Goal: Task Accomplishment & Management: Manage account settings

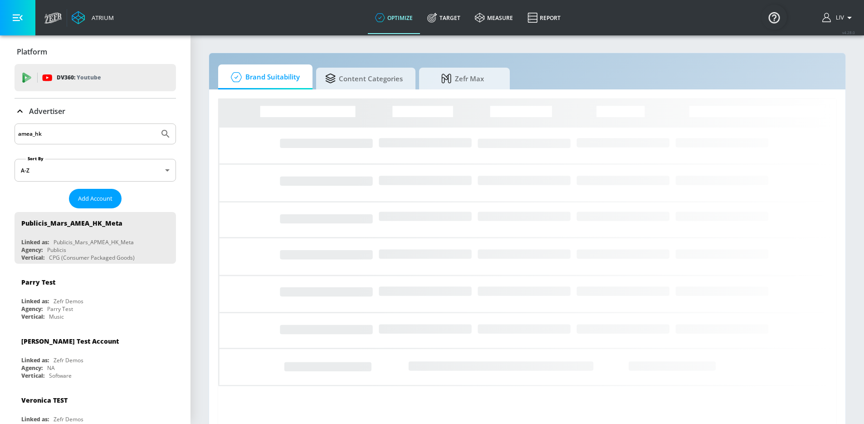
click at [105, 133] on input "amea_hk" at bounding box center [86, 134] width 137 height 12
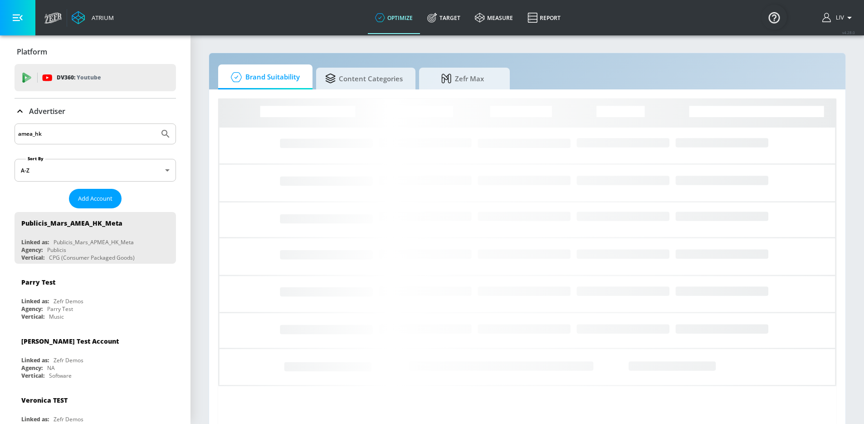
click at [105, 139] on input "amea_hk" at bounding box center [86, 134] width 137 height 12
click at [107, 134] on input "amea_hk" at bounding box center [86, 134] width 137 height 12
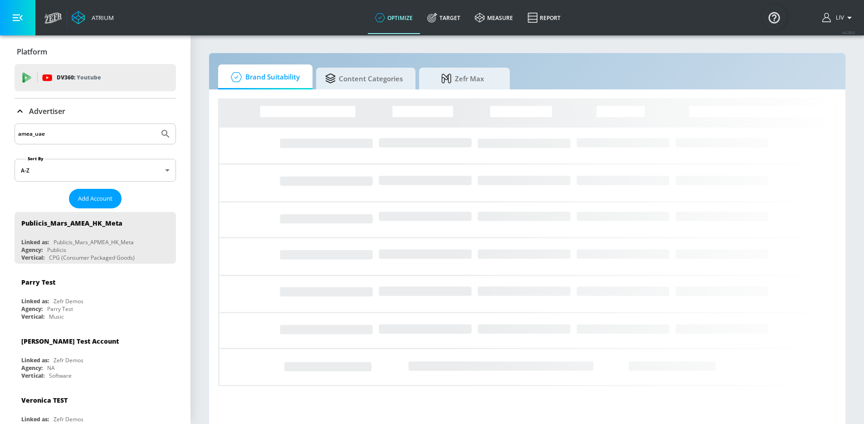
type input "amea_uae"
click at [156, 124] on button "Submit Search" at bounding box center [166, 134] width 20 height 20
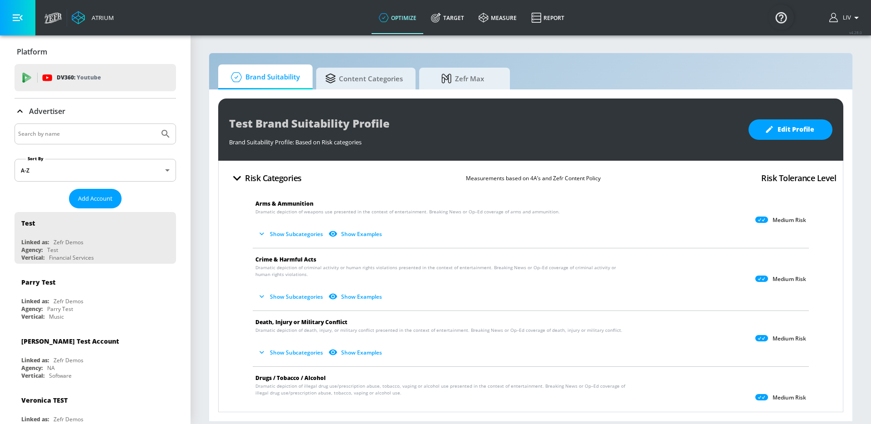
click at [129, 139] on input "Search by name" at bounding box center [86, 134] width 137 height 12
type input "amea_ksa"
click at [156, 124] on button "Submit Search" at bounding box center [166, 134] width 20 height 20
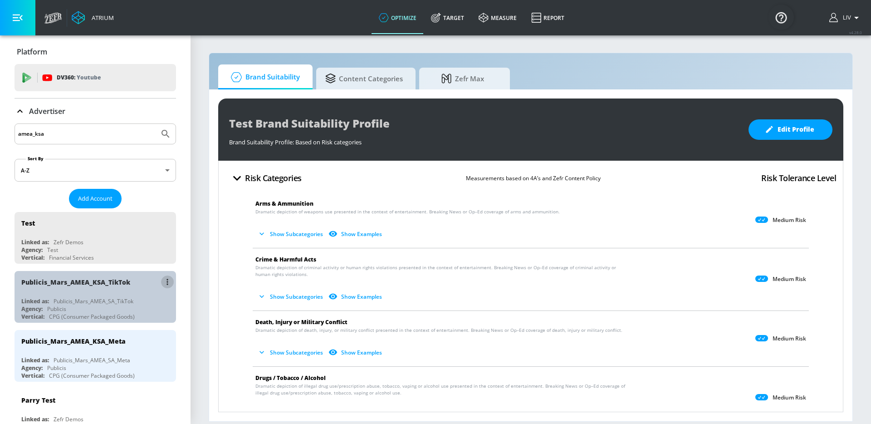
click at [167, 282] on icon "list of Advertiser" at bounding box center [168, 282] width 2 height 6
click at [142, 304] on li "Edit" at bounding box center [122, 300] width 90 height 16
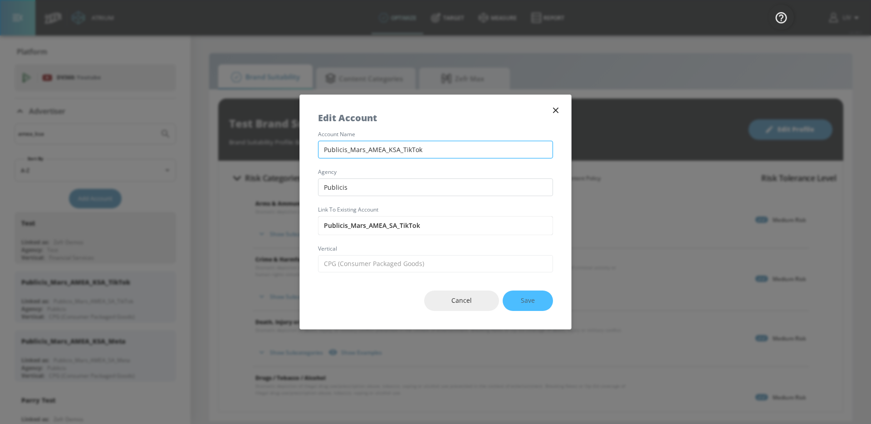
click at [392, 148] on input "Publicis_Mars_AMEA_KSA_TikTok" at bounding box center [435, 150] width 235 height 18
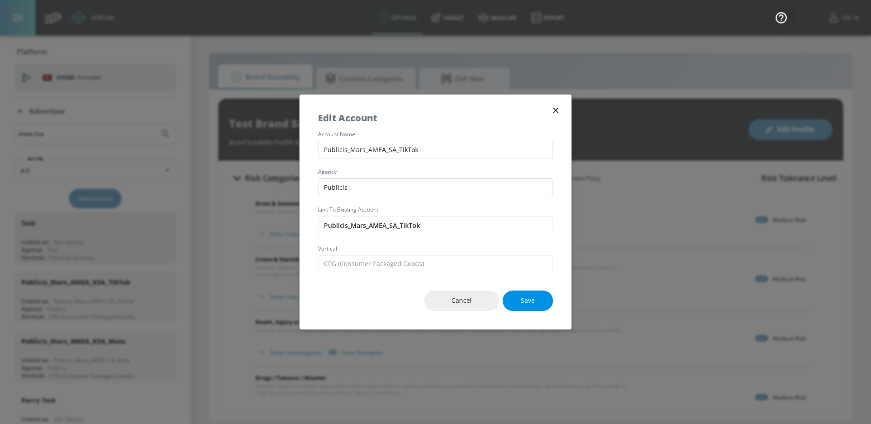
type input "Publicis_Mars_AMEA_SA_TikTok"
click at [536, 310] on button "Save" at bounding box center [528, 300] width 50 height 20
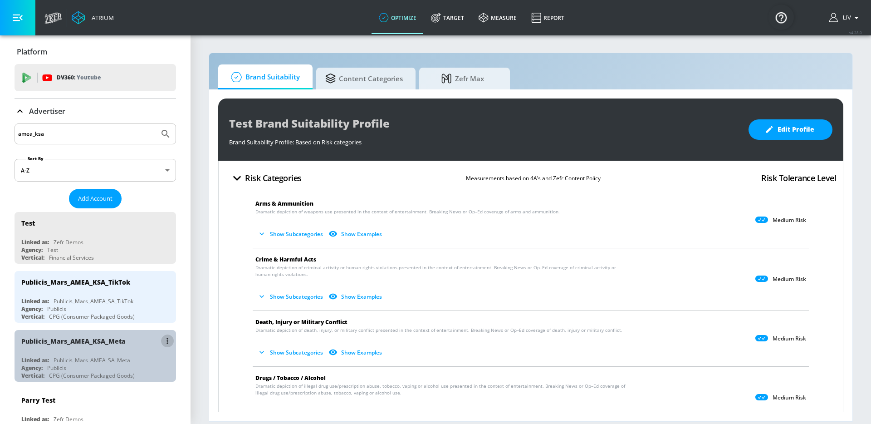
click at [162, 341] on button "list of Advertiser" at bounding box center [167, 340] width 13 height 13
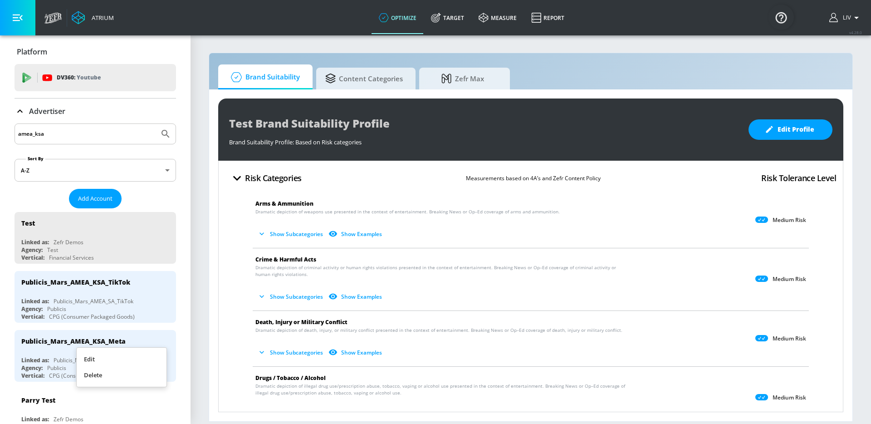
click at [149, 358] on li "Edit" at bounding box center [122, 359] width 90 height 16
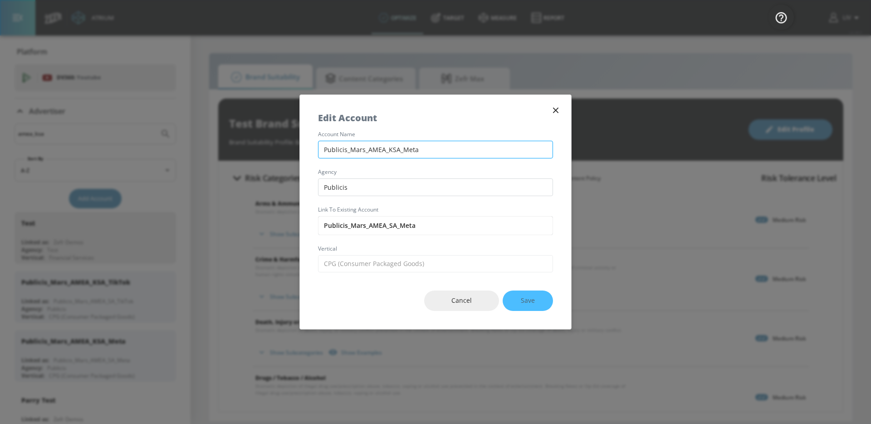
click at [389, 151] on input "Publicis_Mars_AMEA_KSA_Meta" at bounding box center [435, 150] width 235 height 18
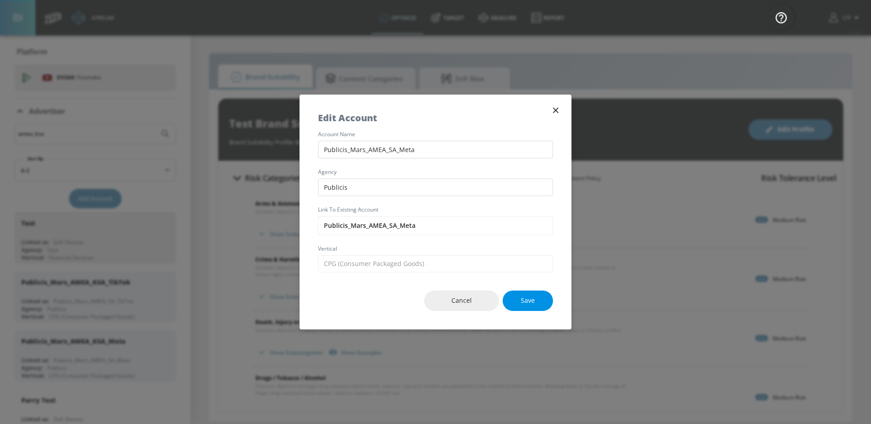
type input "Publicis_Mars_AMEA_SA_Meta"
click at [525, 307] on button "Save" at bounding box center [528, 300] width 50 height 20
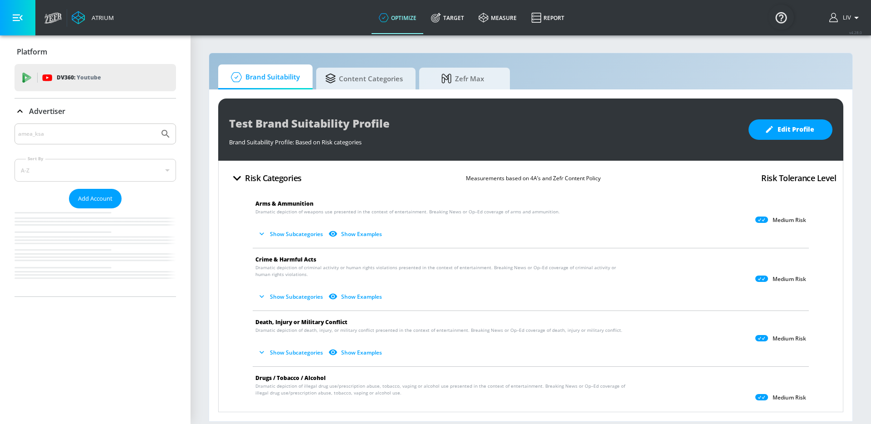
click at [94, 136] on input "amea_ksa" at bounding box center [86, 134] width 137 height 12
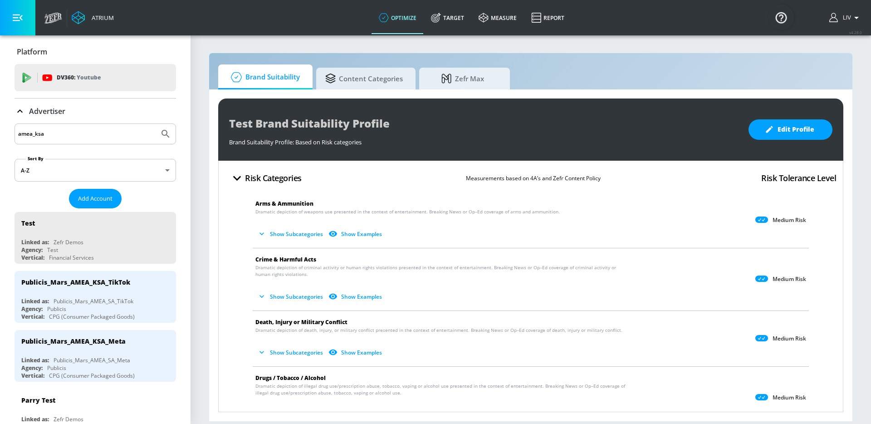
click at [162, 135] on icon "Submit Search" at bounding box center [166, 134] width 8 height 8
click at [105, 133] on input "amea_ksa" at bounding box center [86, 134] width 137 height 12
click at [38, 136] on input "amea_ksa" at bounding box center [86, 134] width 137 height 12
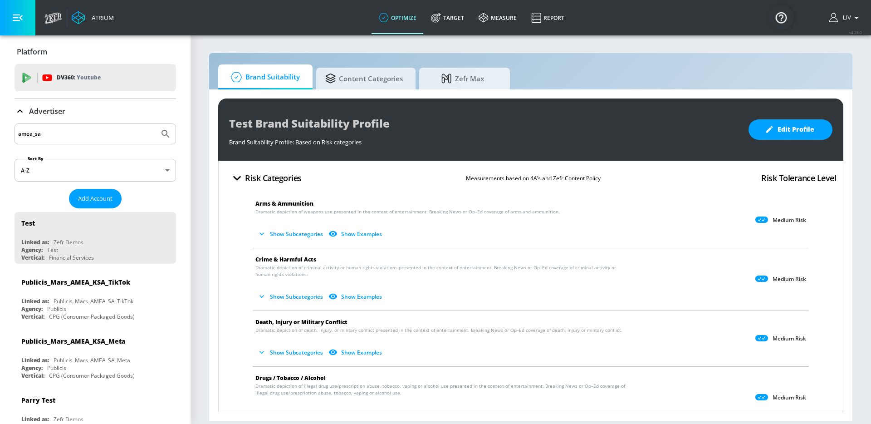
click at [156, 136] on button "Submit Search" at bounding box center [166, 134] width 20 height 20
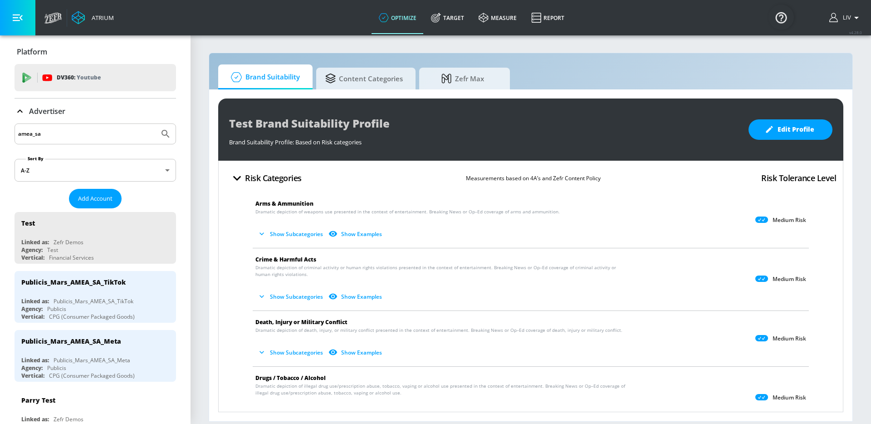
click at [48, 130] on input "amea_sa" at bounding box center [86, 134] width 137 height 12
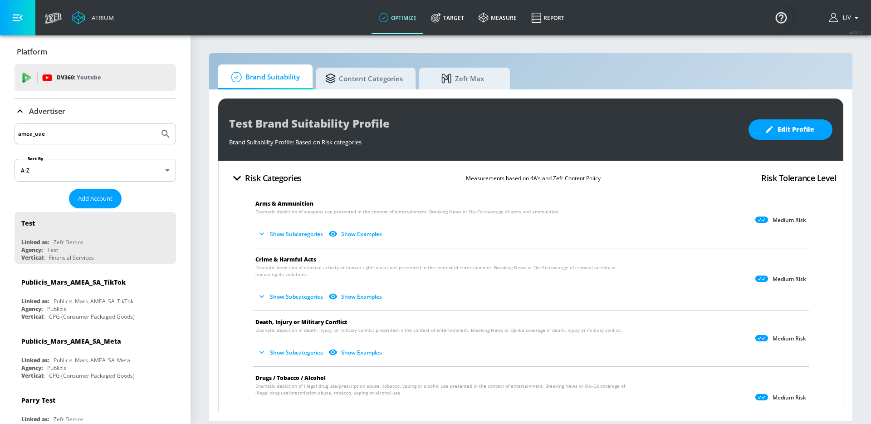
type input "amea_uae"
click at [156, 124] on button "Submit Search" at bounding box center [166, 134] width 20 height 20
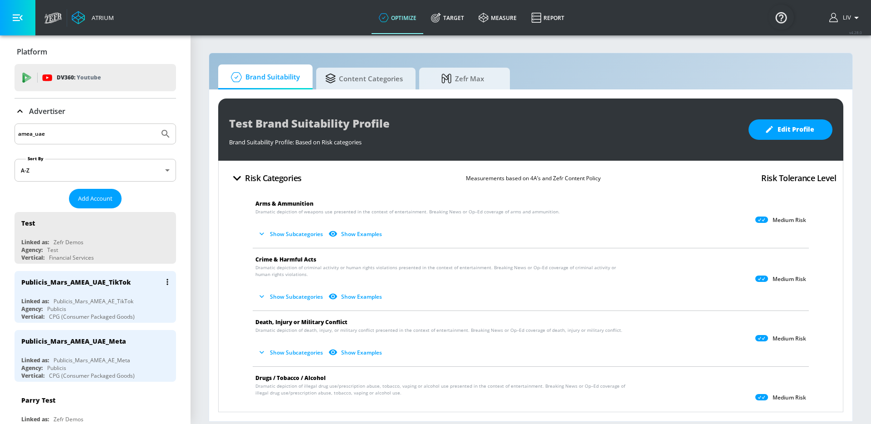
click at [161, 279] on button "list of Advertiser" at bounding box center [167, 281] width 13 height 13
click at [154, 297] on li "Edit" at bounding box center [122, 300] width 90 height 16
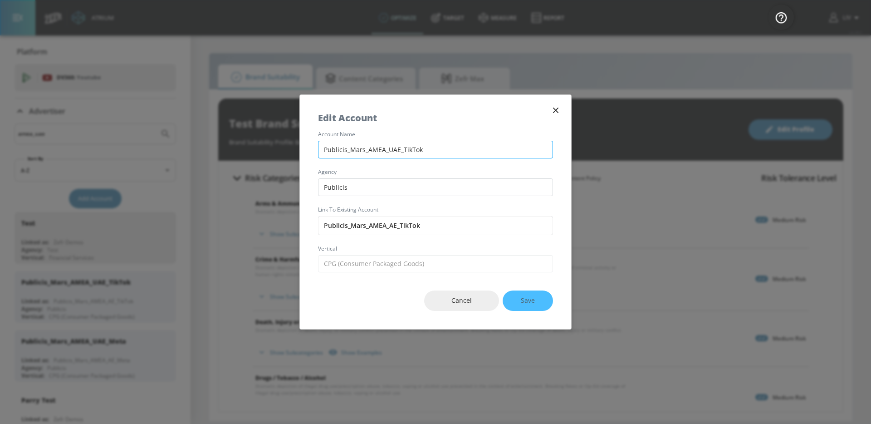
click at [393, 151] on input "Publicis_Mars_AMEA_UAE_TikTok" at bounding box center [435, 150] width 235 height 18
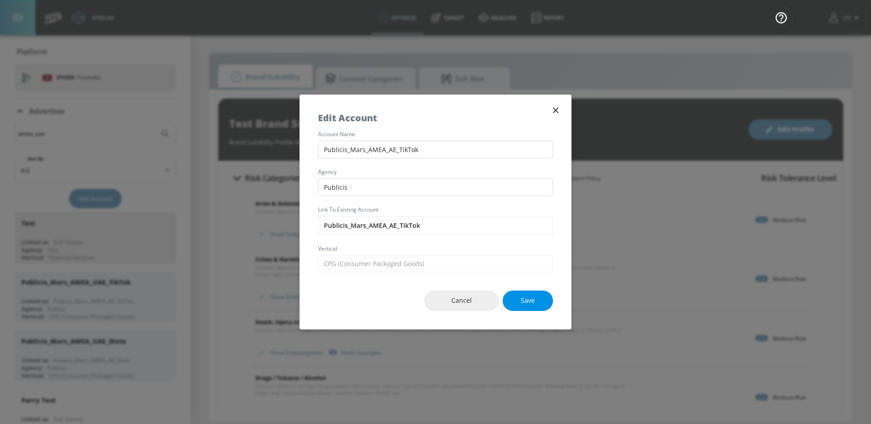
type input "Publicis_Mars_AMEA_AE_TikTok"
click at [534, 300] on span "Save" at bounding box center [528, 300] width 14 height 11
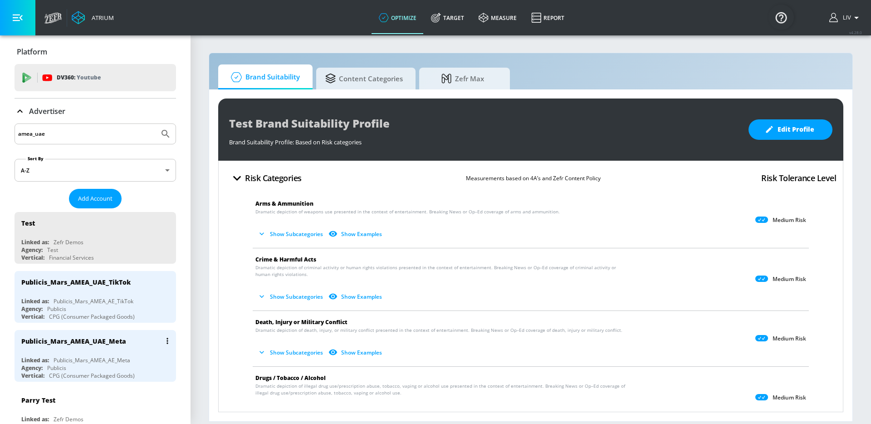
click at [163, 338] on button "list of Advertiser" at bounding box center [167, 340] width 13 height 13
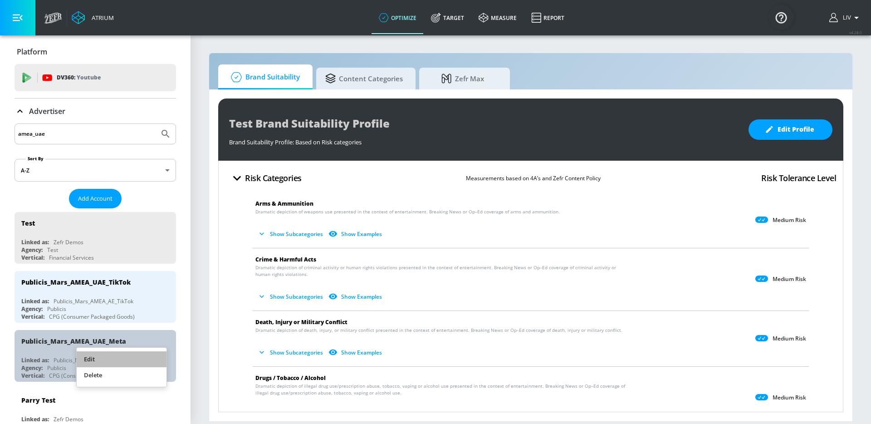
click at [156, 351] on li "Edit" at bounding box center [122, 359] width 90 height 16
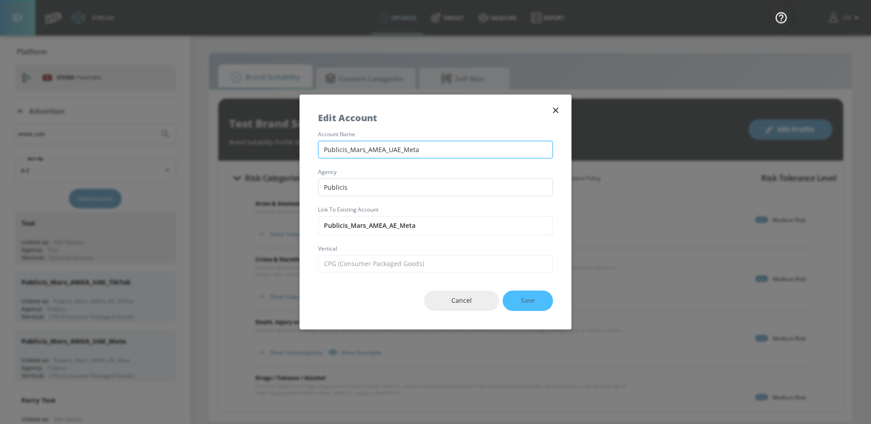
click at [390, 150] on input "Publicis_Mars_AMEA_UAE_Meta" at bounding box center [435, 150] width 235 height 18
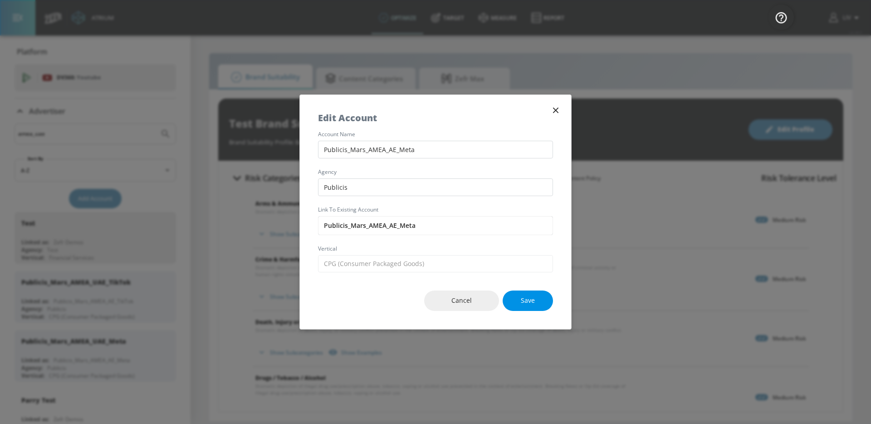
type input "Publicis_Mars_AMEA_AE_Meta"
click at [524, 292] on button "Save" at bounding box center [528, 300] width 50 height 20
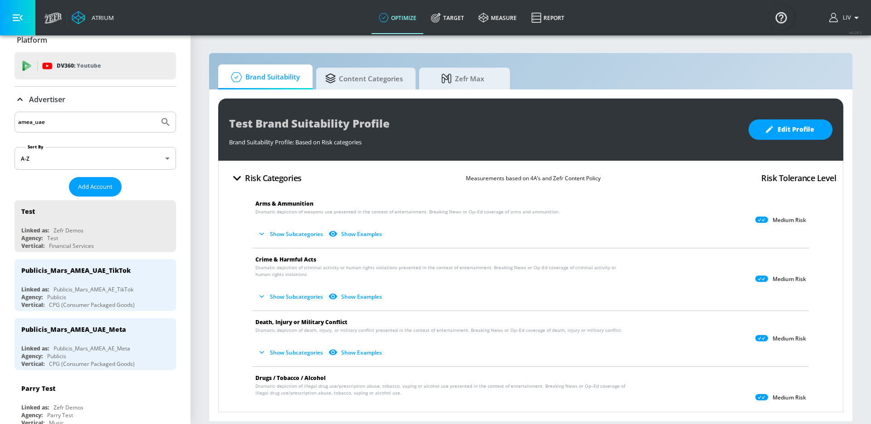
scroll to position [9, 0]
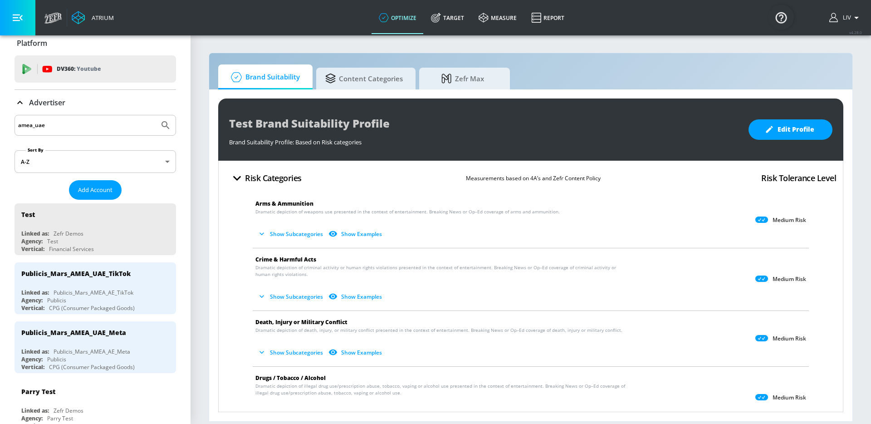
click at [38, 127] on input "amea_uae" at bounding box center [86, 125] width 137 height 12
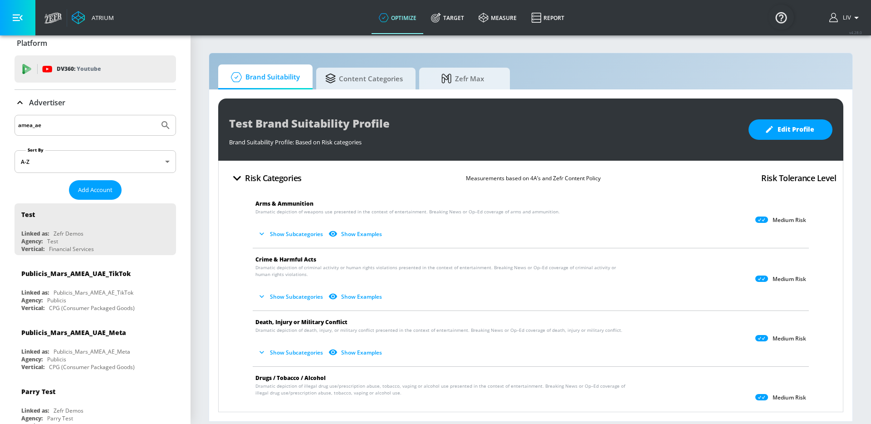
click at [156, 115] on button "Submit Search" at bounding box center [166, 125] width 20 height 20
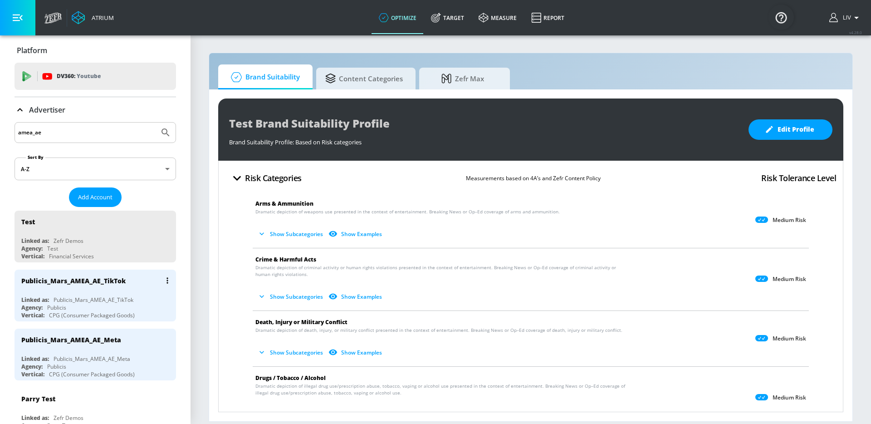
scroll to position [0, 0]
click at [90, 139] on div "amea_ae" at bounding box center [96, 133] width 162 height 21
click at [90, 139] on input "amea_ae" at bounding box center [86, 134] width 137 height 12
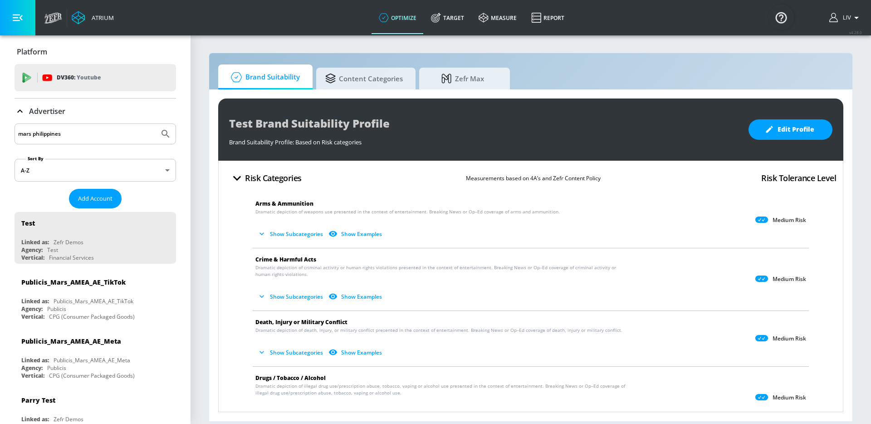
click at [156, 124] on button "Submit Search" at bounding box center [166, 134] width 20 height 20
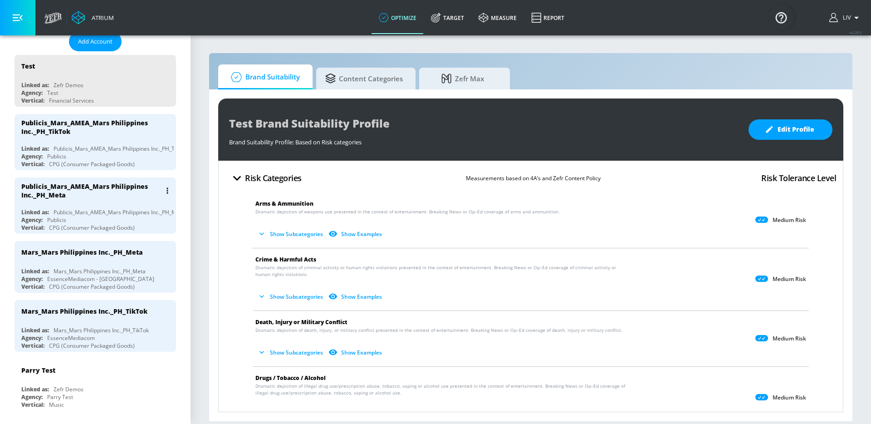
scroll to position [123, 0]
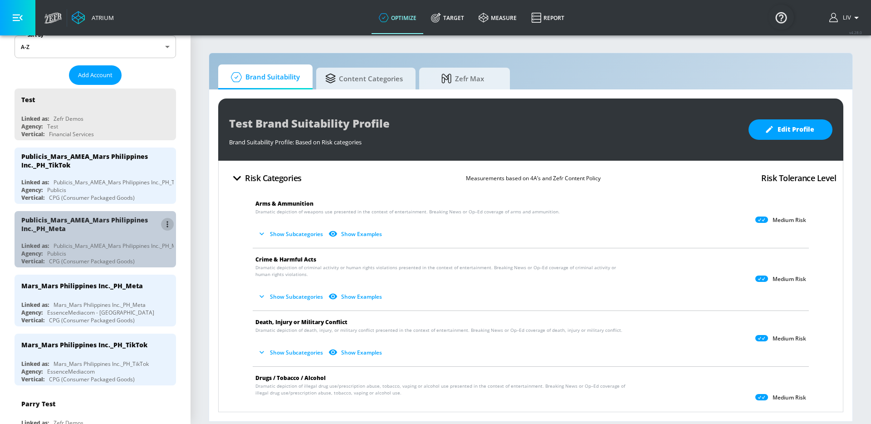
click at [161, 219] on button "list of Advertiser" at bounding box center [167, 224] width 13 height 13
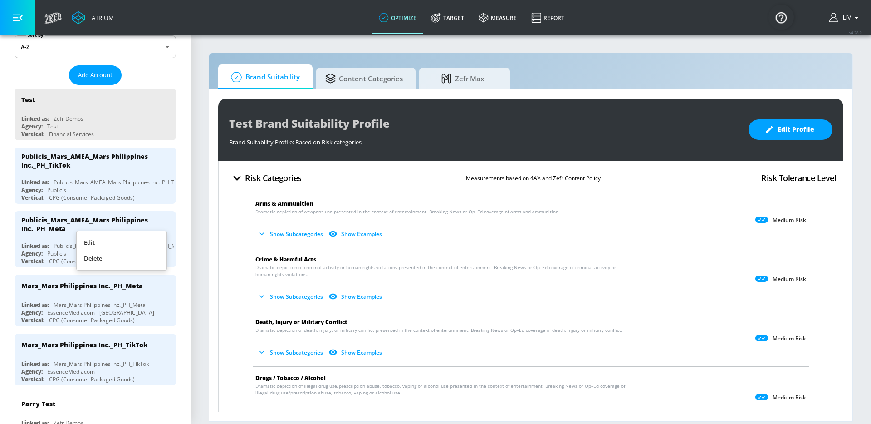
click at [131, 229] on div at bounding box center [435, 212] width 871 height 424
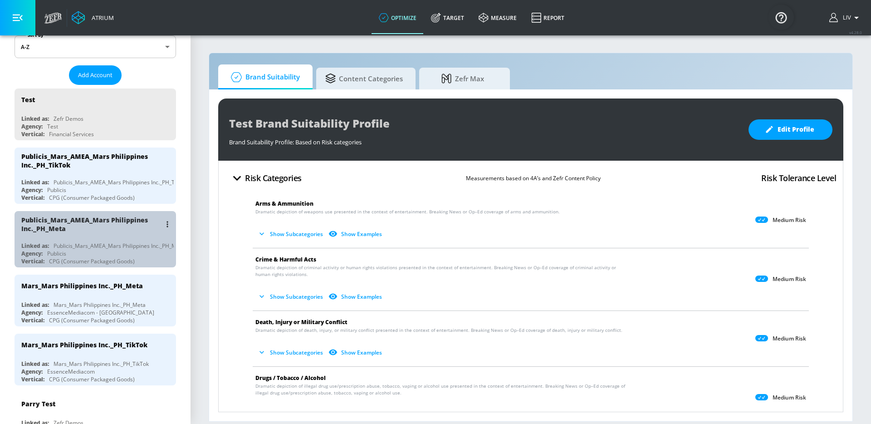
click at [128, 225] on div "Publicis_Mars_AMEA_Mars Philippines Inc._PH_Meta" at bounding box center [91, 224] width 140 height 17
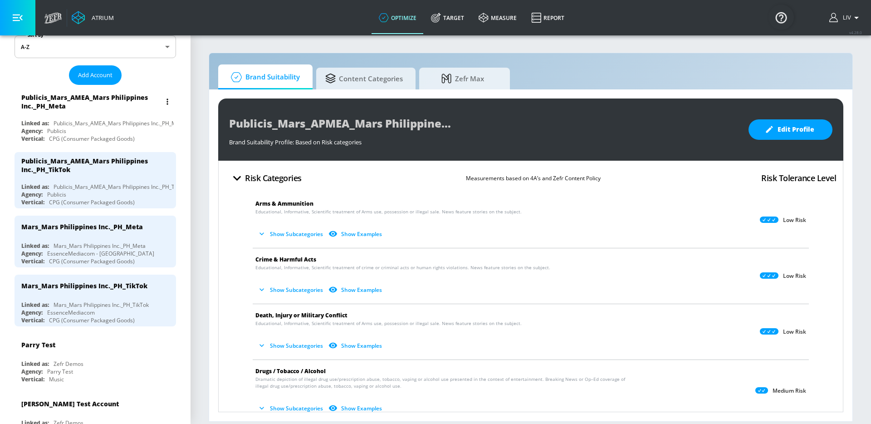
click at [162, 102] on button "list of Advertiser" at bounding box center [167, 101] width 13 height 13
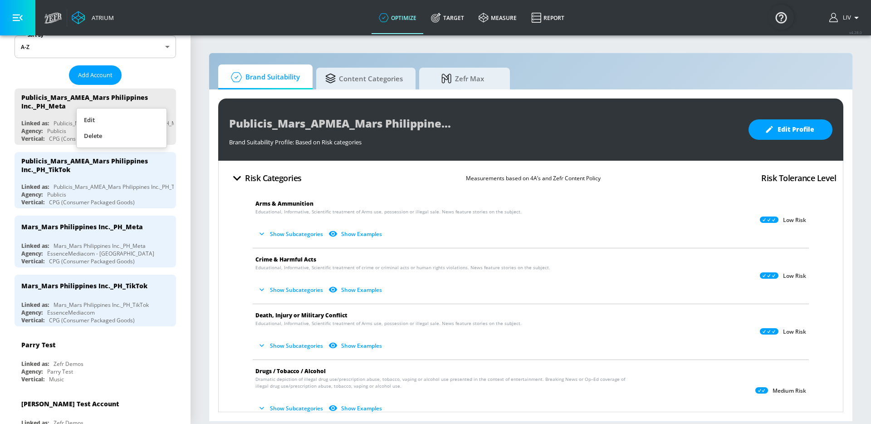
click at [137, 124] on li "Edit" at bounding box center [122, 120] width 90 height 16
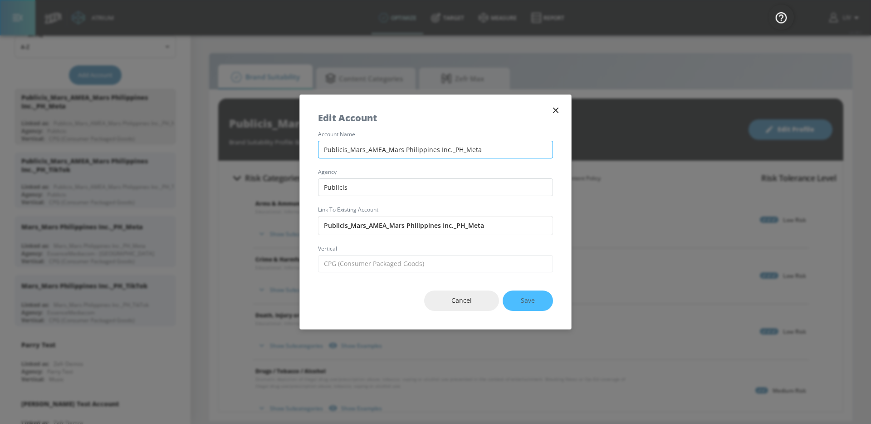
click at [335, 143] on input "Publicis_Mars_AMEA_Mars Philippines Inc._PH_Meta" at bounding box center [435, 150] width 235 height 18
click at [555, 110] on icon "button" at bounding box center [556, 110] width 10 height 10
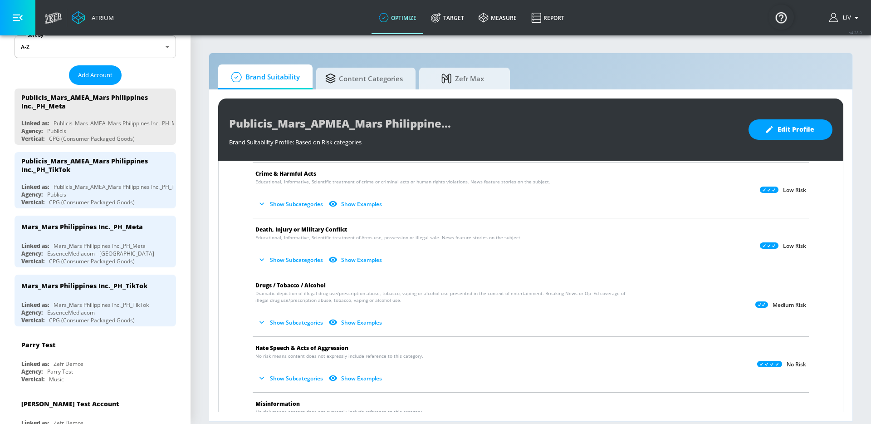
scroll to position [84, 0]
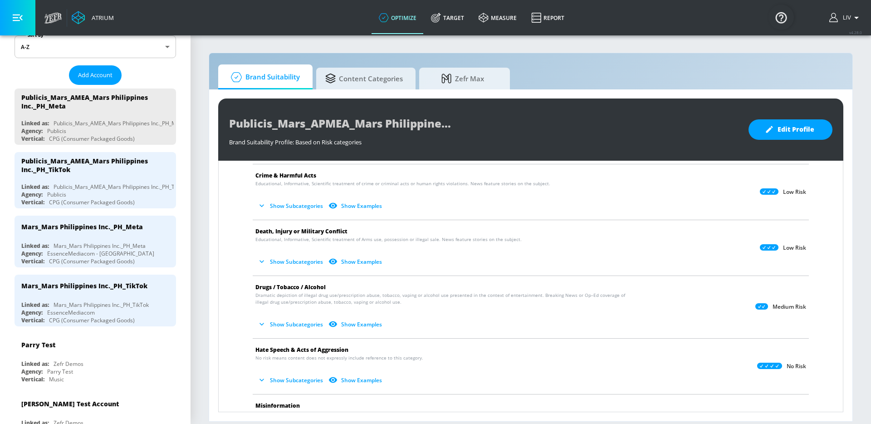
click at [260, 265] on icon "button" at bounding box center [261, 261] width 9 height 9
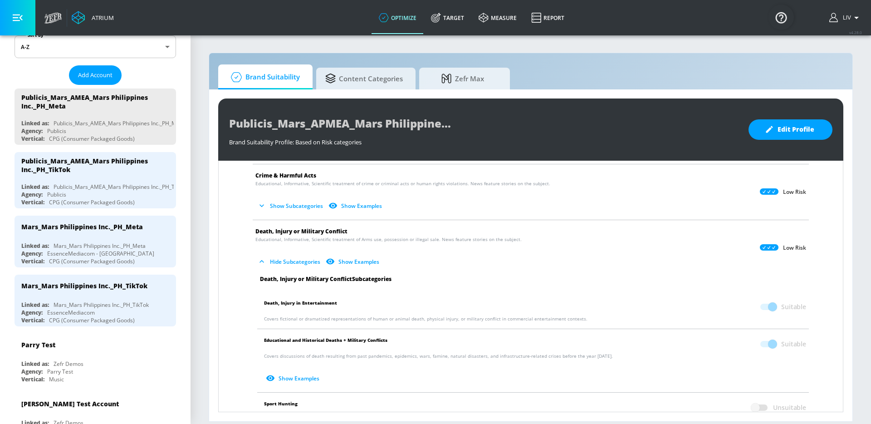
click at [260, 265] on icon "button" at bounding box center [261, 261] width 9 height 9
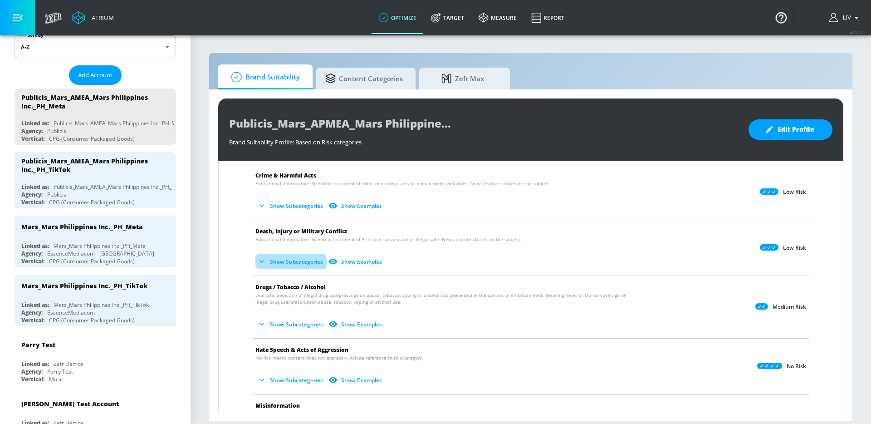
click at [260, 265] on icon "button" at bounding box center [261, 261] width 9 height 9
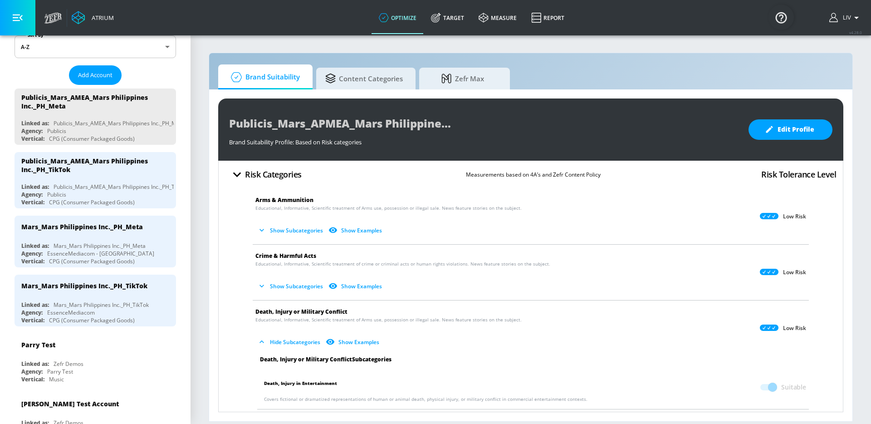
scroll to position [0, 0]
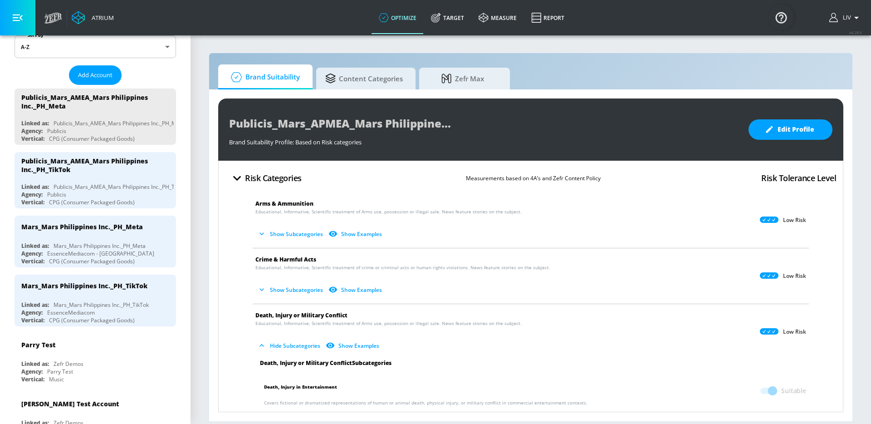
click at [260, 233] on icon "button" at bounding box center [261, 233] width 9 height 9
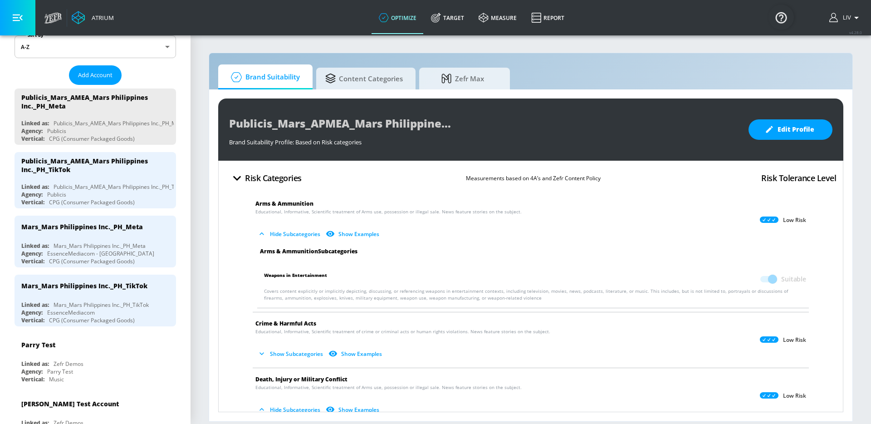
click at [260, 233] on icon "button" at bounding box center [261, 233] width 9 height 9
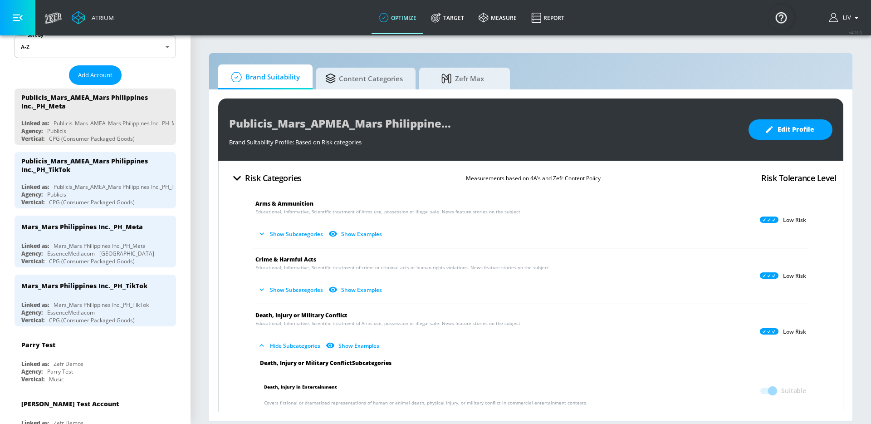
click at [260, 290] on icon "button" at bounding box center [261, 289] width 9 height 9
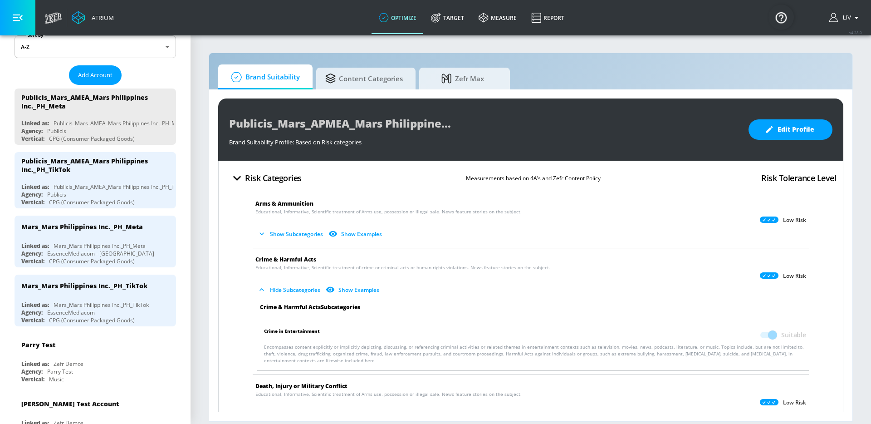
click at [260, 290] on icon "button" at bounding box center [261, 289] width 9 height 9
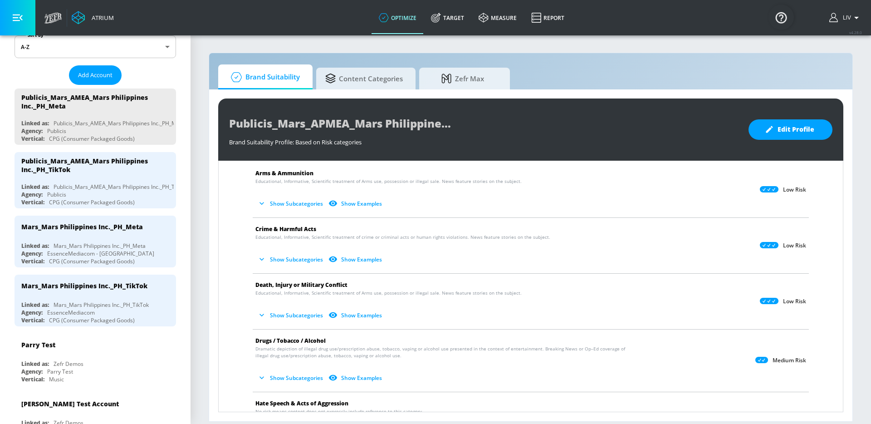
scroll to position [22, 0]
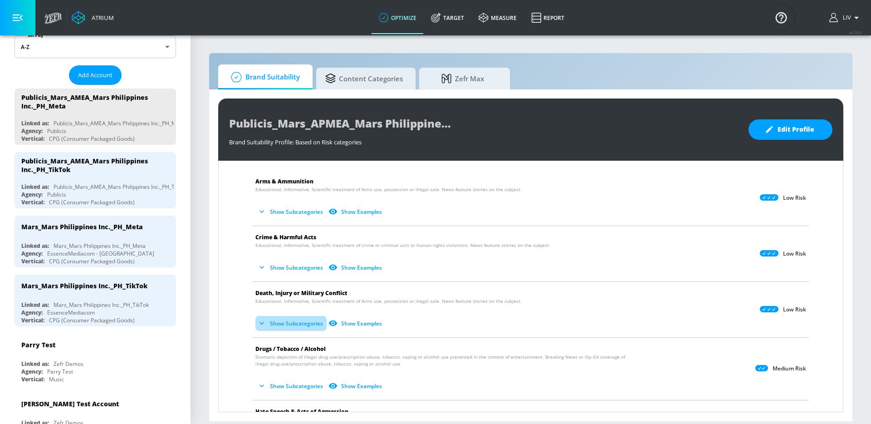
click at [291, 321] on button "Show Subcategories" at bounding box center [290, 323] width 71 height 15
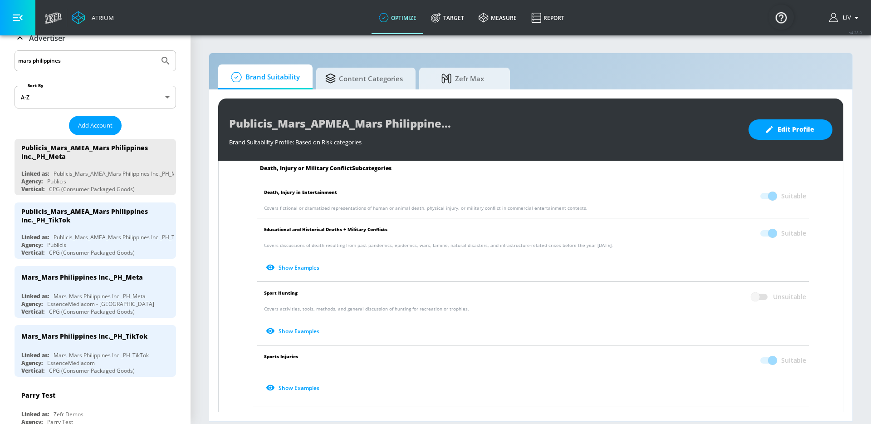
scroll to position [0, 0]
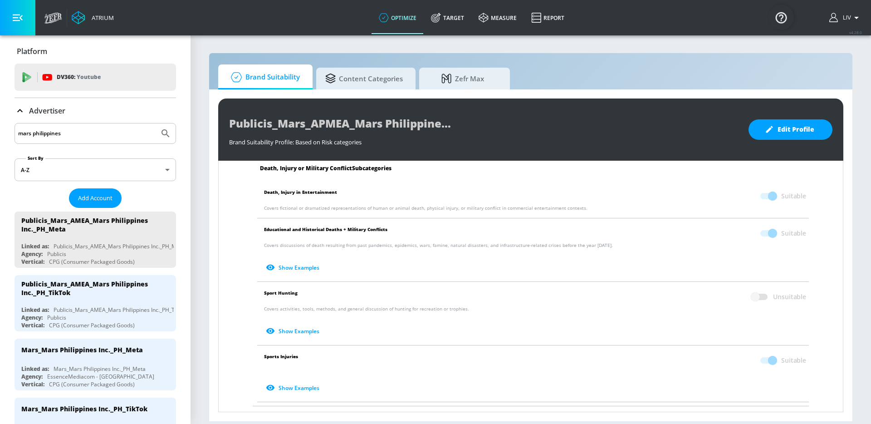
click at [89, 136] on input "mars philippines" at bounding box center [86, 133] width 137 height 12
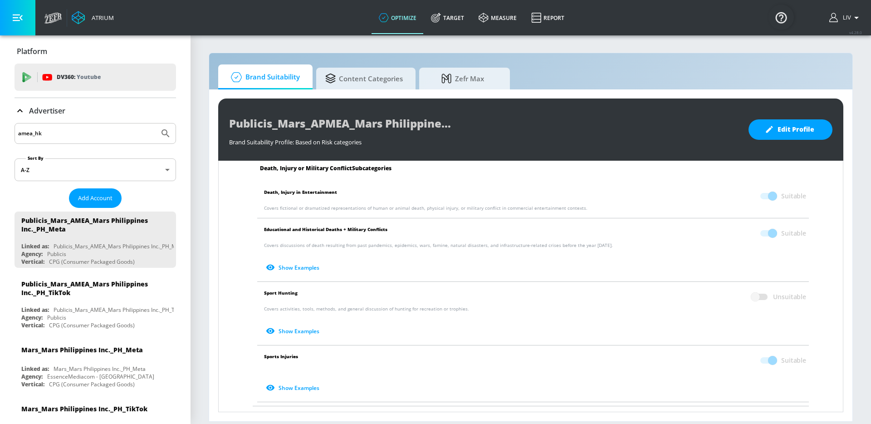
type input "amea_hk"
click at [156, 123] on button "Submit Search" at bounding box center [166, 133] width 20 height 20
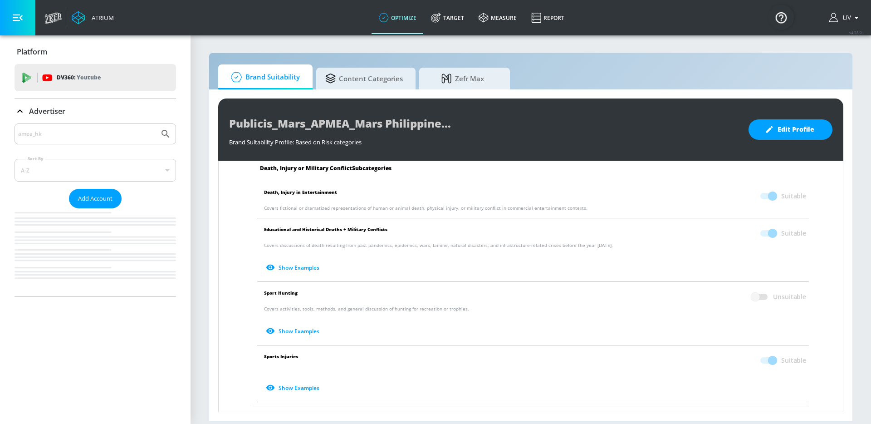
scroll to position [0, 0]
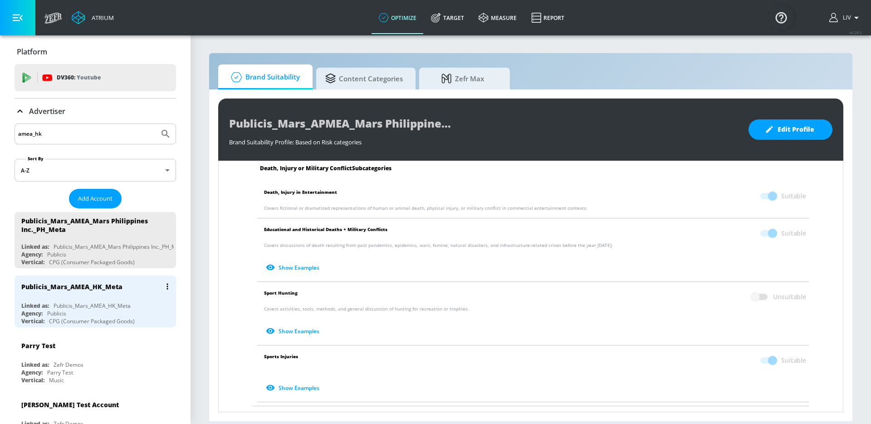
click at [127, 288] on div "Publicis_Mars_AMEA_HK_Meta" at bounding box center [97, 286] width 152 height 22
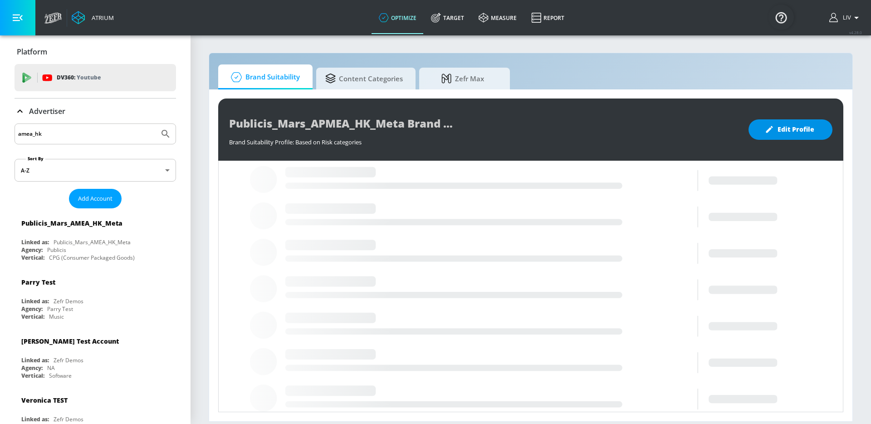
click at [774, 126] on span "Edit Profile" at bounding box center [791, 129] width 48 height 11
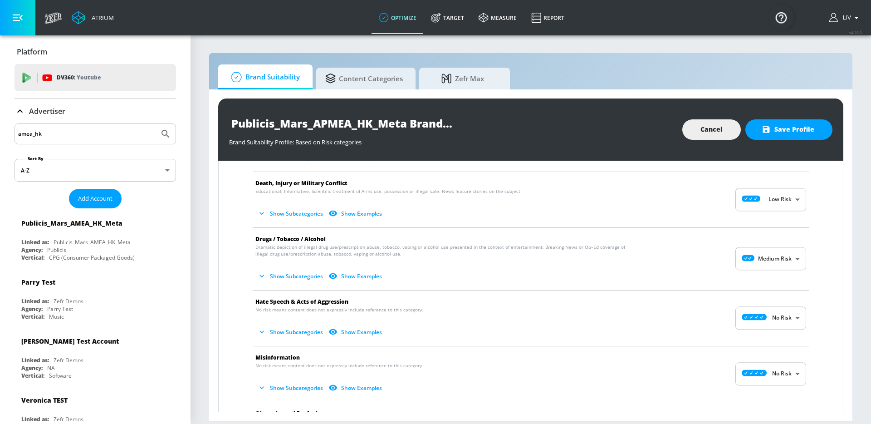
scroll to position [113, 0]
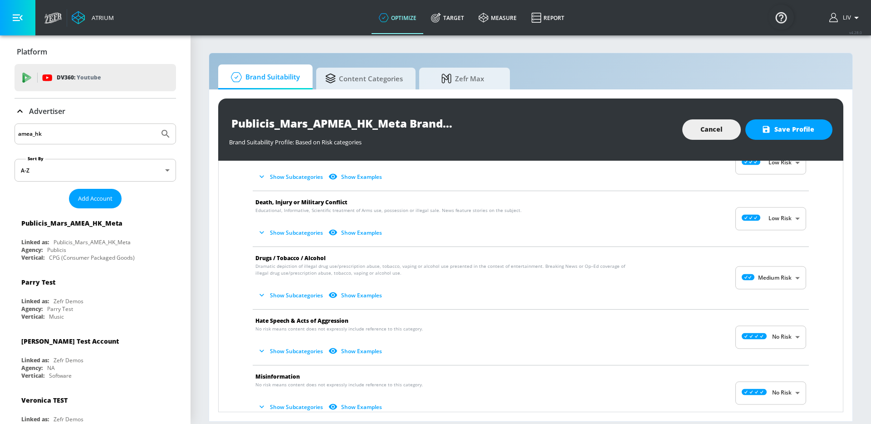
click at [258, 232] on icon "button" at bounding box center [261, 232] width 9 height 9
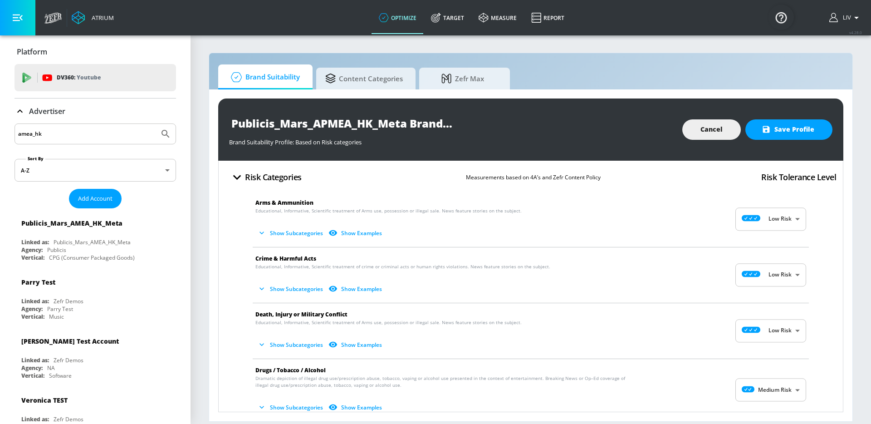
scroll to position [0, 0]
click at [263, 346] on icon "button" at bounding box center [261, 345] width 9 height 9
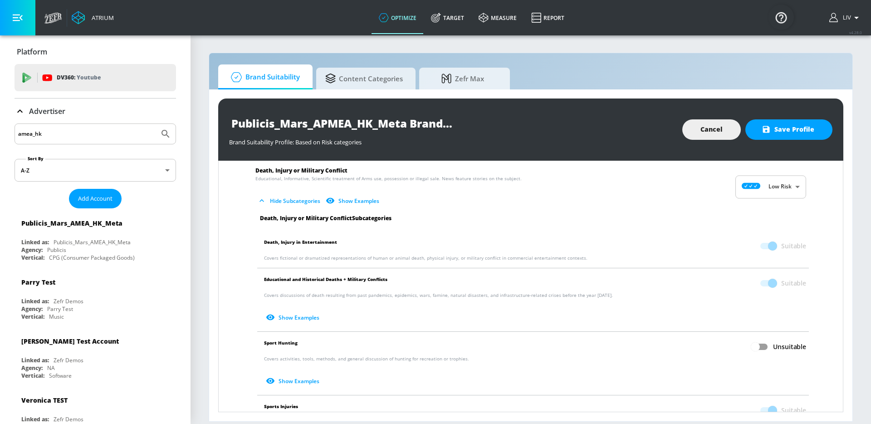
scroll to position [157, 0]
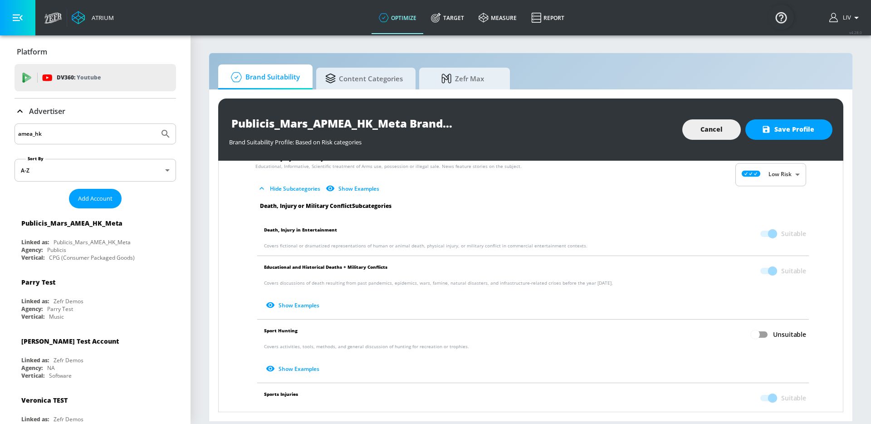
click at [79, 128] on input "amea_hk" at bounding box center [86, 134] width 137 height 12
click at [156, 124] on button "Submit Search" at bounding box center [166, 134] width 20 height 20
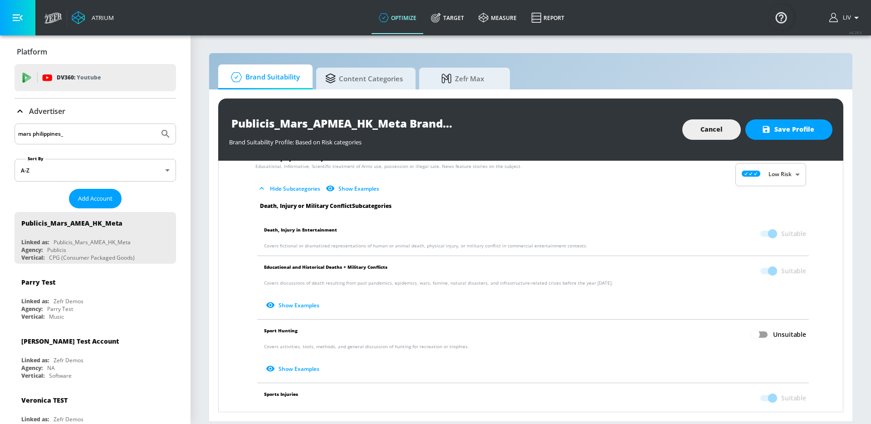
click at [63, 136] on input "mars philippines_" at bounding box center [86, 134] width 137 height 12
click at [156, 124] on button "Submit Search" at bounding box center [166, 134] width 20 height 20
click at [84, 135] on input "mars philippines _inc." at bounding box center [86, 134] width 137 height 12
click at [64, 136] on input "mars philippines _inc." at bounding box center [86, 134] width 137 height 12
type input "mars philippines inc._"
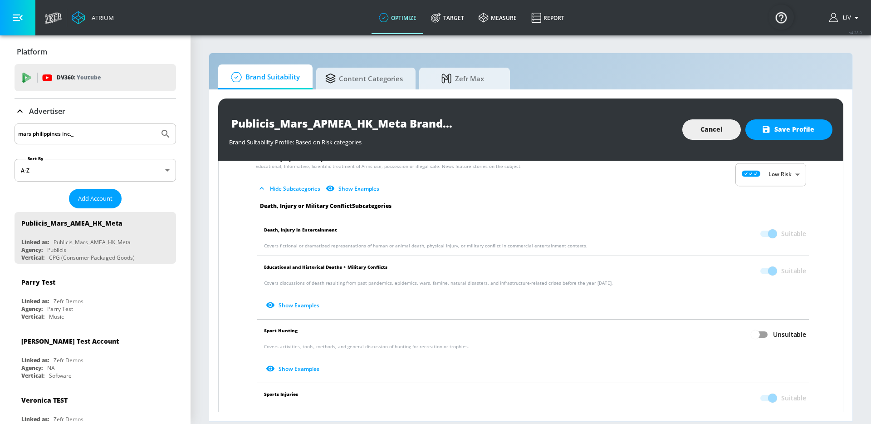
click at [156, 124] on button "Submit Search" at bounding box center [166, 134] width 20 height 20
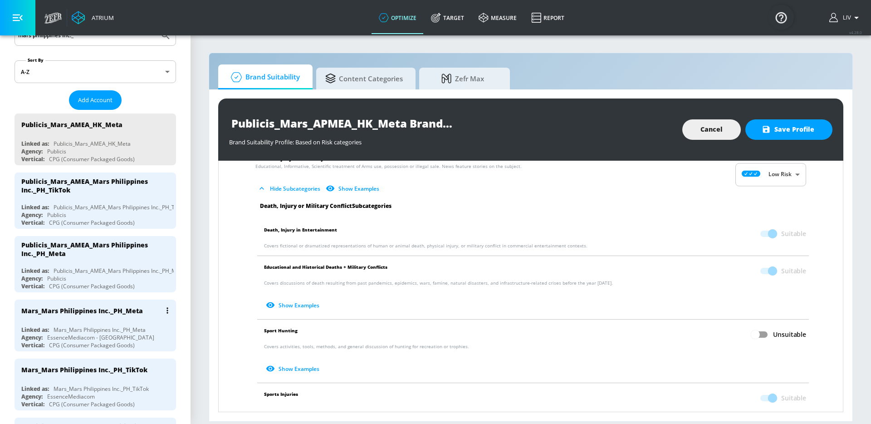
scroll to position [260, 0]
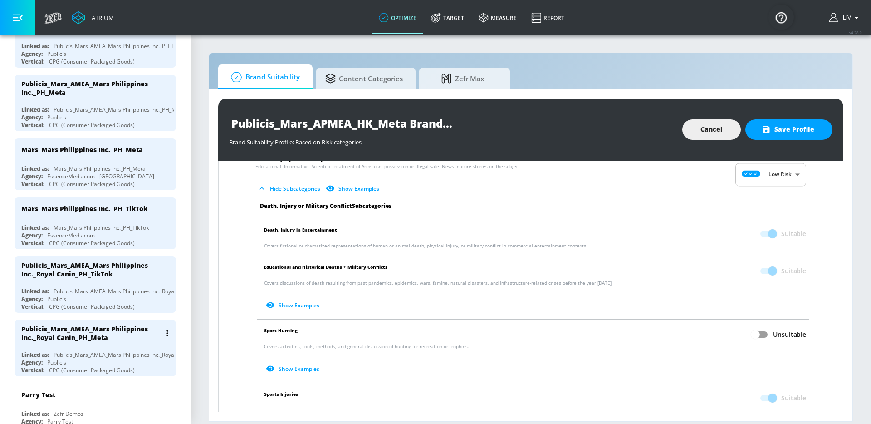
click at [137, 329] on div "Publicis_Mars_AMEA_Mars Philippines Inc._Royal Canin_PH_Meta" at bounding box center [91, 332] width 140 height 17
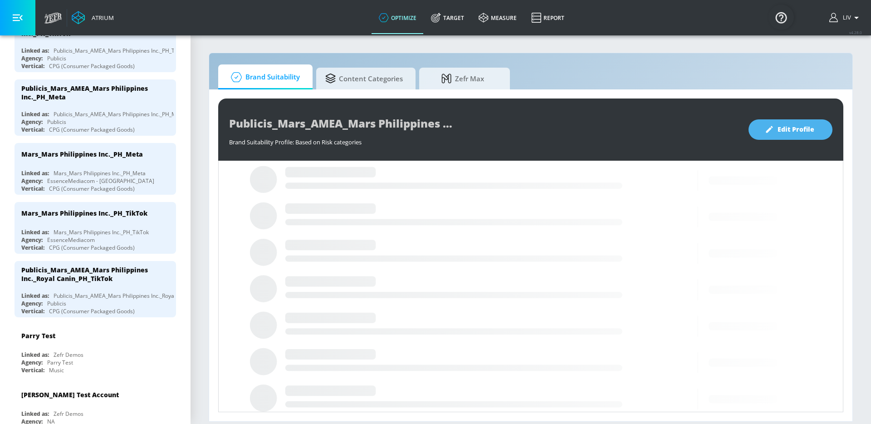
click at [810, 129] on span "Edit Profile" at bounding box center [791, 129] width 48 height 11
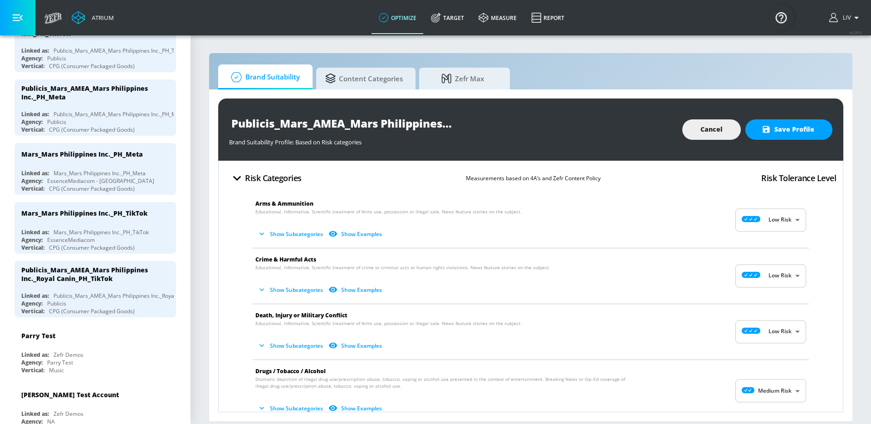
scroll to position [29, 0]
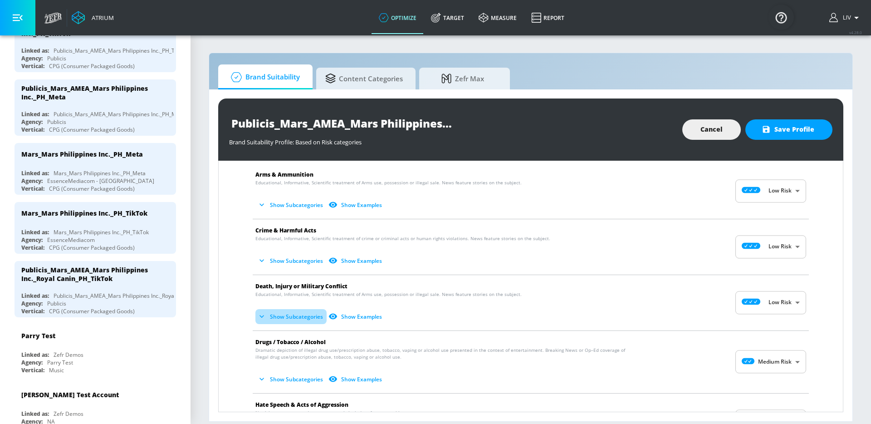
click at [261, 314] on icon "button" at bounding box center [261, 316] width 9 height 9
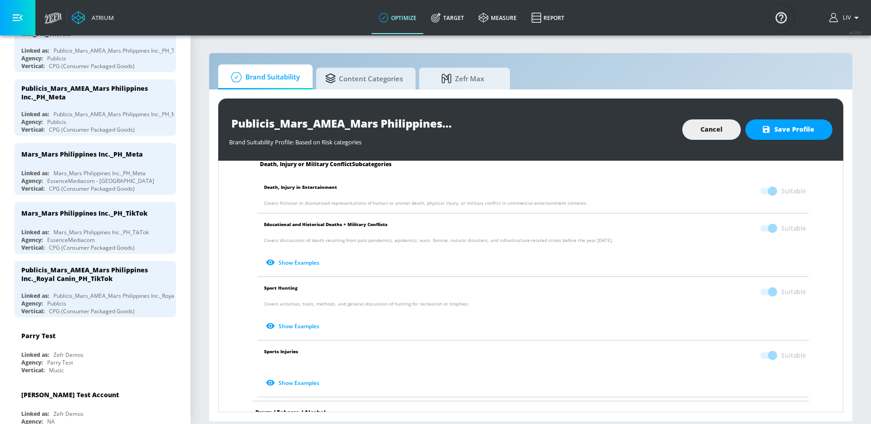
scroll to position [204, 0]
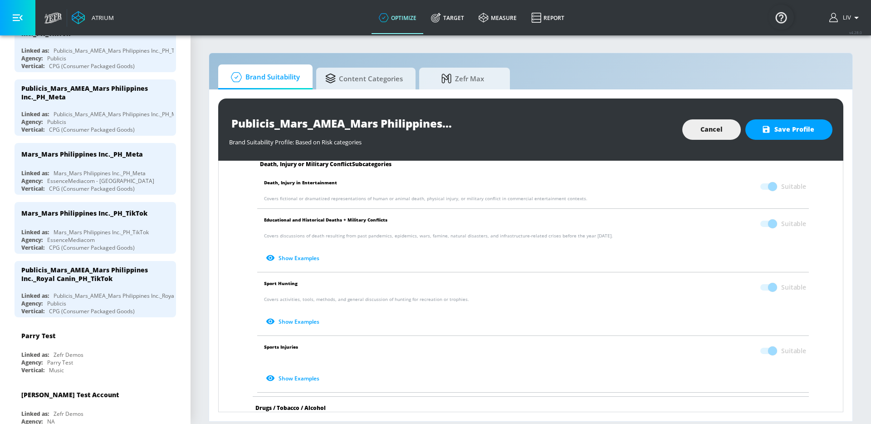
click at [781, 288] on span "Suitable" at bounding box center [793, 287] width 25 height 9
click at [764, 284] on span at bounding box center [767, 287] width 15 height 6
click at [761, 285] on span at bounding box center [767, 287] width 15 height 6
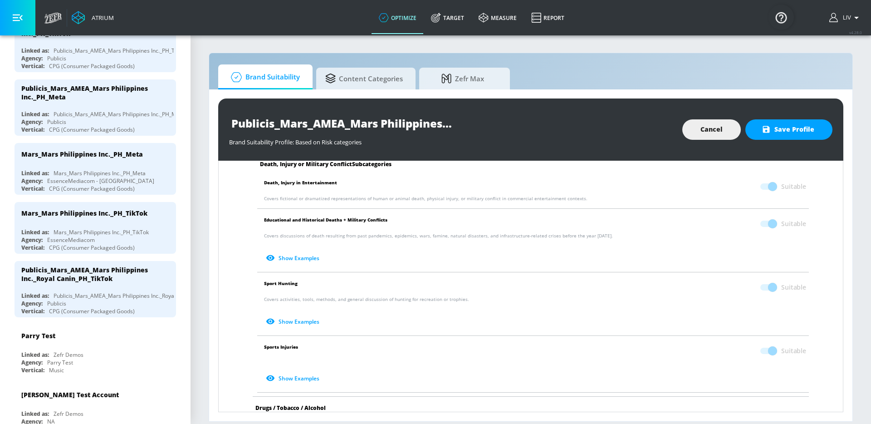
click at [763, 285] on span at bounding box center [767, 287] width 15 height 6
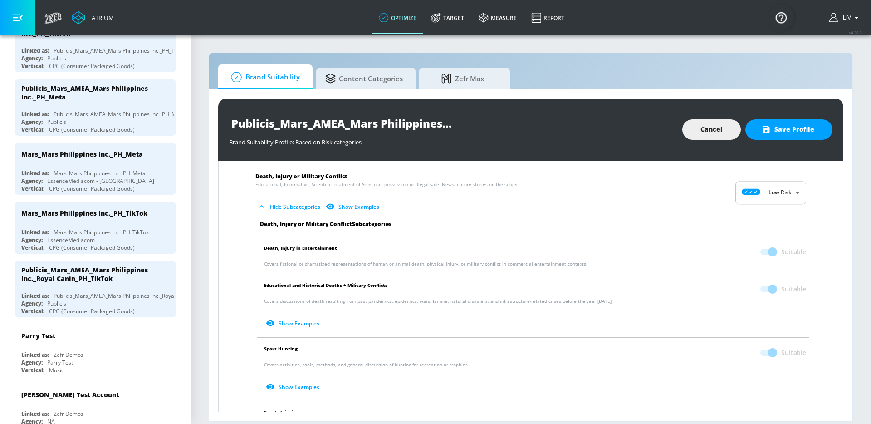
scroll to position [141, 0]
click at [848, 240] on div "Publicis_Mars_AMEA_Mars Philippines Inc._Royal Canin_PH_Meta Brand Suitability …" at bounding box center [530, 255] width 643 height 332
click at [858, 265] on section "Brand Suitability Content Categories Zefr Max Publicis_Mars_AMEA_Mars Philippin…" at bounding box center [531, 228] width 681 height 389
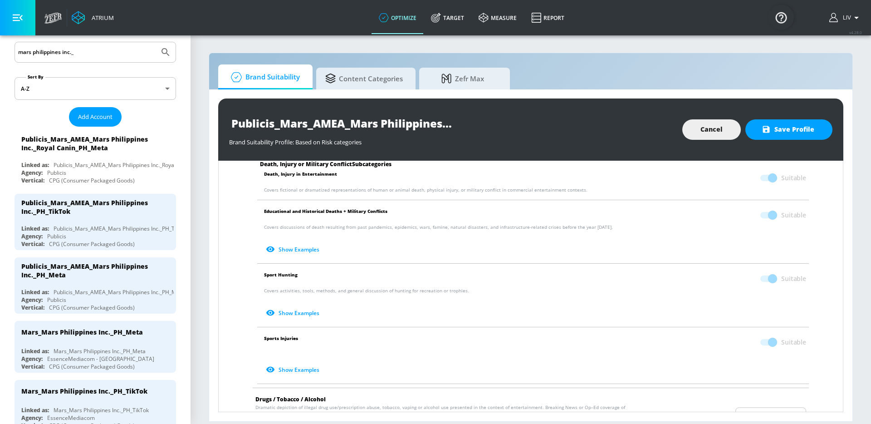
scroll to position [76, 0]
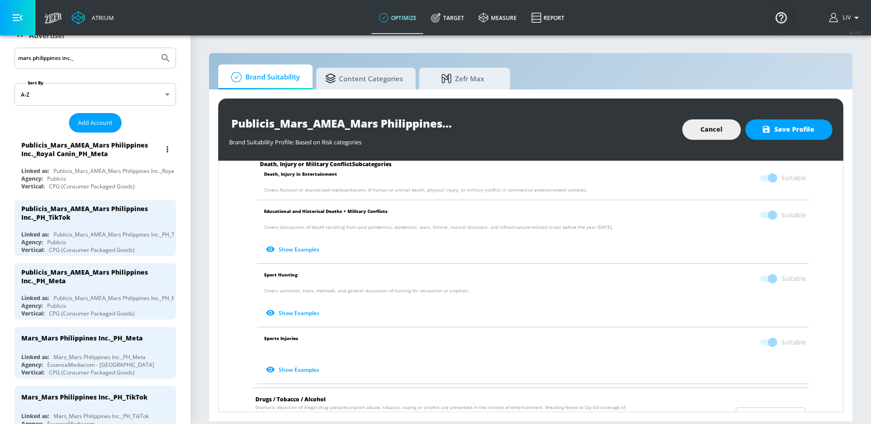
click at [164, 147] on button "list of Advertiser" at bounding box center [167, 149] width 13 height 13
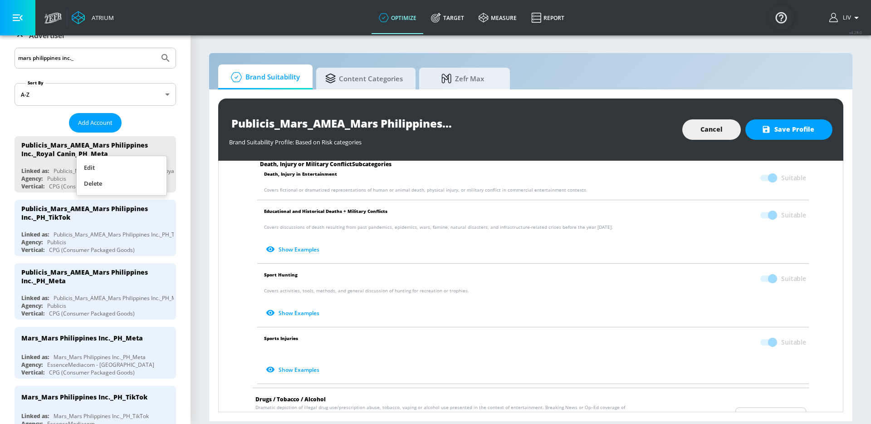
click at [151, 169] on li "Edit" at bounding box center [122, 168] width 90 height 16
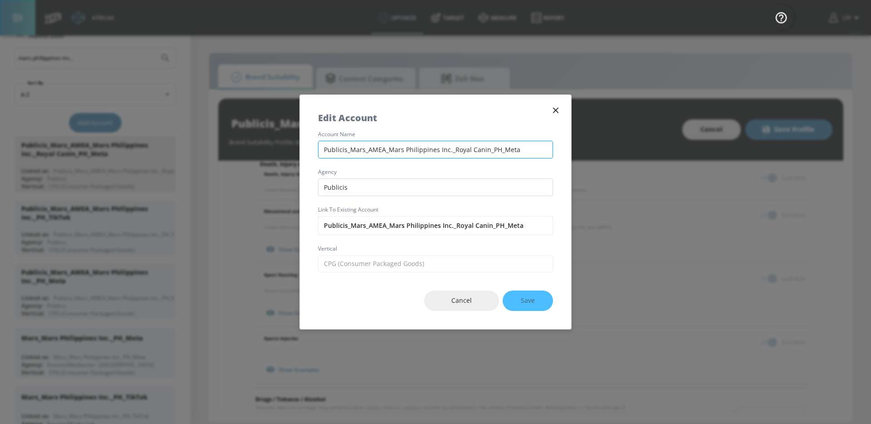
click at [364, 149] on input "Publicis_Mars_AMEA_Mars Philippines Inc._Royal Canin_PH_Meta" at bounding box center [435, 150] width 235 height 18
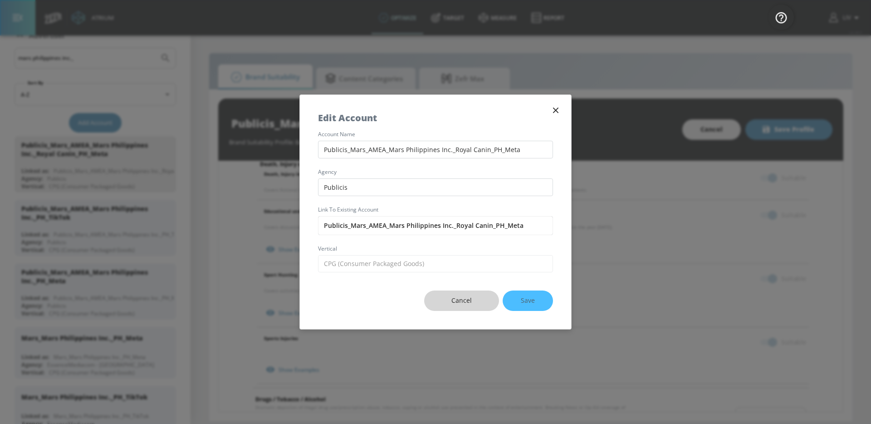
click at [460, 301] on span "Cancel" at bounding box center [461, 300] width 39 height 11
click at [460, 301] on p "Covers activities, tools, methods, and general discussion of hunting for recrea…" at bounding box center [535, 303] width 542 height 33
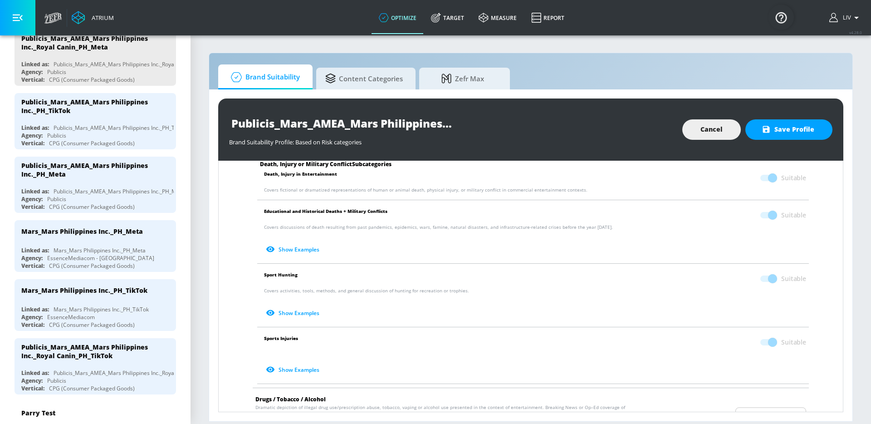
scroll to position [183, 0]
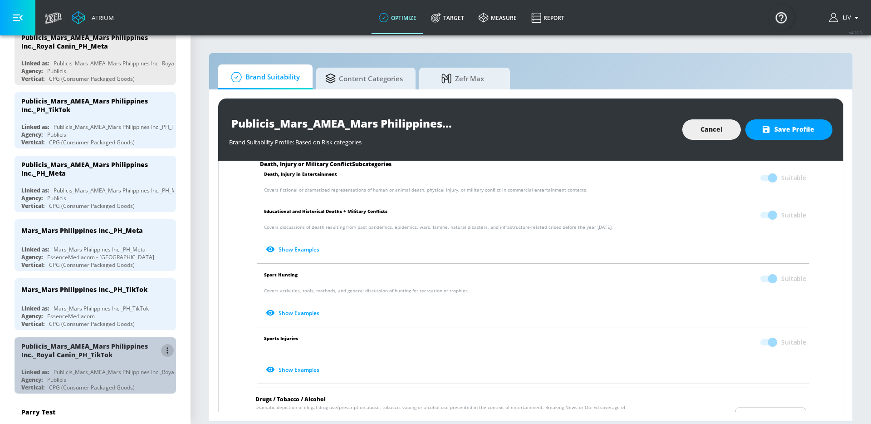
click at [163, 348] on button "list of Advertiser" at bounding box center [167, 350] width 13 height 13
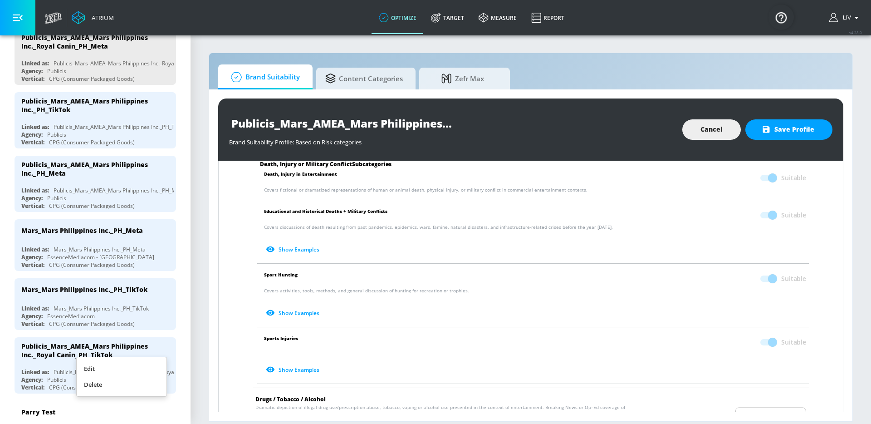
click at [123, 363] on li "Edit" at bounding box center [122, 369] width 90 height 16
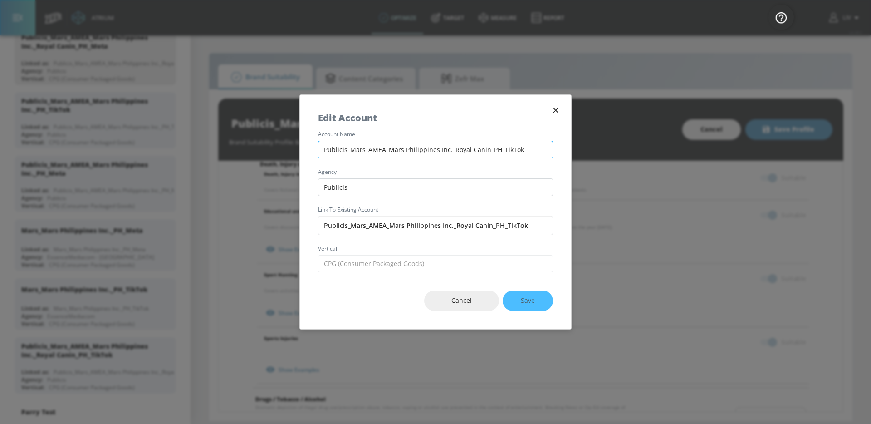
click at [378, 153] on input "Publicis_Mars_AMEA_Mars Philippines Inc._Royal Canin_PH_TikTok" at bounding box center [435, 150] width 235 height 18
click at [553, 113] on icon "button" at bounding box center [555, 110] width 5 height 5
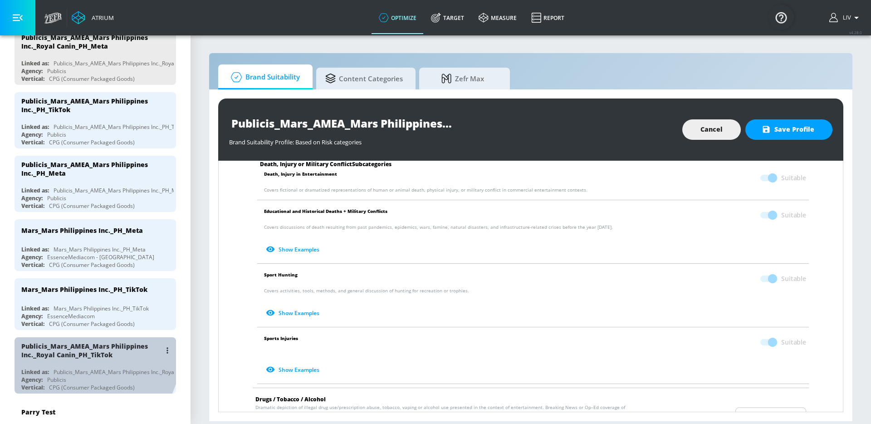
click at [93, 357] on div "Publicis_Mars_AMEA_Mars Philippines Inc._Royal Canin_PH_TikTok" at bounding box center [91, 350] width 140 height 17
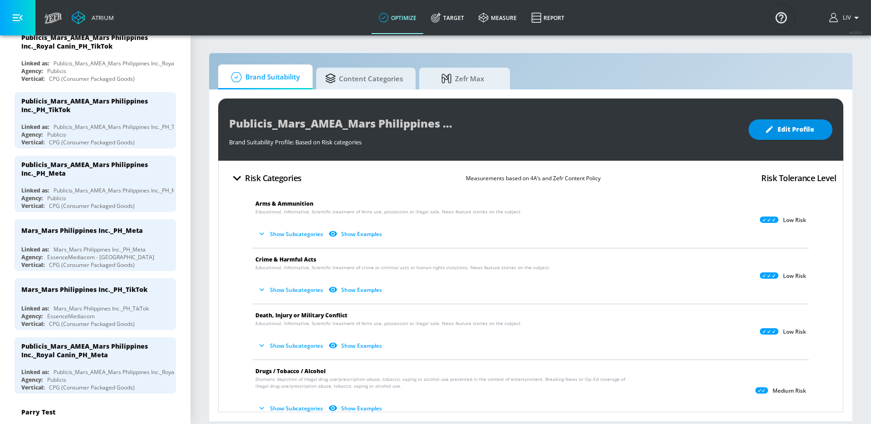
click at [784, 132] on span "Edit Profile" at bounding box center [791, 129] width 48 height 11
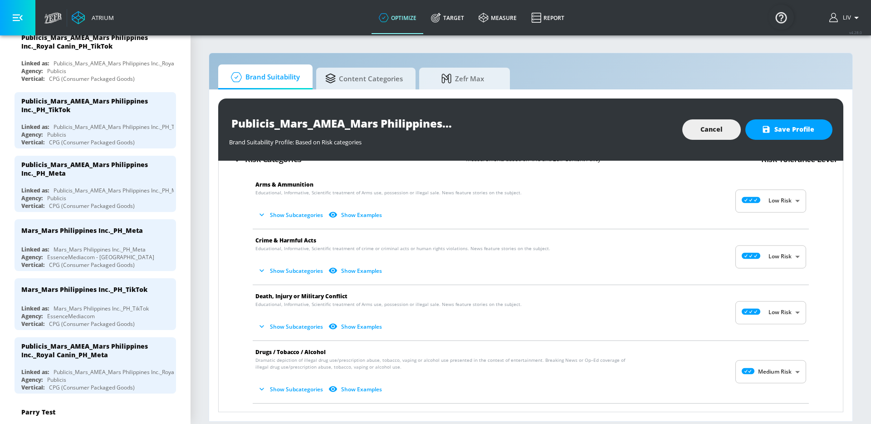
scroll to position [29, 0]
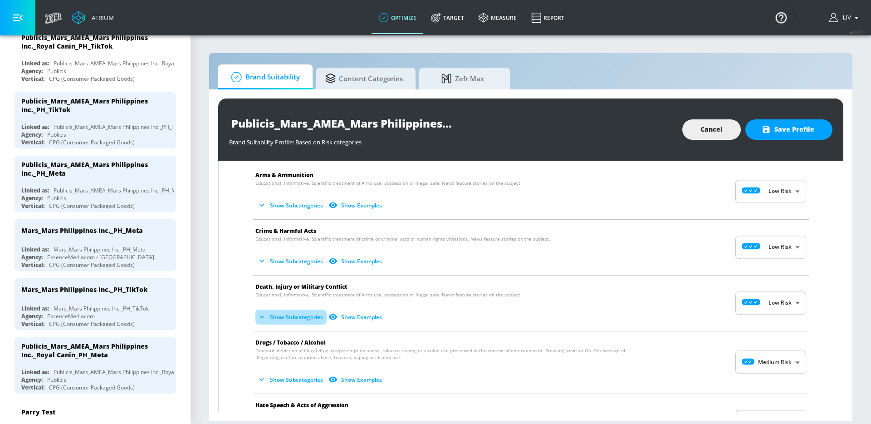
click at [262, 315] on icon "button" at bounding box center [261, 316] width 9 height 9
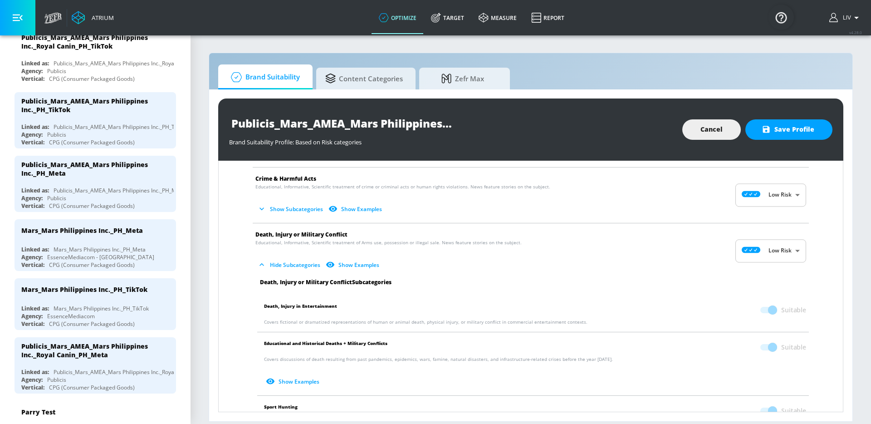
scroll to position [148, 0]
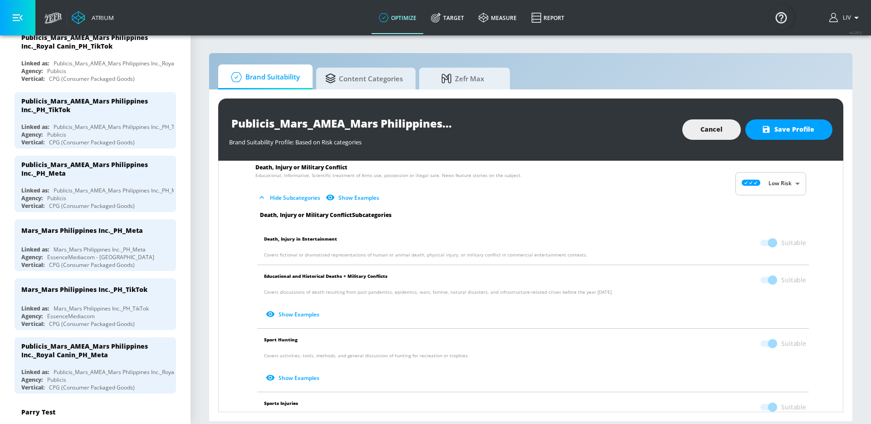
click at [760, 342] on span at bounding box center [767, 343] width 15 height 6
click at [764, 345] on span at bounding box center [767, 343] width 15 height 6
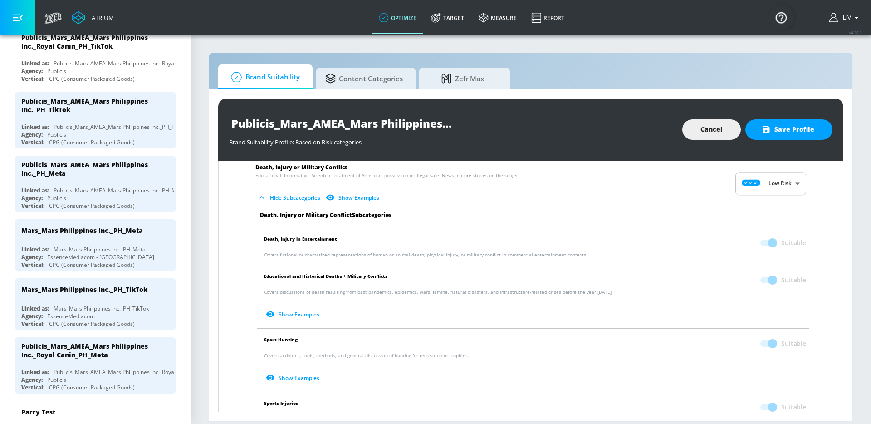
click at [764, 345] on span at bounding box center [767, 343] width 15 height 6
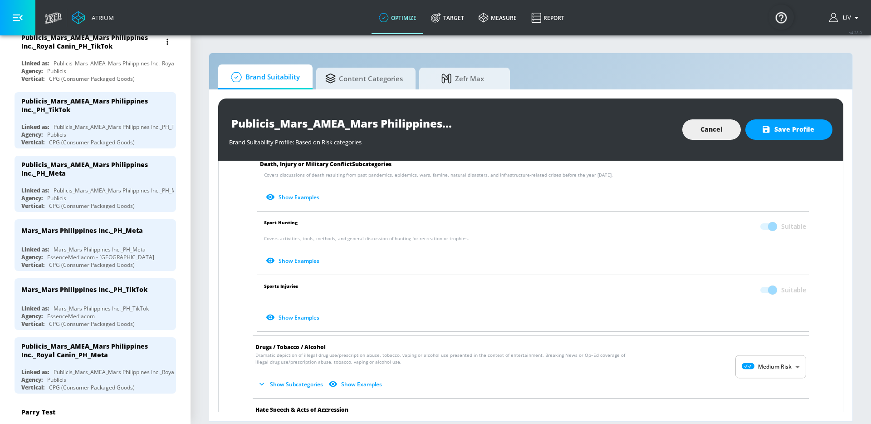
scroll to position [274, 0]
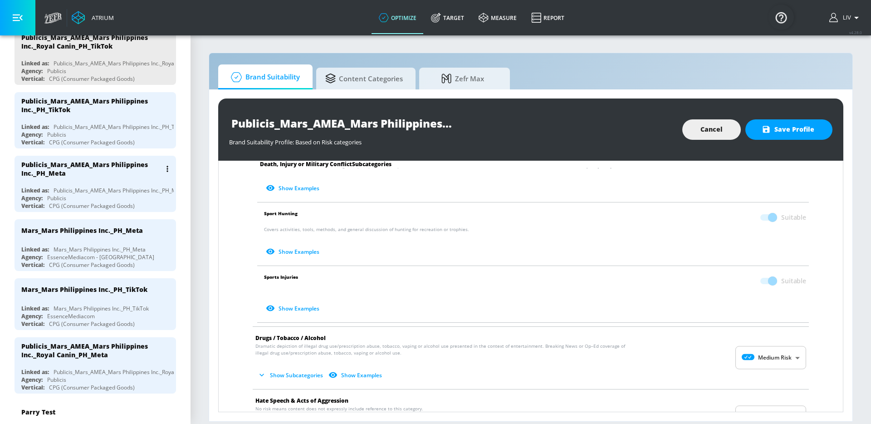
click at [114, 174] on div "Publicis_Mars_AMEA_Mars Philippines Inc._PH_Meta" at bounding box center [91, 168] width 140 height 17
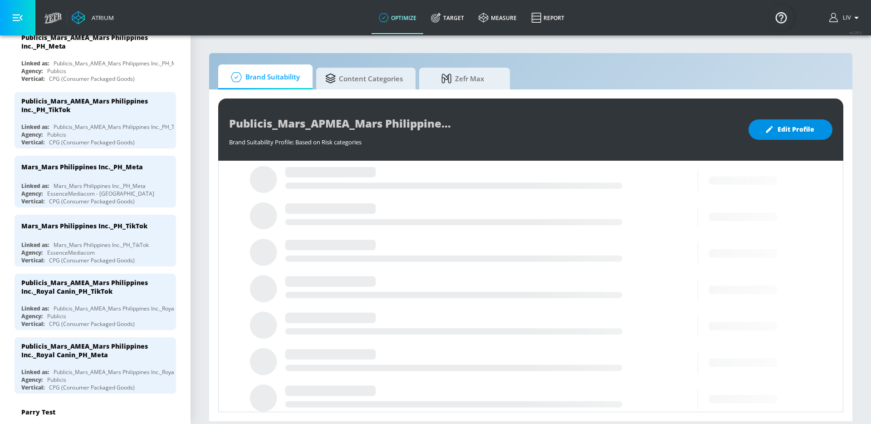
click at [783, 133] on span "Edit Profile" at bounding box center [791, 129] width 48 height 11
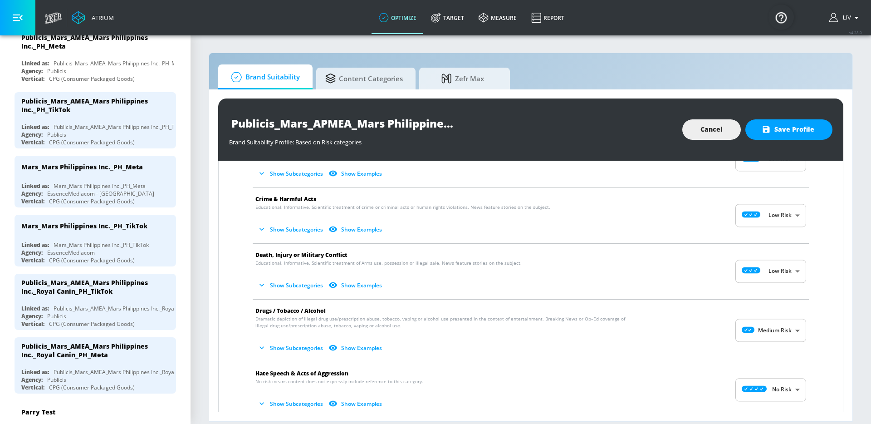
scroll to position [63, 0]
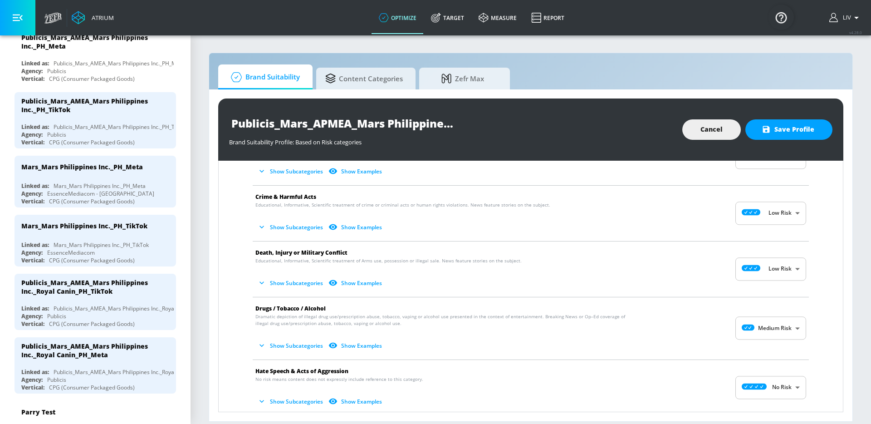
click at [256, 279] on button "Show Subcategories" at bounding box center [290, 282] width 71 height 15
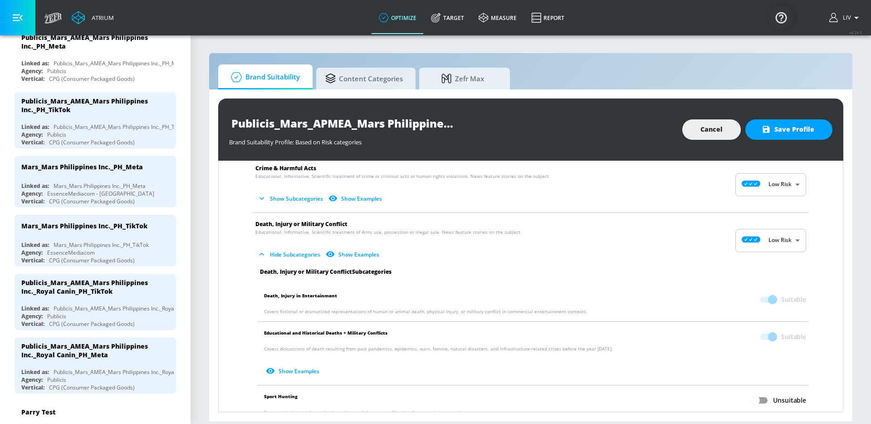
scroll to position [170, 0]
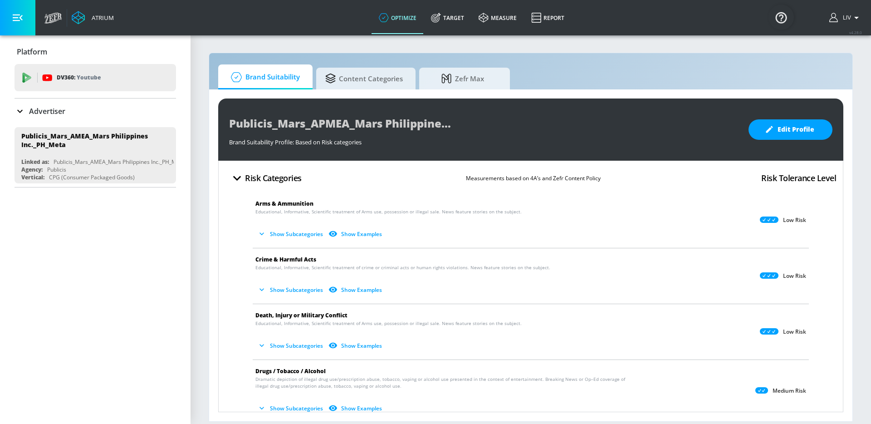
click at [126, 119] on div "Advertiser" at bounding box center [96, 110] width 162 height 25
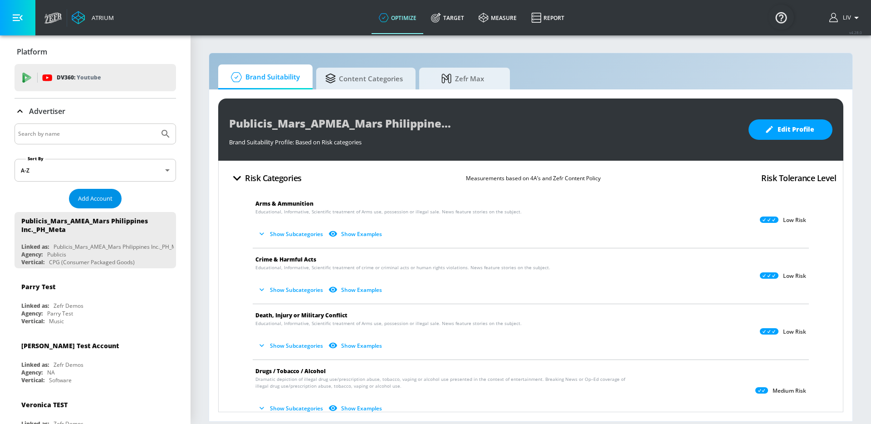
click at [105, 201] on span "Add Account" at bounding box center [95, 198] width 34 height 10
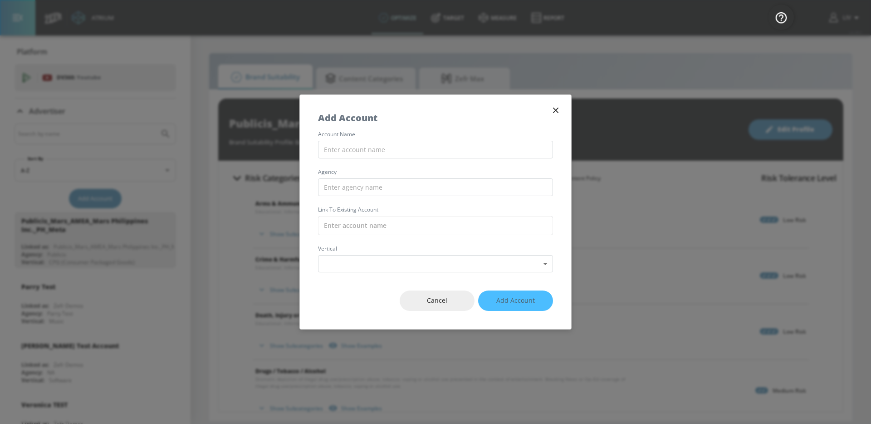
click at [428, 140] on div "account name agency Link to Existing Account vertical Select Vertical ​" at bounding box center [435, 202] width 271 height 141
paste input "Publicis_Mars_AMEA_Mars Philippines Inc._PH_Meta"
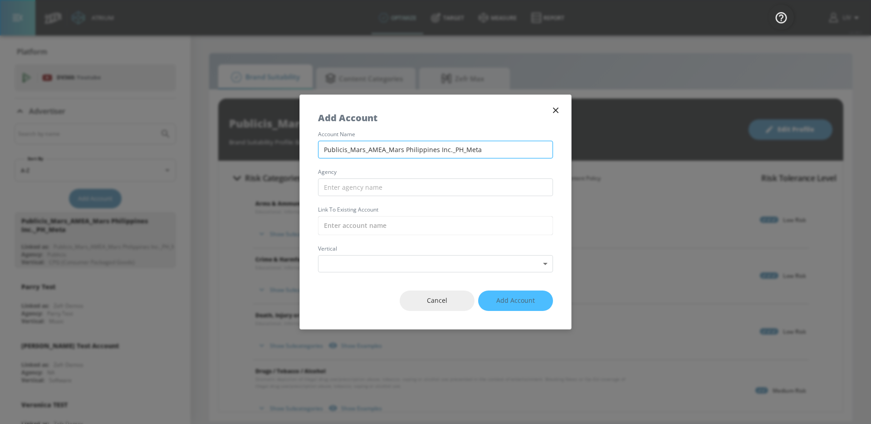
click at [448, 149] on input "Publicis_Mars_AMEA_Mars Philippines Inc._PH_Meta" at bounding box center [435, 150] width 235 height 18
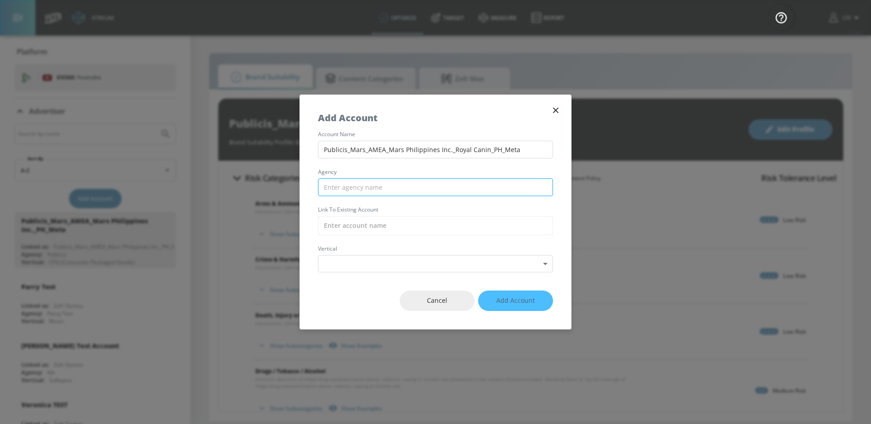
type input "Publicis_Mars_AMEA_Mars Philippines Inc._Royal Canin_PH_Meta"
click at [468, 195] on input "text" at bounding box center [435, 187] width 235 height 18
type input "Publicis"
click at [434, 231] on input "text" at bounding box center [435, 225] width 235 height 19
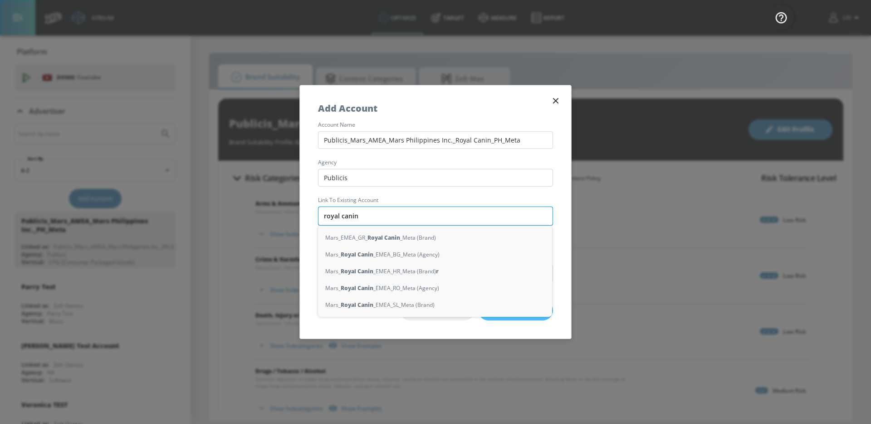
click at [391, 217] on input "royal canin" at bounding box center [435, 215] width 235 height 19
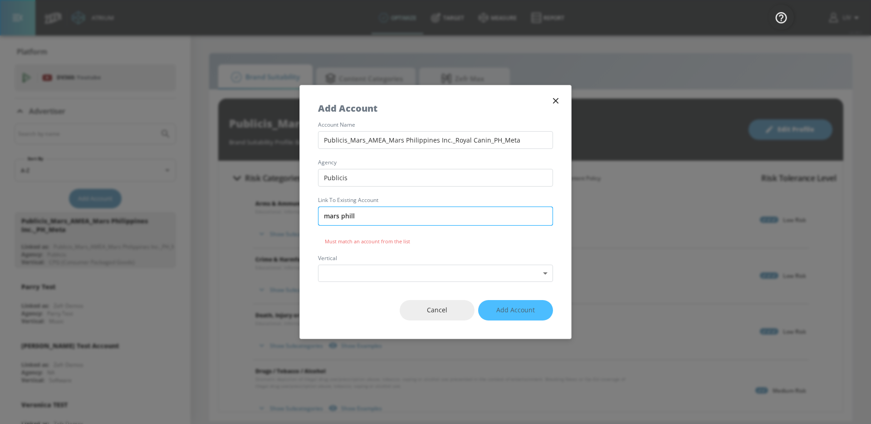
type input "mars phillp"
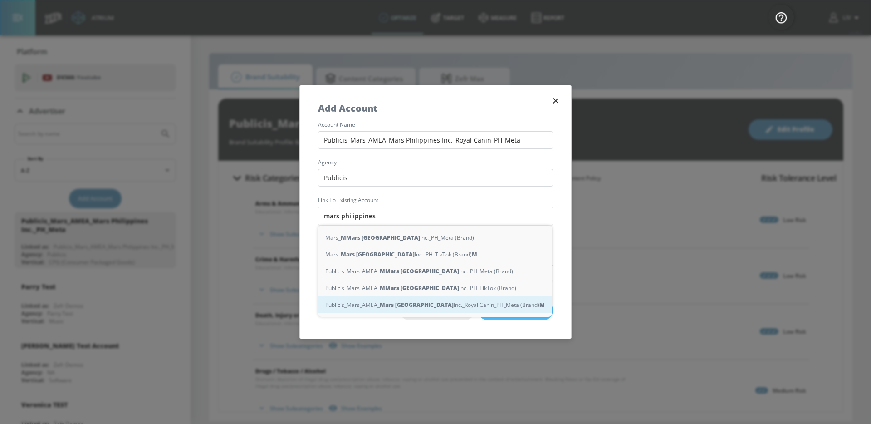
click at [446, 303] on div "Publicis_Mars_AMEA_ Mars Philippines Inc._Royal Canin_PH_Meta (Brand) M" at bounding box center [435, 304] width 234 height 17
type input "Publicis_Mars_AMEA_Mars Philippines Inc._Royal Canin_PH_Meta (Brand)"
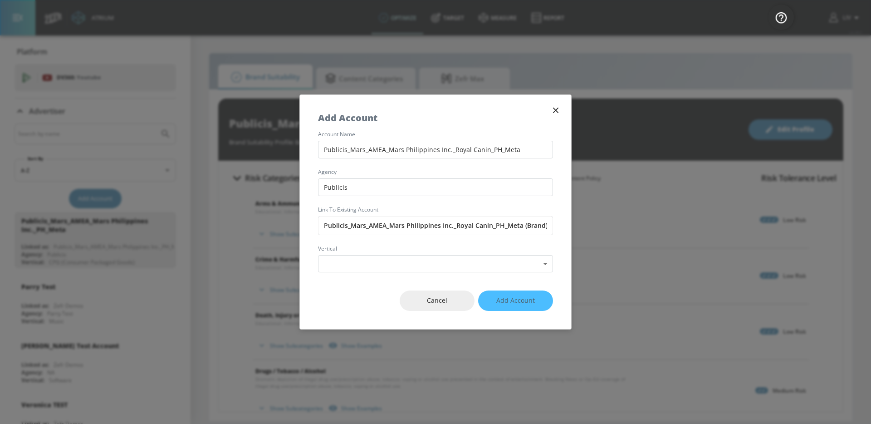
click at [495, 205] on div "account name Publicis_Mars_AMEA_Mars Philippines Inc._Royal Canin_PH_Meta agenc…" at bounding box center [435, 202] width 271 height 141
click at [451, 264] on body "Atrium optimize Target measure Report optimize Target measure Report v 4.28.0 L…" at bounding box center [435, 212] width 871 height 424
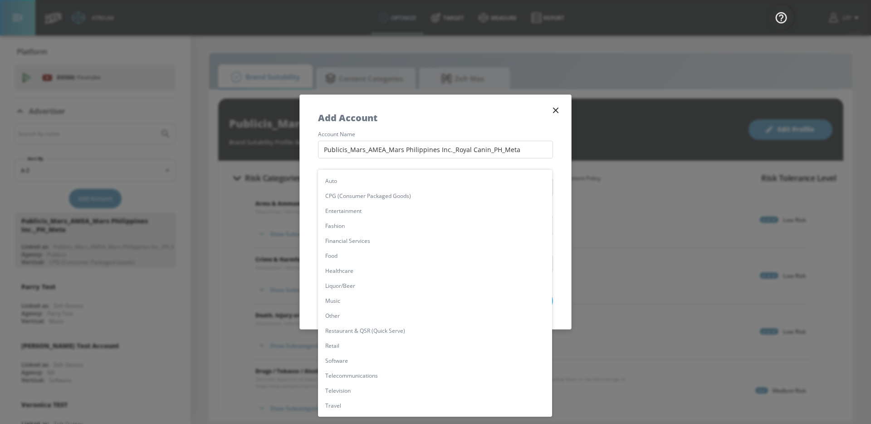
click at [373, 200] on li "CPG (Consumer Packaged Goods)" at bounding box center [435, 195] width 234 height 15
type input "[object Object]"
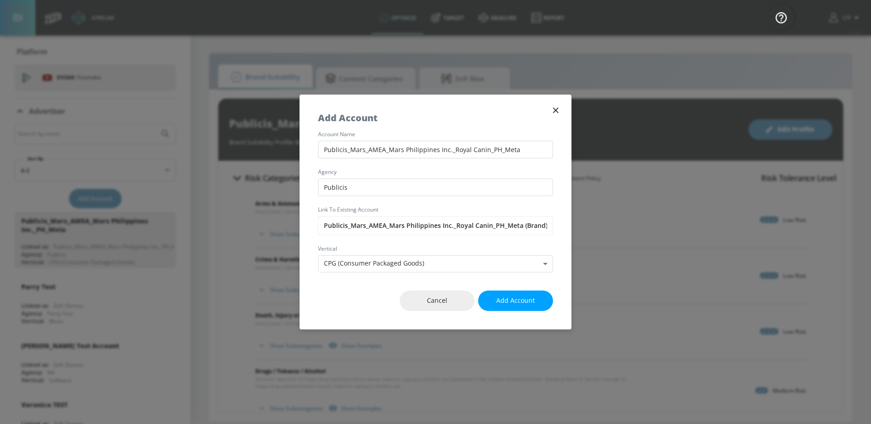
click at [353, 313] on div "Cancel Add Account" at bounding box center [435, 300] width 271 height 57
click at [514, 300] on span "Add Account" at bounding box center [515, 300] width 39 height 11
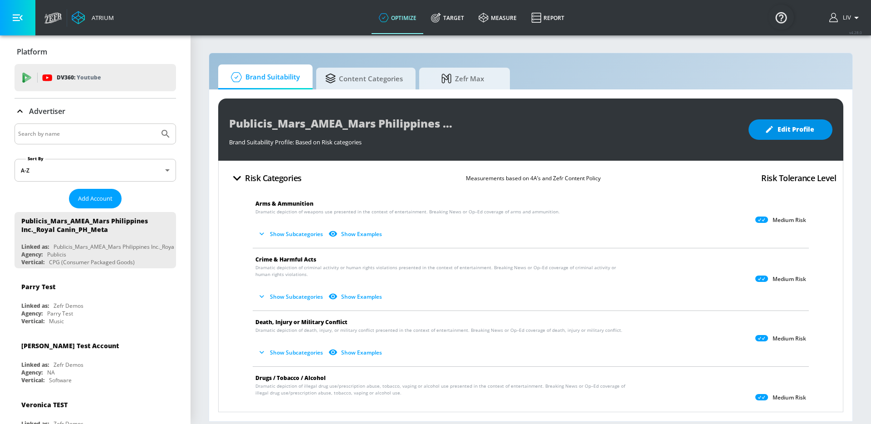
click at [806, 128] on span "Edit Profile" at bounding box center [791, 129] width 48 height 11
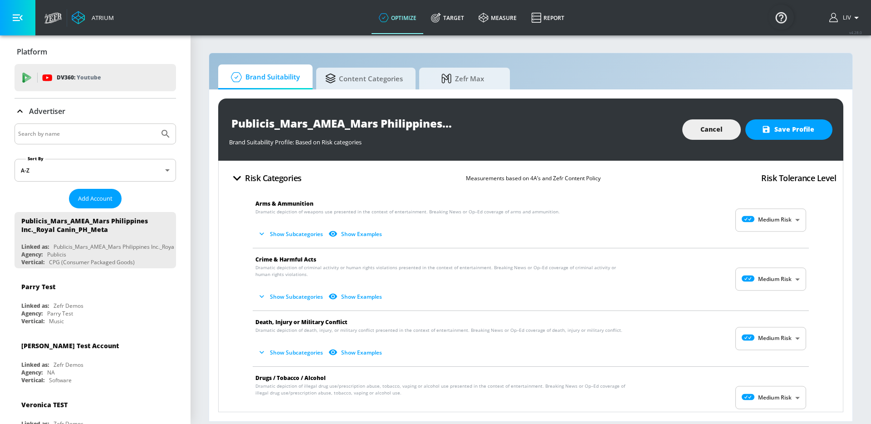
click at [766, 230] on body "Atrium optimize Target measure Report optimize Target measure Report v 4.28.0 L…" at bounding box center [435, 212] width 871 height 424
click at [767, 243] on div "No Risk" at bounding box center [764, 243] width 56 height 10
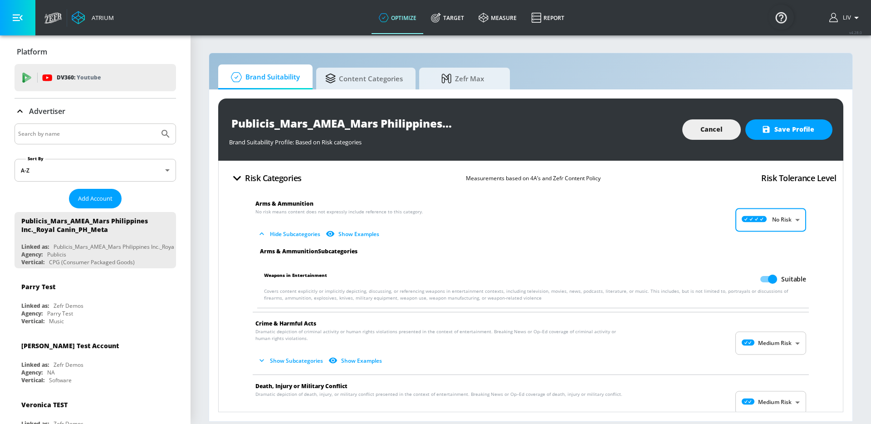
click at [770, 229] on body "Atrium optimize Target measure Report optimize Target measure Report v 4.28.0 L…" at bounding box center [435, 212] width 871 height 424
click at [770, 260] on p "Low Risk" at bounding box center [780, 258] width 23 height 8
type input "LOW"
click at [783, 353] on body "Atrium optimize Target measure Report optimize Target measure Report v 4.28.0 L…" at bounding box center [435, 212] width 871 height 424
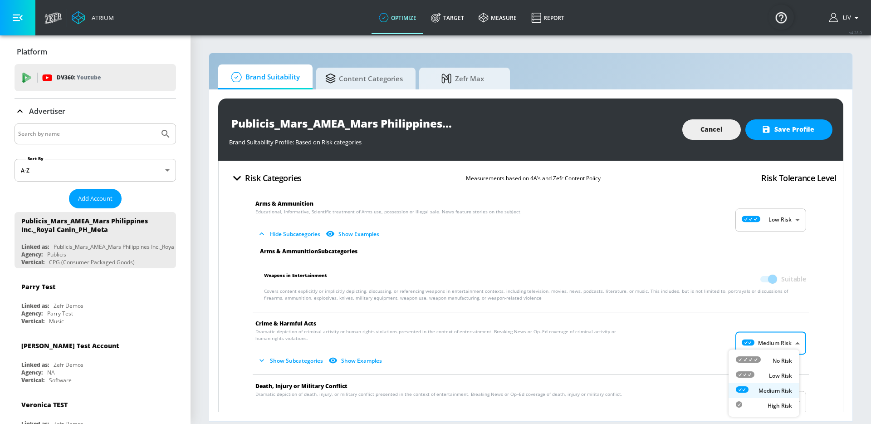
click at [769, 371] on div "Low Risk" at bounding box center [764, 376] width 56 height 10
type input "LOW"
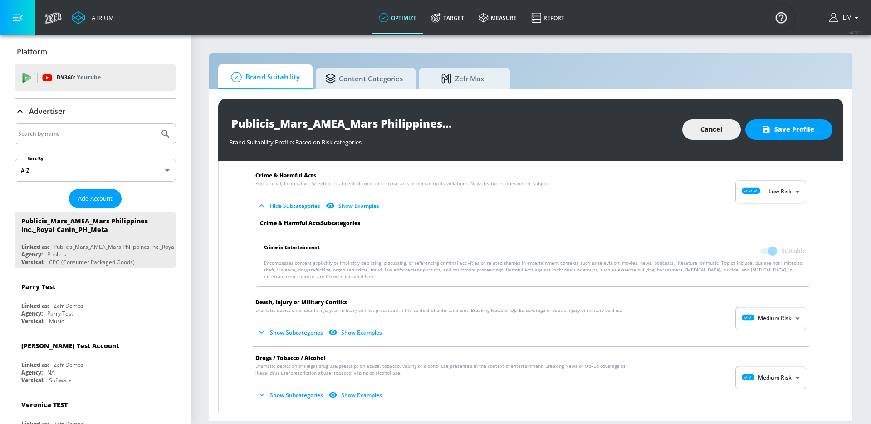
scroll to position [148, 0]
click at [778, 312] on body "Atrium optimize Target measure Report optimize Target measure Report v 4.28.0 L…" at bounding box center [435, 212] width 871 height 424
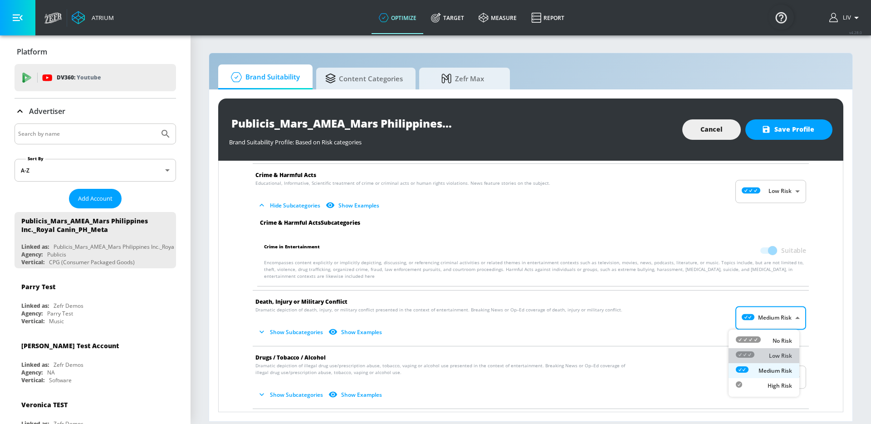
click at [769, 352] on p "Low Risk" at bounding box center [780, 356] width 23 height 8
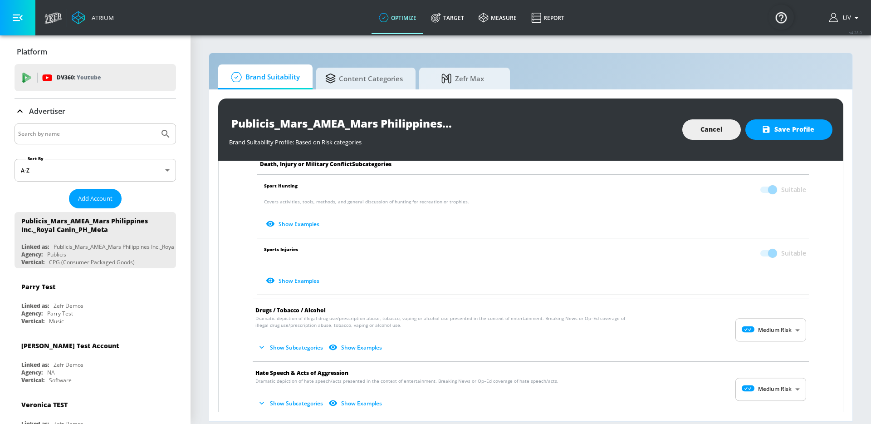
scroll to position [432, 0]
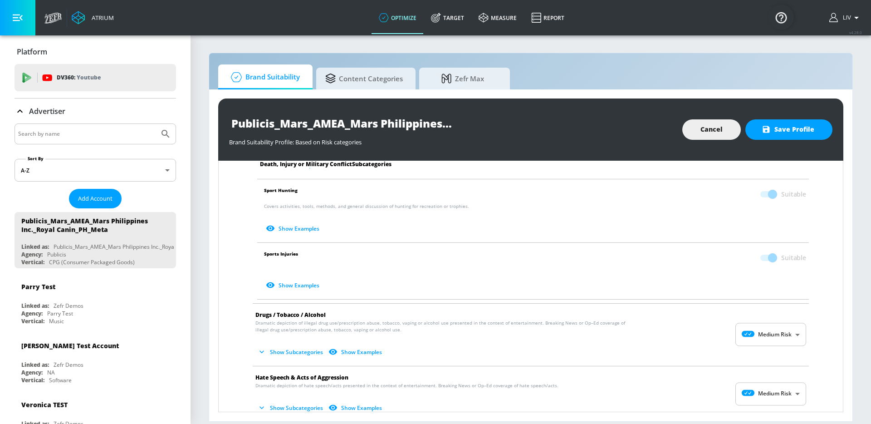
click at [755, 196] on span at bounding box center [768, 194] width 26 height 17
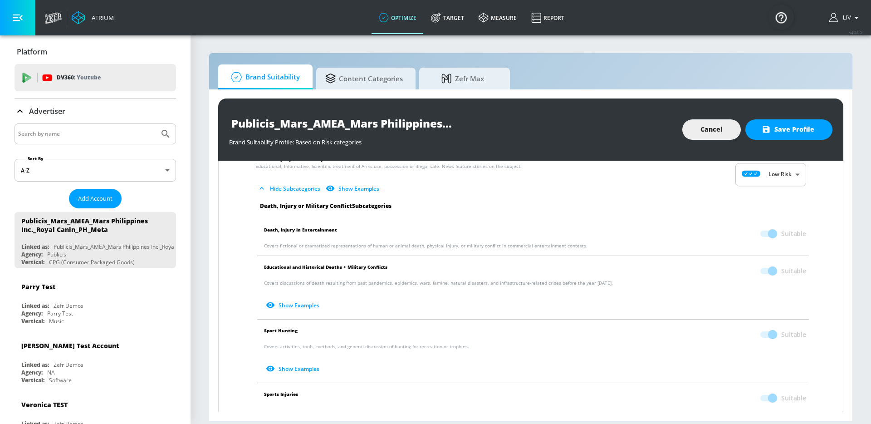
scroll to position [300, 0]
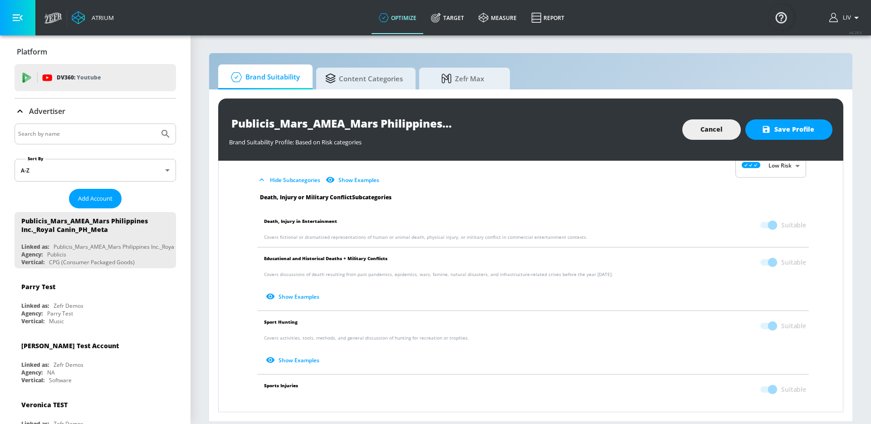
click at [760, 324] on span at bounding box center [767, 326] width 15 height 6
click at [760, 323] on span at bounding box center [767, 326] width 15 height 6
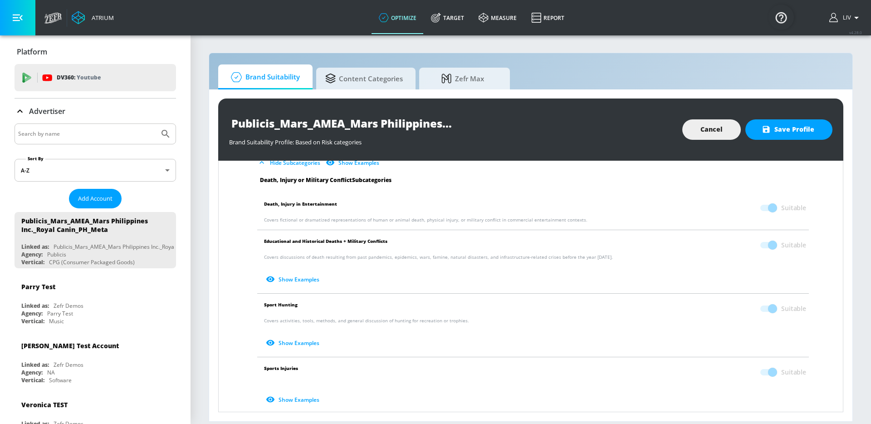
click at [766, 307] on span at bounding box center [767, 308] width 15 height 6
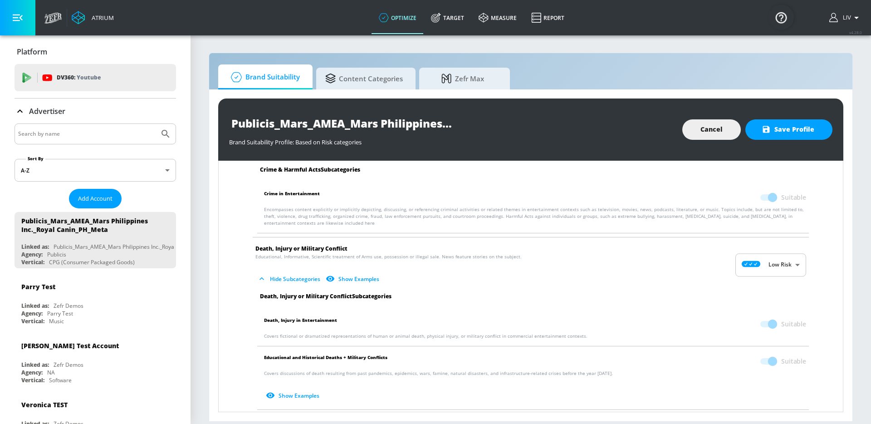
scroll to position [113, 0]
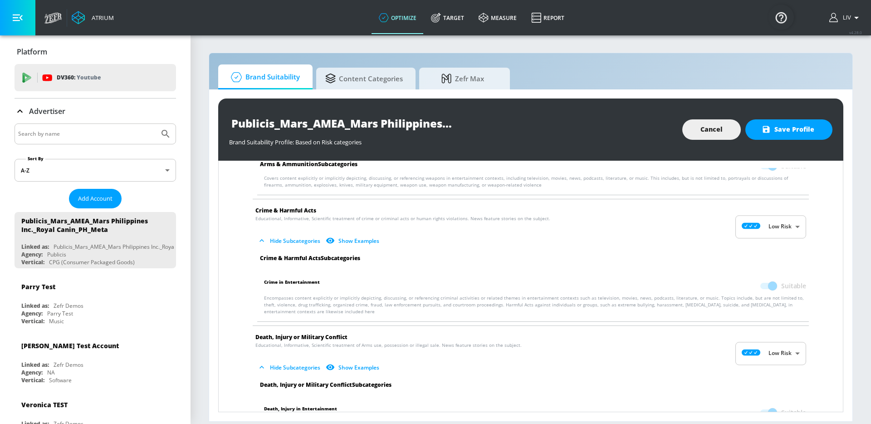
click at [779, 348] on body "Atrium optimize Target measure Report optimize Target measure Report v 4.28.0 L…" at bounding box center [435, 212] width 871 height 424
click at [774, 394] on p "Medium Risk" at bounding box center [776, 391] width 34 height 8
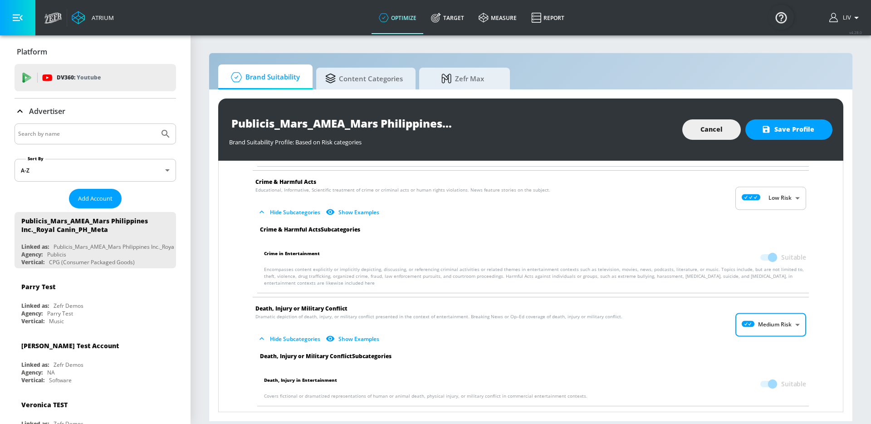
scroll to position [186, 0]
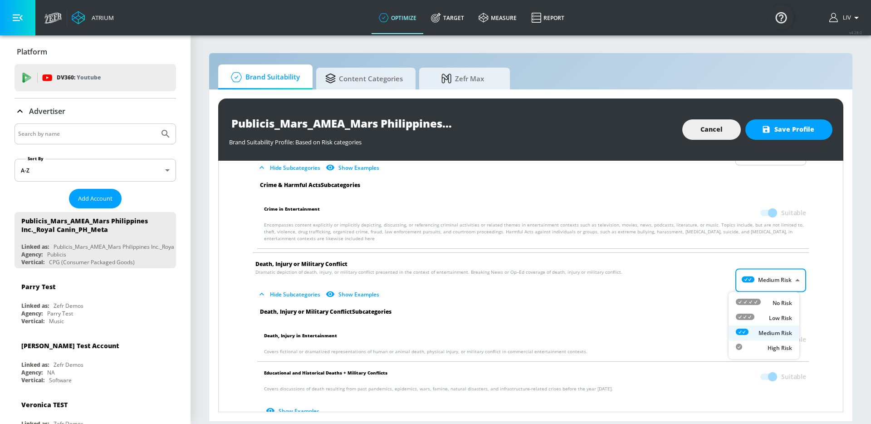
click at [766, 285] on body "Atrium optimize Target measure Report optimize Target measure Report v 4.28.0 L…" at bounding box center [435, 212] width 871 height 424
click at [774, 319] on p "Low Risk" at bounding box center [780, 318] width 23 height 8
click at [774, 287] on body "Atrium optimize Target measure Report optimize Target measure Report v 4.28.0 L…" at bounding box center [435, 212] width 871 height 424
click at [763, 305] on div "No Risk" at bounding box center [764, 303] width 56 height 10
click at [780, 280] on body "Atrium optimize Target measure Report optimize Target measure Report v 4.28.0 L…" at bounding box center [435, 212] width 871 height 424
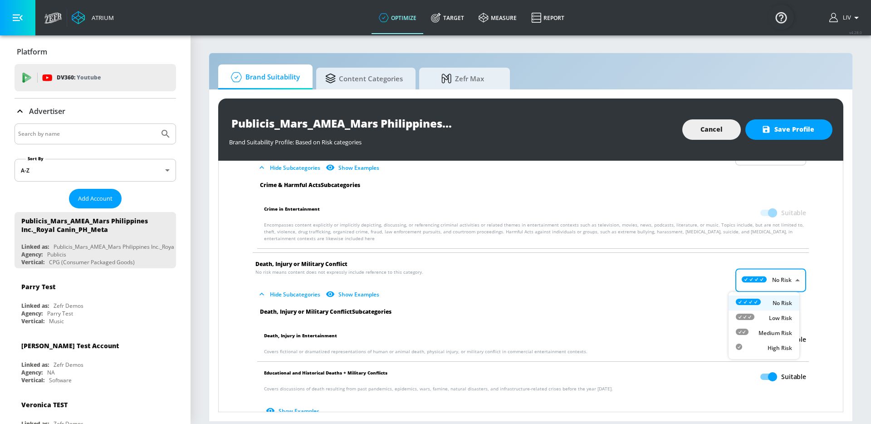
click at [770, 319] on p "Low Risk" at bounding box center [780, 318] width 23 height 8
type input "LOW"
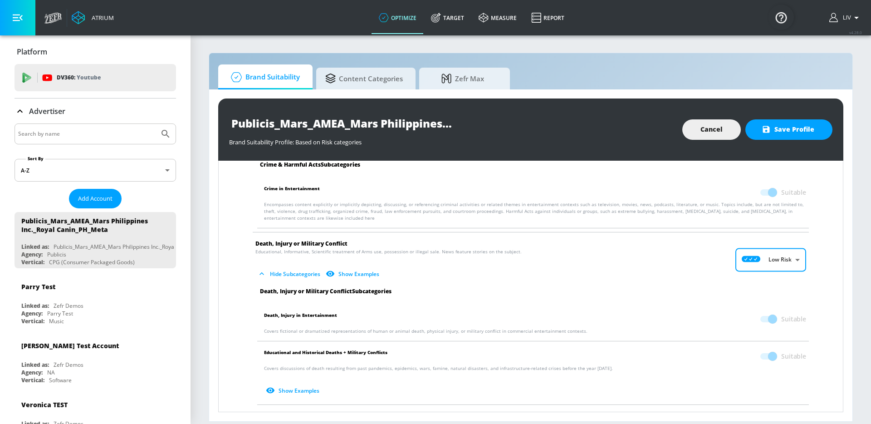
click at [755, 327] on span at bounding box center [768, 318] width 26 height 17
click at [760, 322] on span at bounding box center [768, 318] width 26 height 17
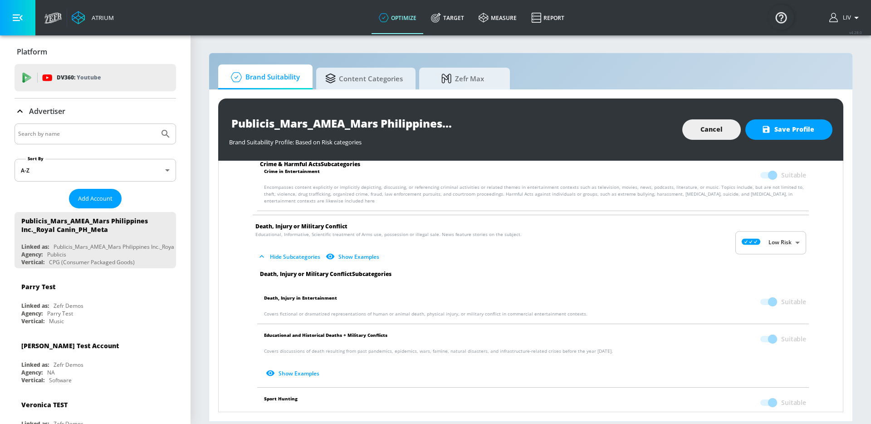
scroll to position [308, 0]
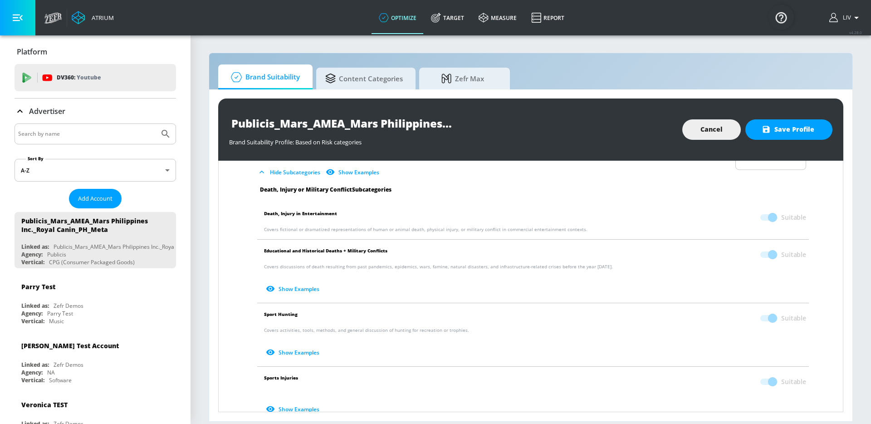
click at [725, 314] on p "Sport Hunting Suitable" at bounding box center [535, 317] width 542 height 17
click at [765, 318] on span at bounding box center [767, 318] width 15 height 6
click at [764, 318] on span at bounding box center [767, 318] width 15 height 6
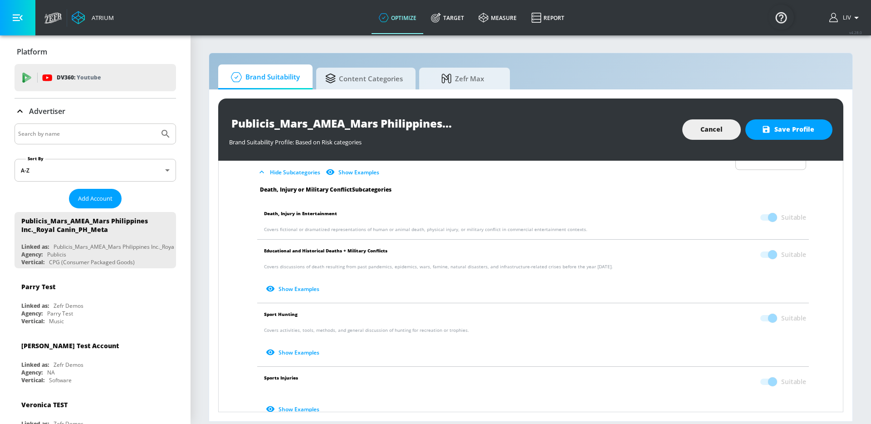
click at [760, 319] on span at bounding box center [767, 318] width 15 height 6
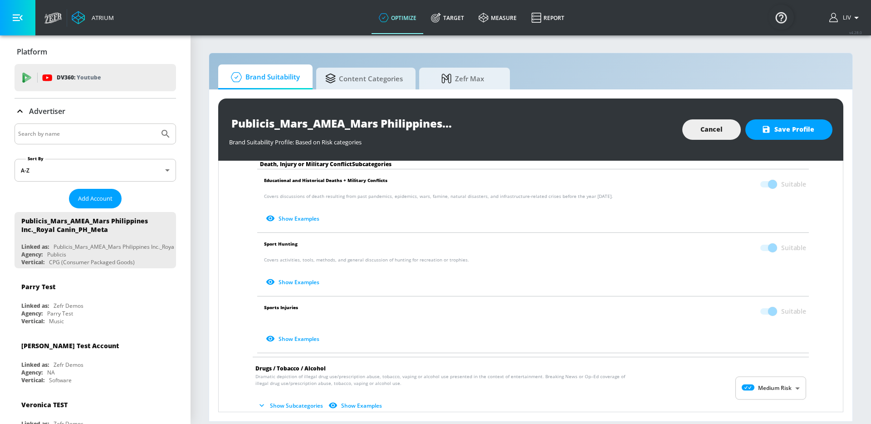
scroll to position [384, 0]
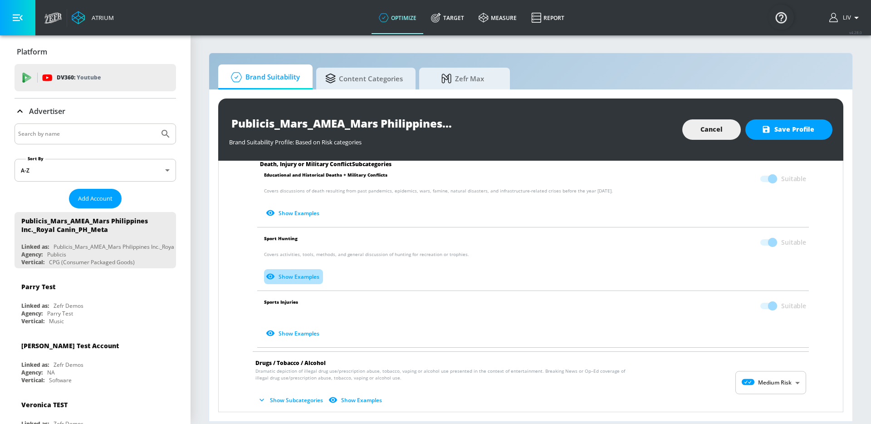
click at [300, 281] on button "Show Examples" at bounding box center [293, 276] width 59 height 15
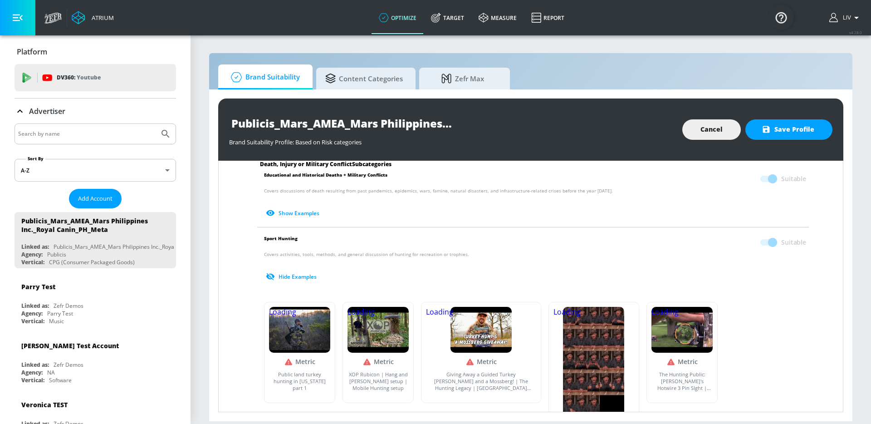
click at [300, 281] on button "Hide Examples" at bounding box center [292, 276] width 56 height 15
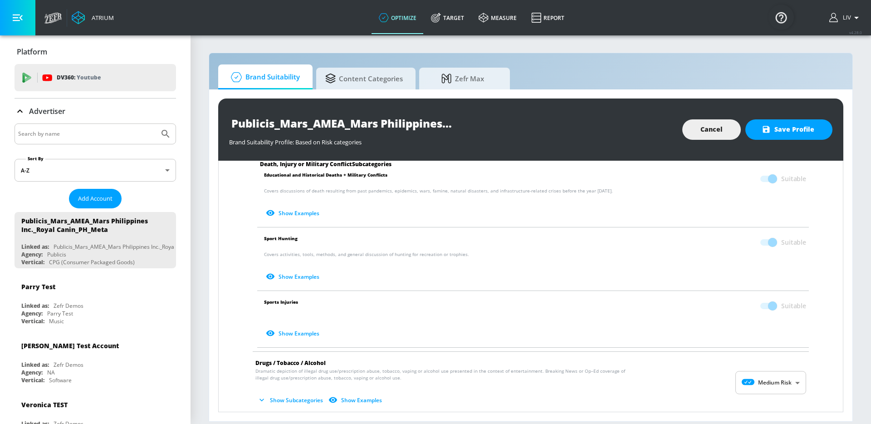
click at [760, 243] on span at bounding box center [767, 242] width 15 height 6
click at [765, 240] on span at bounding box center [767, 242] width 15 height 6
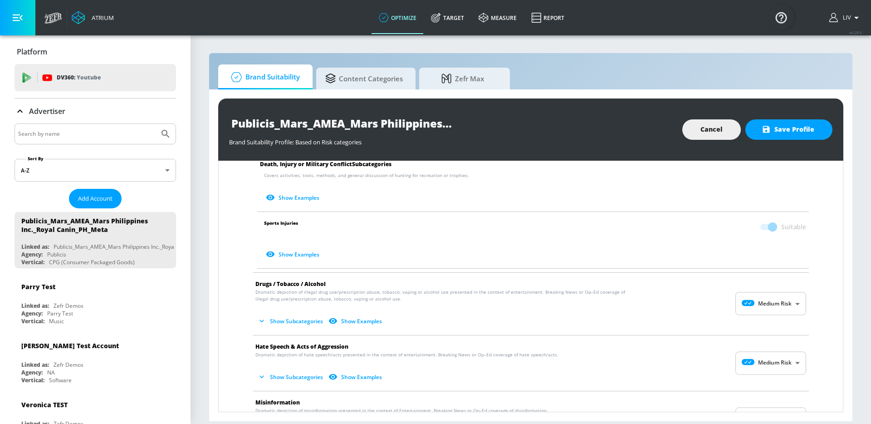
scroll to position [539, 0]
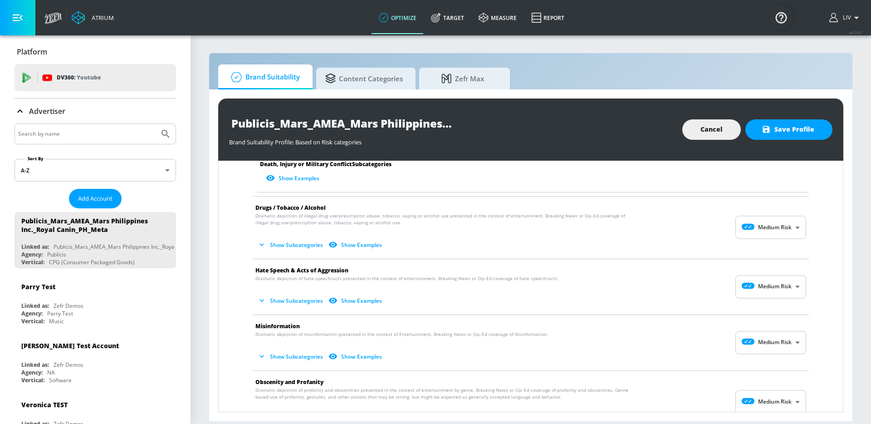
click at [769, 292] on body "Atrium optimize Target measure Report optimize Target measure Report v 4.28.0 L…" at bounding box center [435, 212] width 871 height 424
click at [775, 305] on p "No Risk" at bounding box center [783, 309] width 20 height 8
type input "MINIMAL"
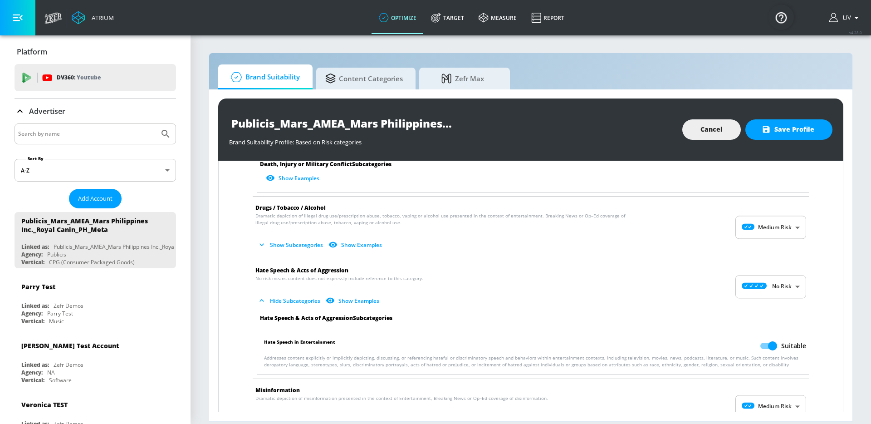
click at [613, 299] on span "Hide Subcategories Show Examples" at bounding box center [523, 300] width 536 height 15
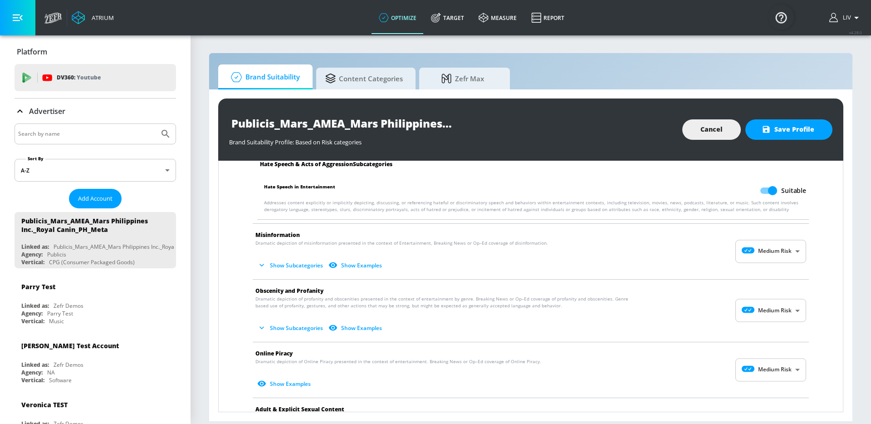
scroll to position [692, 0]
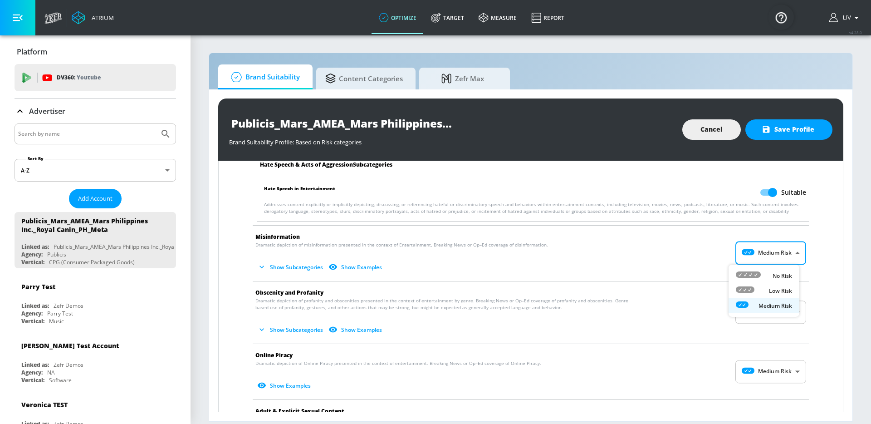
click at [738, 255] on body "Atrium optimize Target measure Report optimize Target measure Report v 4.28.0 L…" at bounding box center [435, 212] width 871 height 424
click at [746, 273] on icon at bounding box center [748, 274] width 25 height 6
type input "MINIMAL"
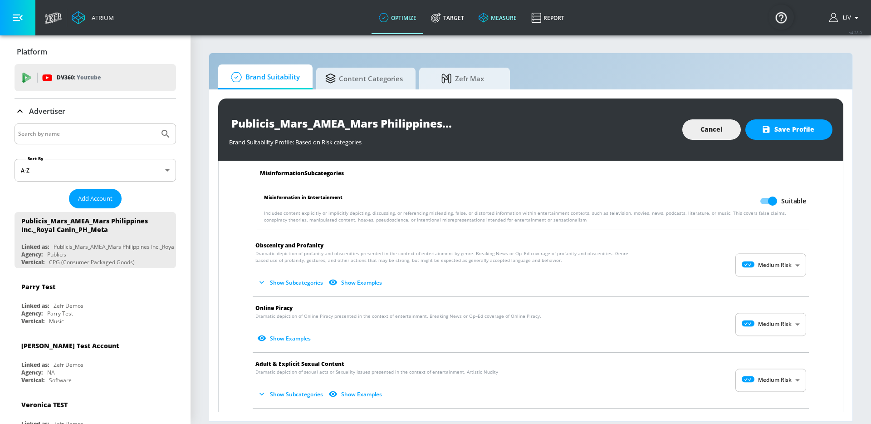
scroll to position [804, 0]
click at [759, 319] on body "Atrium optimize Target measure Report optimize Target measure Report v 4.28.0 L…" at bounding box center [435, 212] width 871 height 424
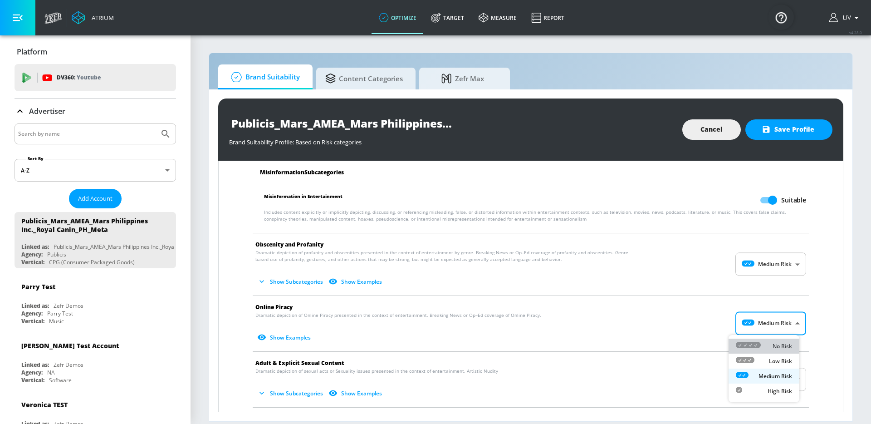
click at [769, 343] on div "No Risk" at bounding box center [764, 346] width 56 height 10
type input "MINIMAL"
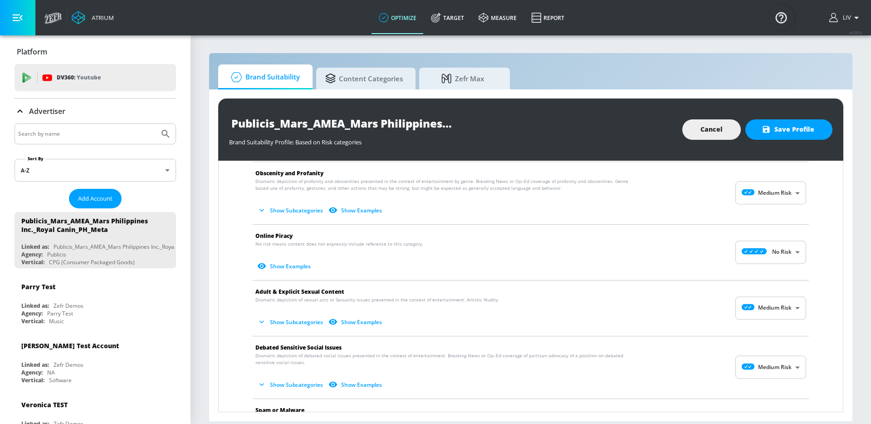
scroll to position [892, 0]
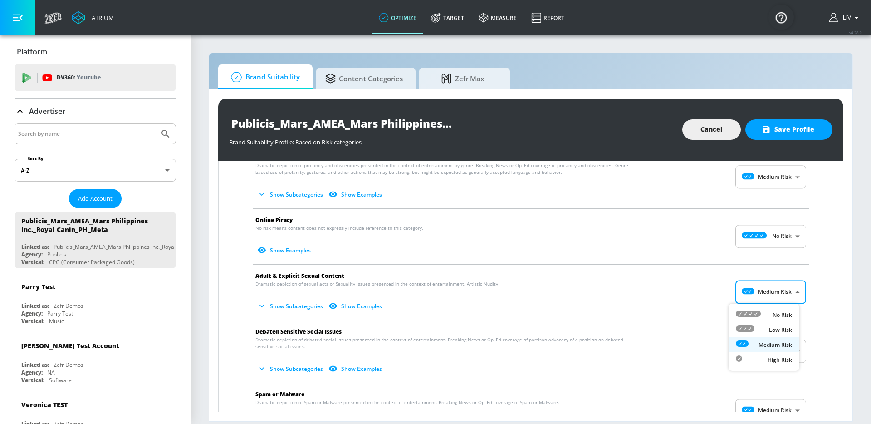
click at [739, 294] on body "Atrium optimize Target measure Report optimize Target measure Report v 4.28.0 L…" at bounding box center [435, 212] width 871 height 424
click at [756, 324] on li "Low Risk" at bounding box center [764, 329] width 71 height 15
type input "LOW"
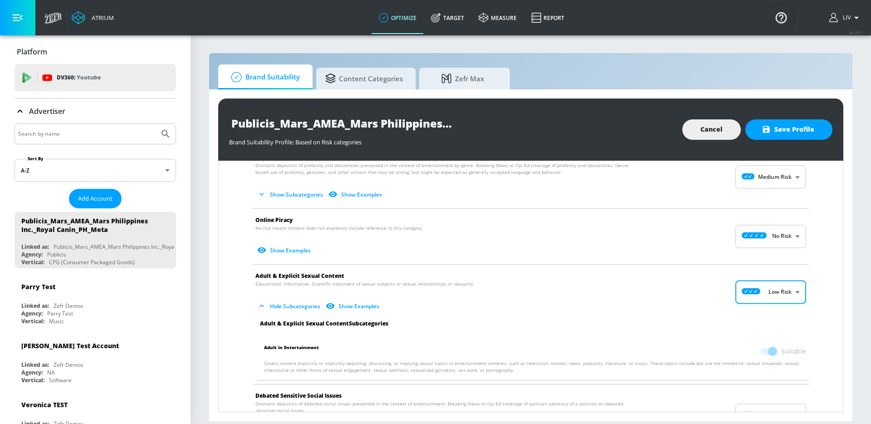
click at [662, 302] on span "Hide Subcategories Show Examples" at bounding box center [523, 306] width 536 height 15
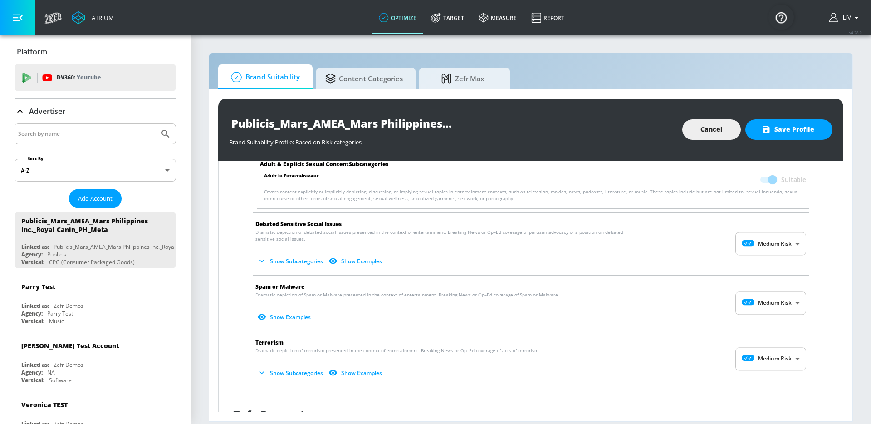
scroll to position [1074, 0]
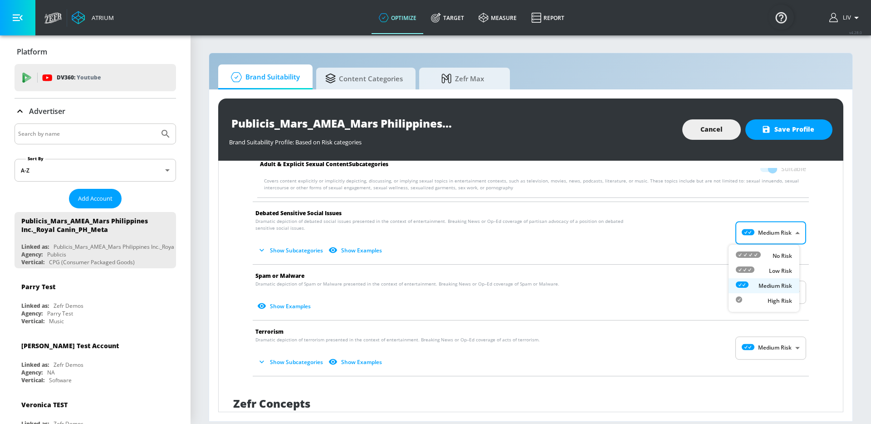
click at [769, 235] on body "Atrium optimize Target measure Report optimize Target measure Report v 4.28.0 L…" at bounding box center [435, 212] width 871 height 424
click at [774, 256] on p "No Risk" at bounding box center [783, 256] width 20 height 8
type input "MINIMAL"
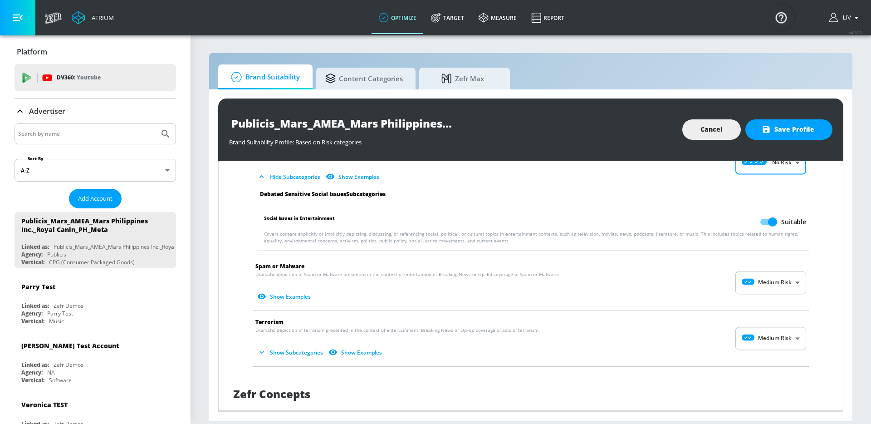
scroll to position [1158, 0]
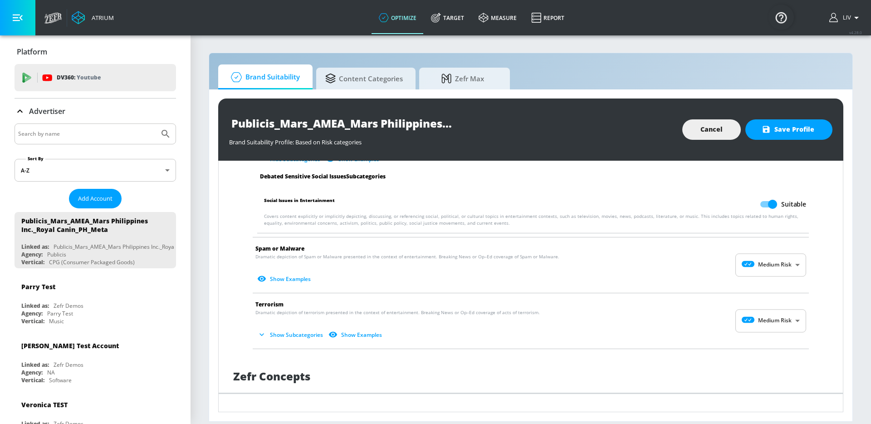
click at [743, 271] on body "Atrium optimize Target measure Report optimize Target measure Report v 4.28.0 L…" at bounding box center [435, 212] width 871 height 424
click at [749, 281] on li "No Risk" at bounding box center [764, 287] width 71 height 15
type input "MINIMAL"
click at [703, 282] on span "Show Examples" at bounding box center [523, 278] width 536 height 15
click at [774, 319] on body "Atrium optimize Target measure Report optimize Target measure Report v 4.28.0 L…" at bounding box center [435, 212] width 871 height 424
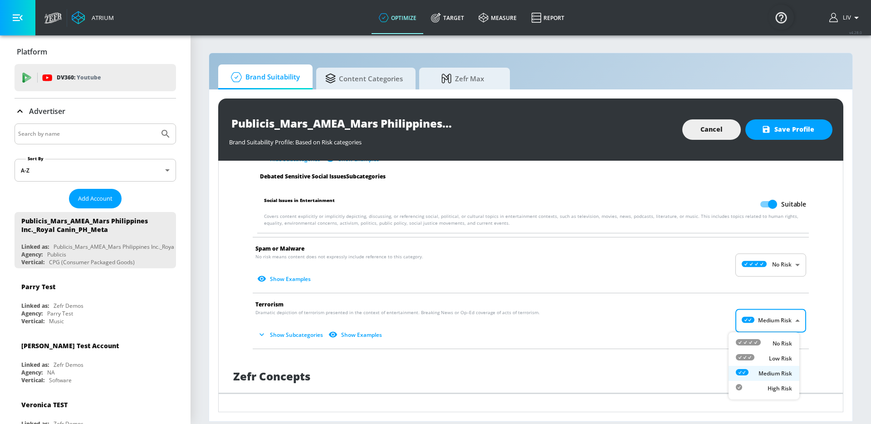
click at [768, 337] on li "No Risk" at bounding box center [764, 343] width 71 height 15
type input "MINIMAL"
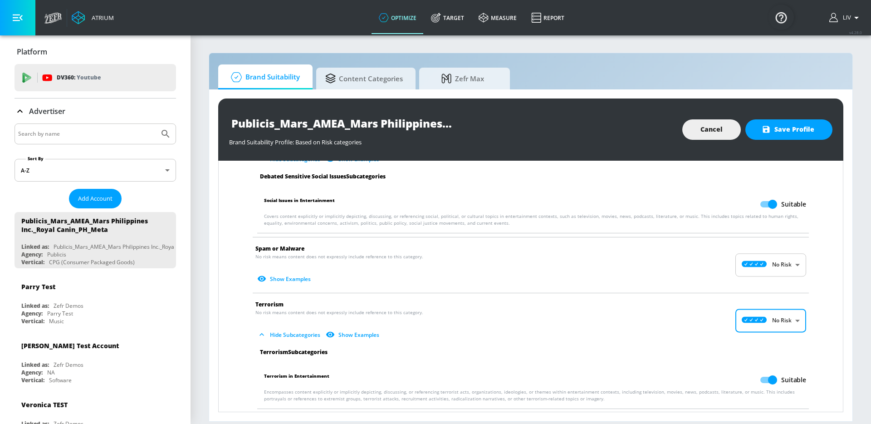
click at [676, 321] on div "No Risk Low Risk Medium Risk High Risk" at bounding box center [435, 212] width 871 height 424
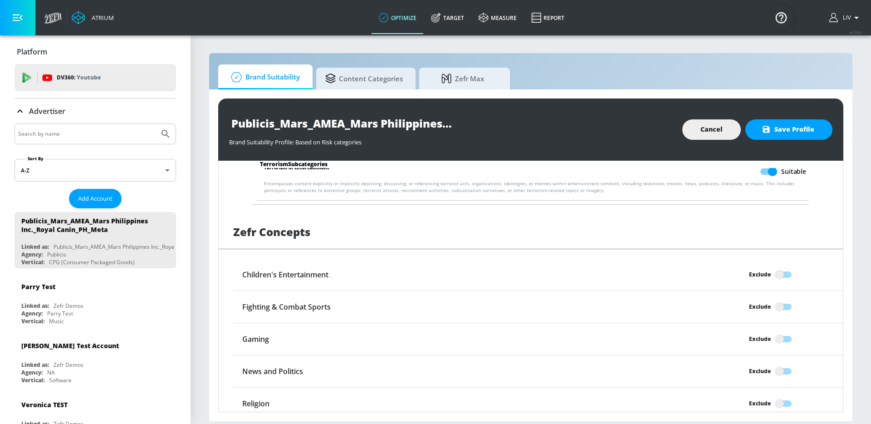
scroll to position [1384, 0]
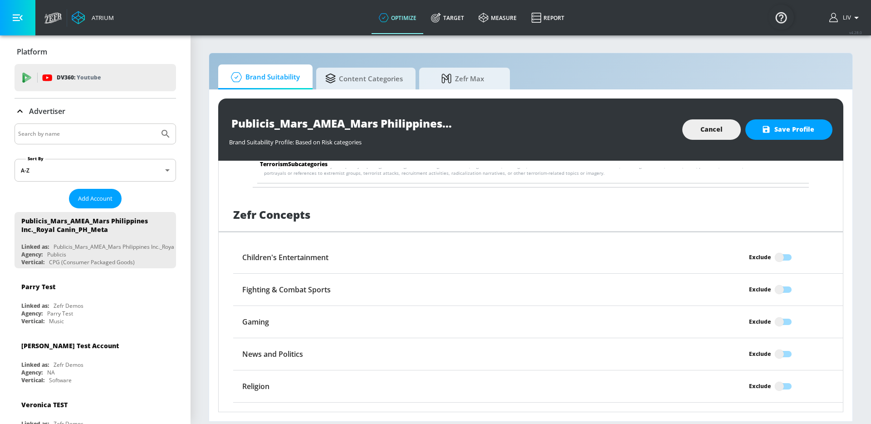
click at [776, 260] on input "Exclude" at bounding box center [780, 257] width 52 height 17
click at [781, 255] on input "Excluded" at bounding box center [791, 257] width 52 height 17
checkbox input "false"
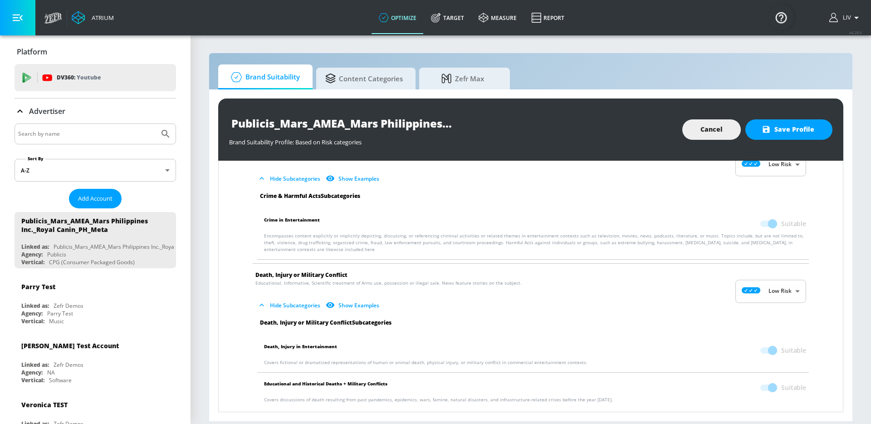
scroll to position [250, 0]
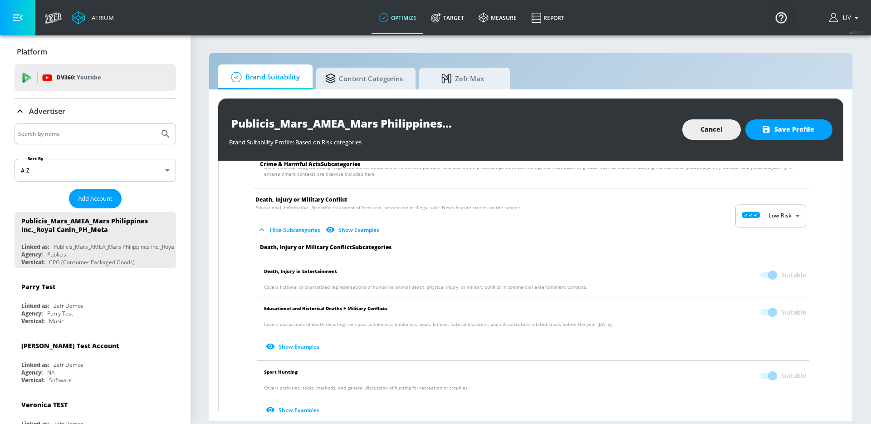
click at [770, 295] on li "Death, Injury in Entertainment Suitable Covers fictional or dramatized represen…" at bounding box center [533, 278] width 561 height 37
drag, startPoint x: 756, startPoint y: 323, endPoint x: 760, endPoint y: 309, distance: 14.5
click at [756, 323] on p "Covers discussions of death resulting from past pandemics, epidemics, wars, fam…" at bounding box center [535, 337] width 542 height 33
click at [760, 309] on span at bounding box center [767, 312] width 15 height 6
click at [801, 129] on span "Save Profile" at bounding box center [789, 129] width 51 height 11
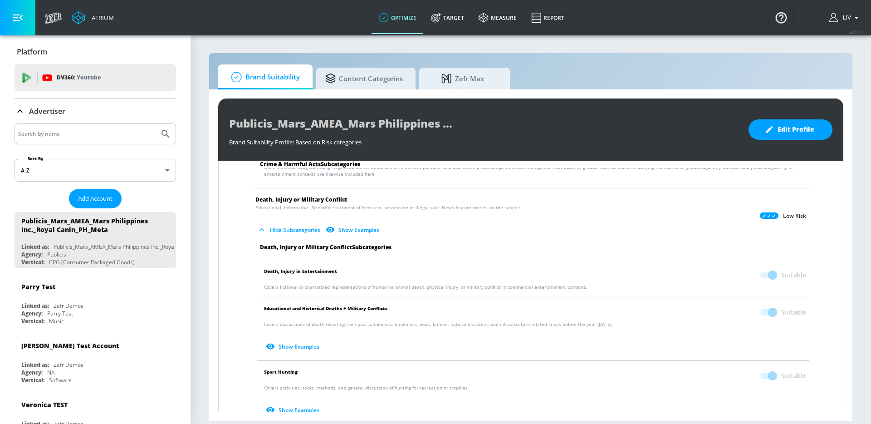
scroll to position [0, 0]
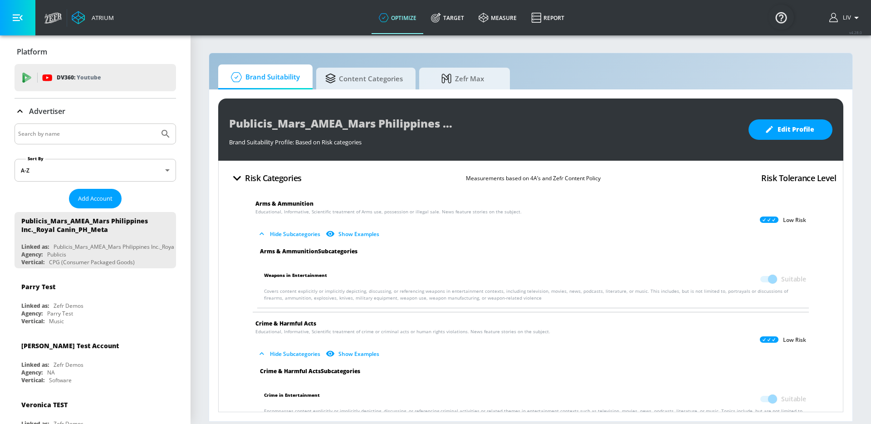
click at [833, 121] on div "Publicis_Mars_AMEA_Mars Philippines Inc._Royal Canin_PH_Meta Brand Suitability …" at bounding box center [530, 129] width 625 height 62
click at [818, 126] on button "Edit Profile" at bounding box center [791, 129] width 84 height 20
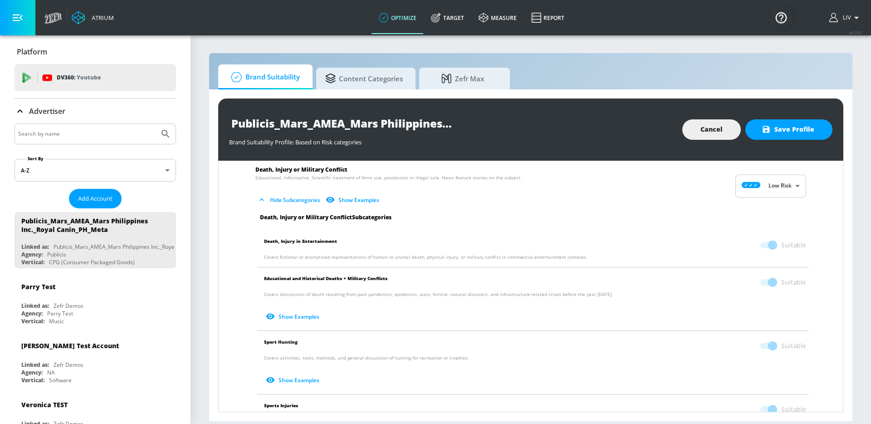
scroll to position [281, 0]
click at [768, 346] on span at bounding box center [767, 345] width 15 height 6
click at [755, 346] on span at bounding box center [768, 345] width 26 height 17
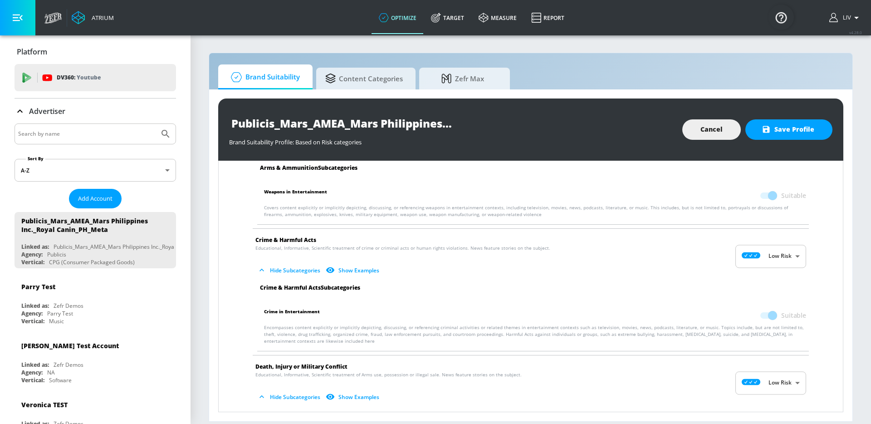
scroll to position [0, 0]
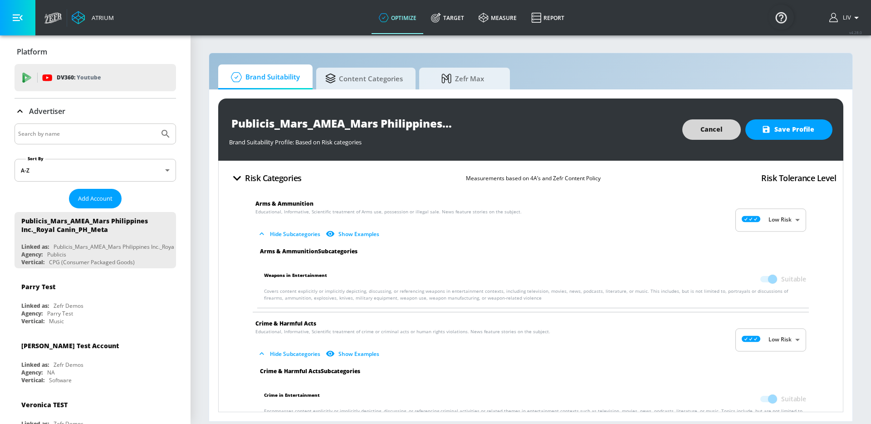
click at [721, 136] on button "Cancel" at bounding box center [711, 129] width 59 height 20
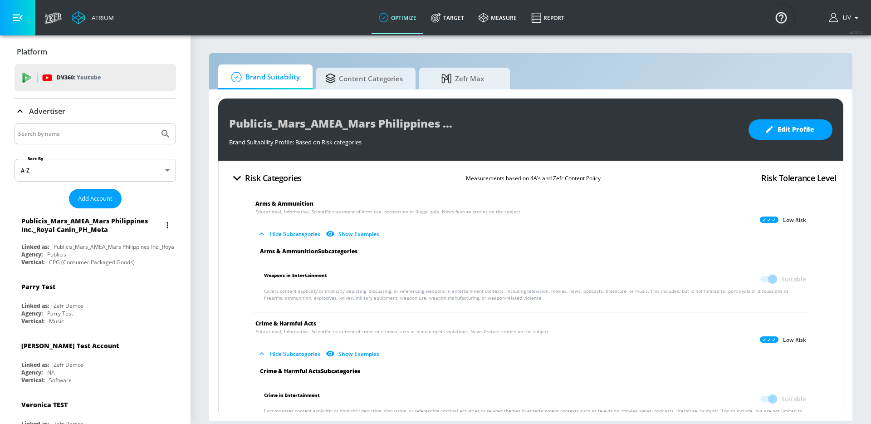
click at [166, 224] on button "list of Advertiser" at bounding box center [167, 225] width 13 height 13
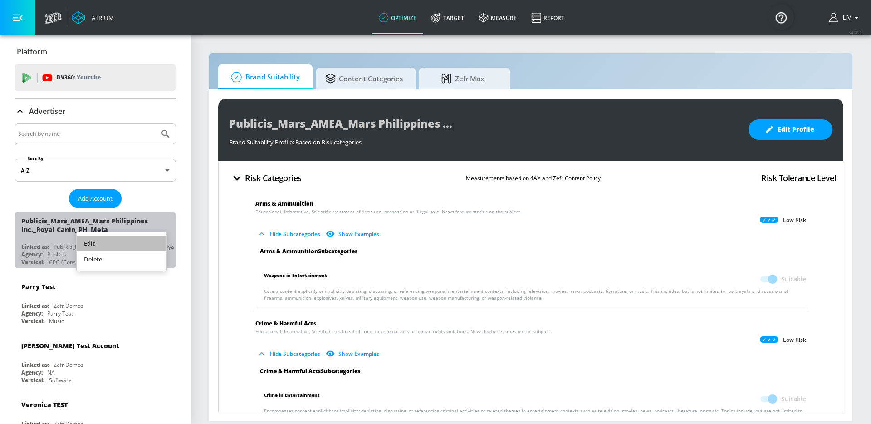
click at [159, 240] on li "Edit" at bounding box center [122, 243] width 90 height 16
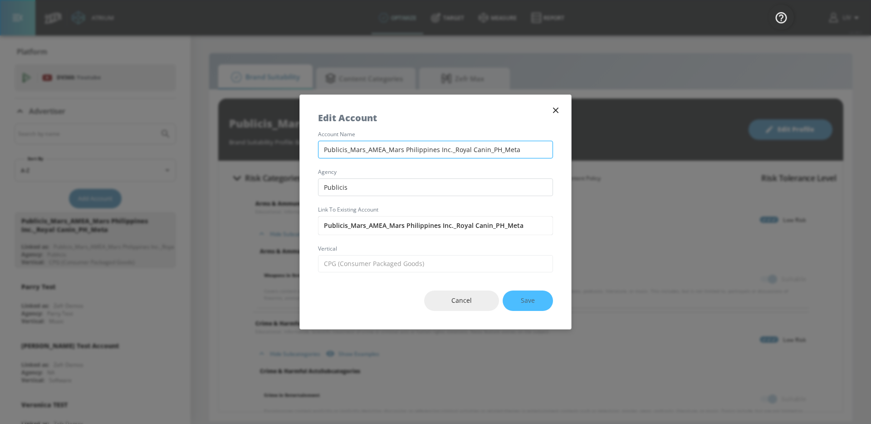
click at [361, 144] on input "Publicis_Mars_AMEA_Mars Philippines Inc._Royal Canin_PH_Meta" at bounding box center [435, 150] width 235 height 18
click at [562, 113] on div "Edit Account" at bounding box center [435, 113] width 271 height 37
click at [562, 111] on button "button" at bounding box center [555, 110] width 13 height 13
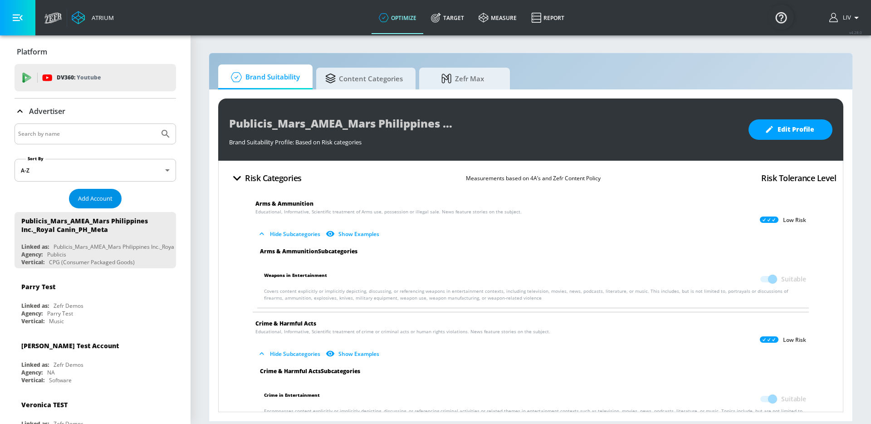
click at [92, 197] on span "Add Account" at bounding box center [95, 198] width 34 height 10
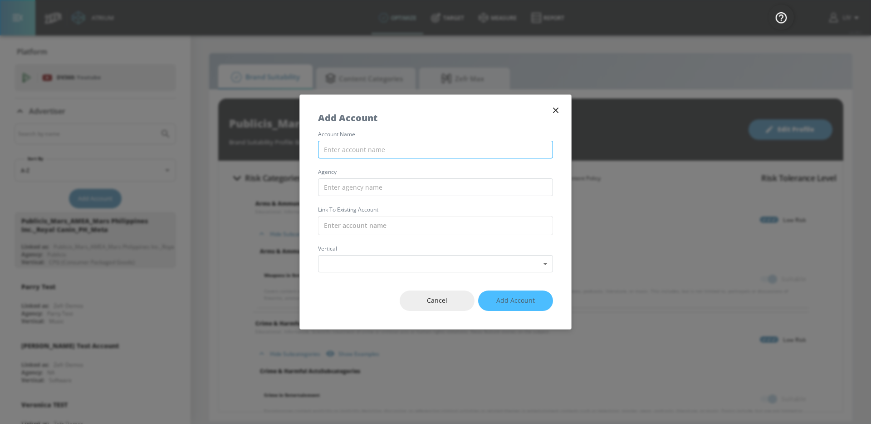
click at [431, 152] on input "text" at bounding box center [435, 150] width 235 height 18
paste input "Publicis_Mars_AMEA_Mars Philippines Inc._Royal Canin_PH_Meta"
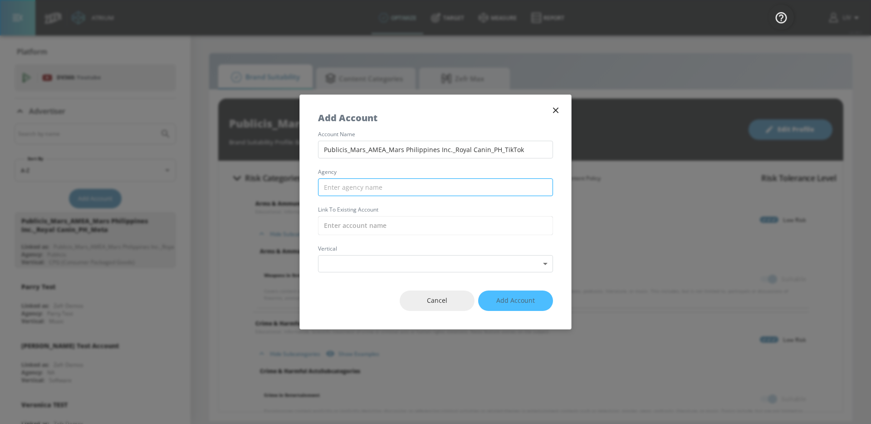
type input "Publicis_Mars_AMEA_Mars Philippines Inc._Royal Canin_PH_TikTok"
click at [530, 191] on input "text" at bounding box center [435, 187] width 235 height 18
type input "Publicis"
click at [490, 228] on input "text" at bounding box center [435, 225] width 235 height 19
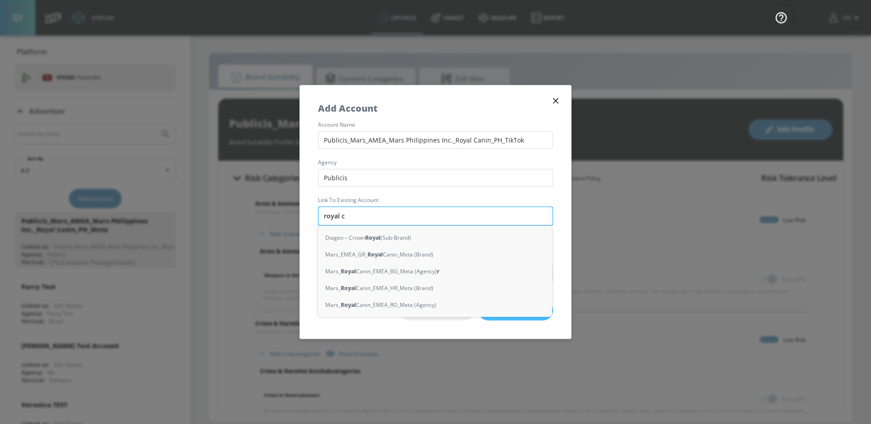
type input "royal ca"
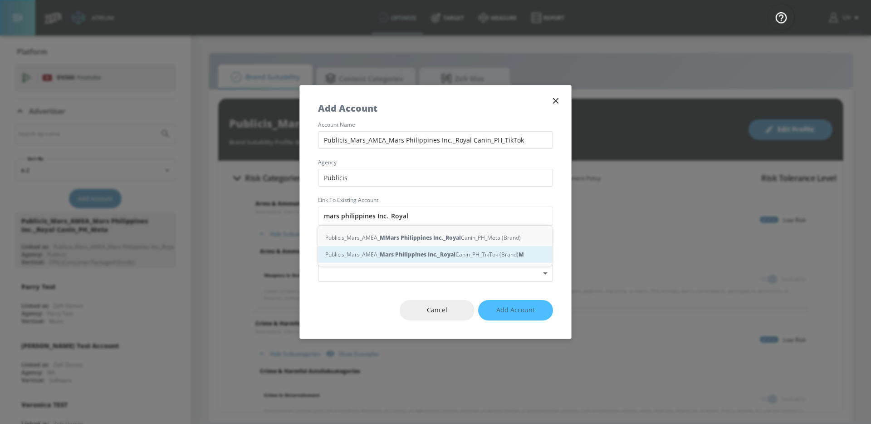
click at [504, 250] on div "Publicis_Mars_AMEA_ Mars Philippines Inc._Royal Canin_PH_TikTok (Brand) M" at bounding box center [435, 254] width 234 height 17
type input "Publicis_Mars_AMEA_Mars Philippines Inc._Royal Canin_PH_TikTok (Brand)"
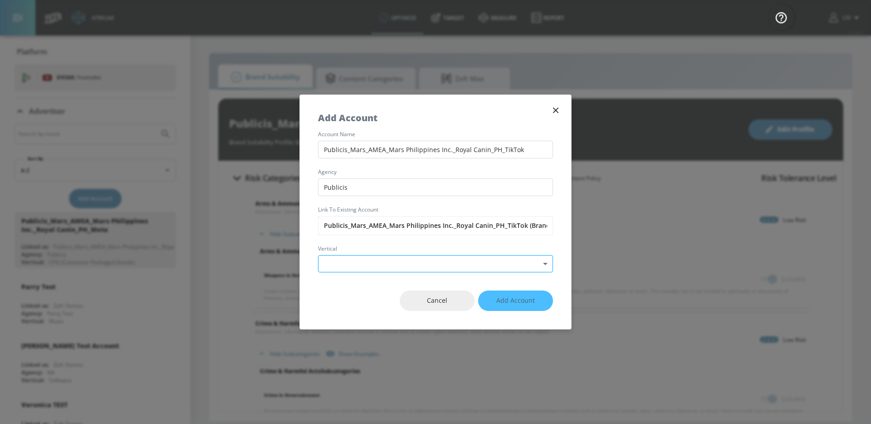
click at [428, 260] on body "Atrium optimize Target measure Report optimize Target measure Report v 4.28.0 L…" at bounding box center [435, 212] width 871 height 424
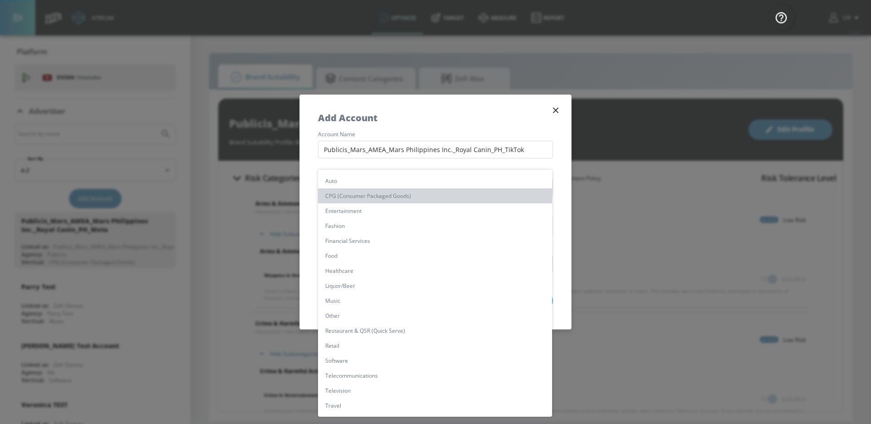
click at [421, 199] on li "CPG (Consumer Packaged Goods)" at bounding box center [435, 195] width 234 height 15
type input "[object Object]"
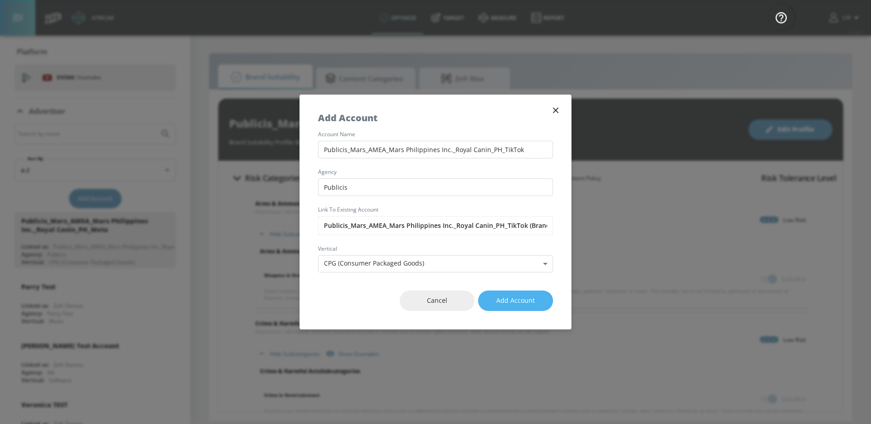
click at [535, 301] on button "Add Account" at bounding box center [515, 300] width 75 height 20
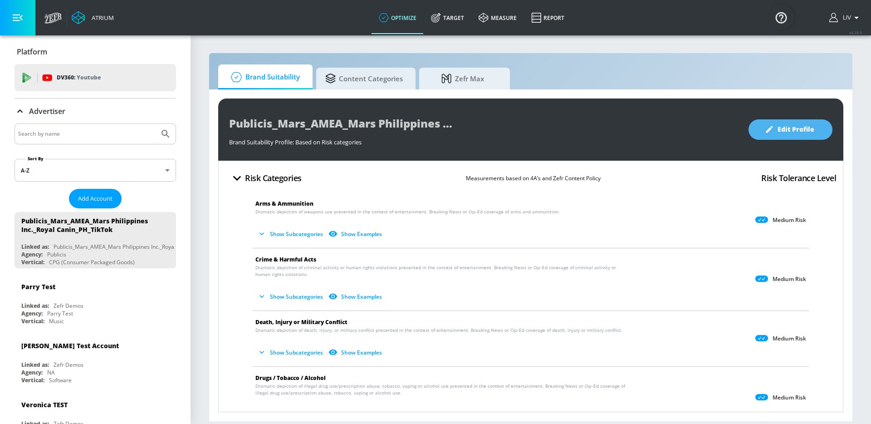
click at [793, 137] on button "Edit Profile" at bounding box center [791, 129] width 84 height 20
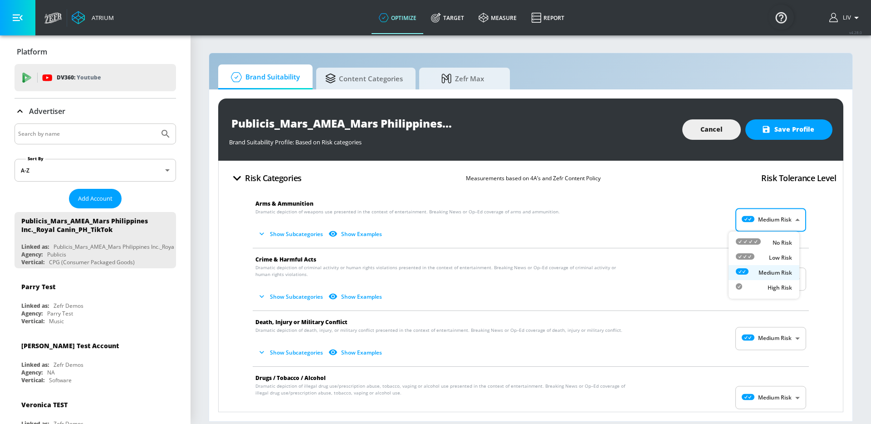
click at [774, 223] on body "Atrium optimize Target measure Report optimize Target measure Report v 4.28.0 L…" at bounding box center [435, 212] width 871 height 424
click at [778, 241] on p "No Risk" at bounding box center [783, 243] width 20 height 8
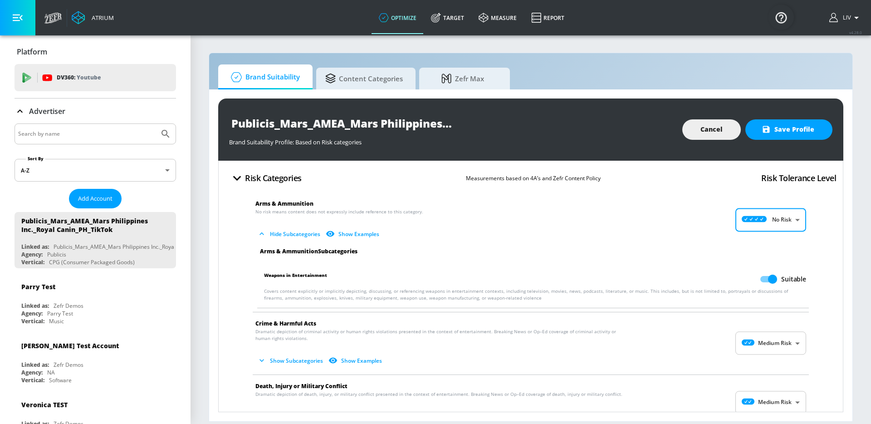
click at [777, 216] on body "Atrium optimize Target measure Report optimize Target measure Report v 4.28.0 L…" at bounding box center [435, 212] width 871 height 424
click at [784, 256] on p "Low Risk" at bounding box center [780, 258] width 23 height 8
type input "LOW"
click at [686, 213] on p "Educational, Informative, Scientific treatment of Arms use, possession or illeg…" at bounding box center [523, 224] width 536 height 33
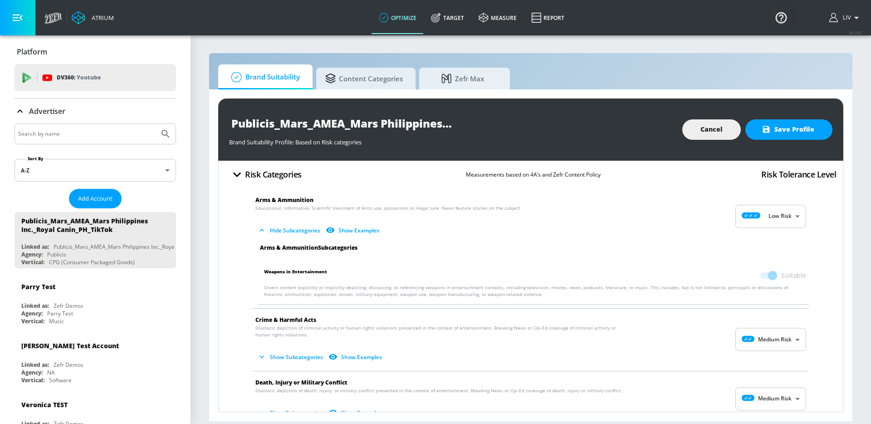
scroll to position [81, 0]
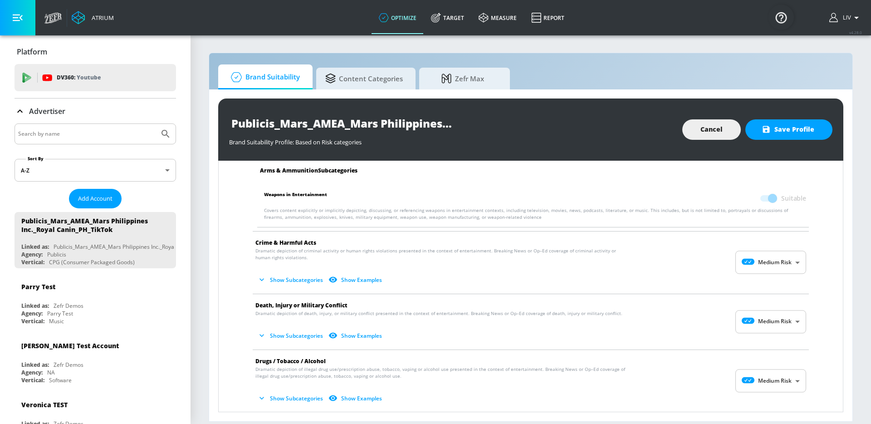
click at [758, 266] on body "Atrium optimize Target measure Report optimize Target measure Report v 4.28.0 L…" at bounding box center [435, 212] width 871 height 424
click at [769, 302] on p "Low Risk" at bounding box center [780, 300] width 23 height 8
type input "LOW"
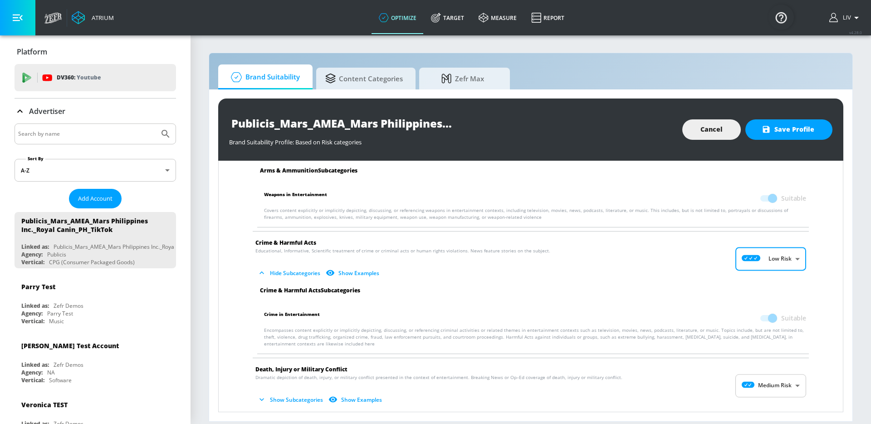
scroll to position [152, 0]
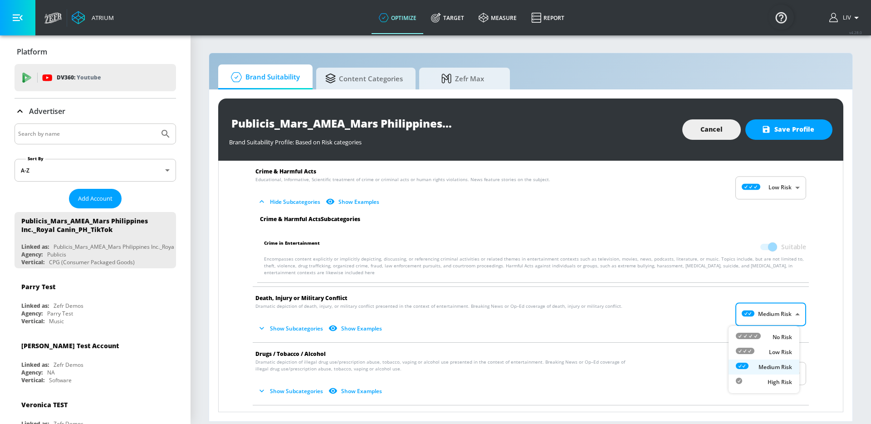
click at [741, 314] on body "Atrium optimize Target measure Report optimize Target measure Report v 4.28.0 L…" at bounding box center [435, 212] width 871 height 424
click at [772, 348] on p "Low Risk" at bounding box center [780, 352] width 23 height 8
type input "LOW"
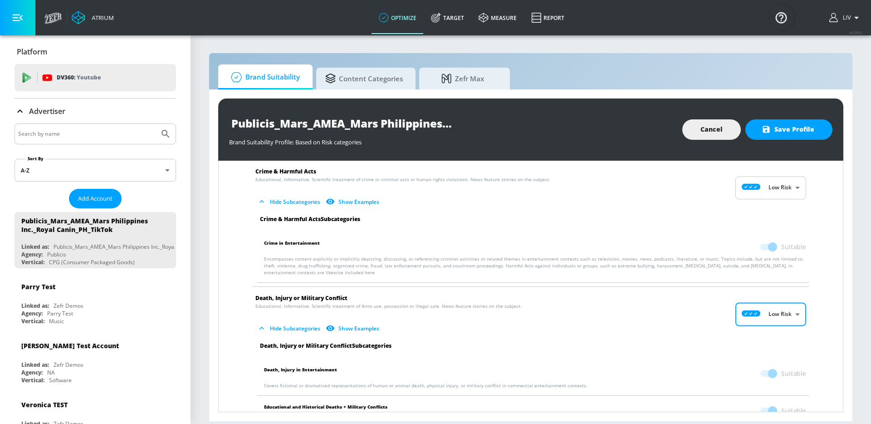
click at [679, 267] on p "Encompasses content explicitly or implicitly depicting, discussing, or referenc…" at bounding box center [535, 265] width 542 height 20
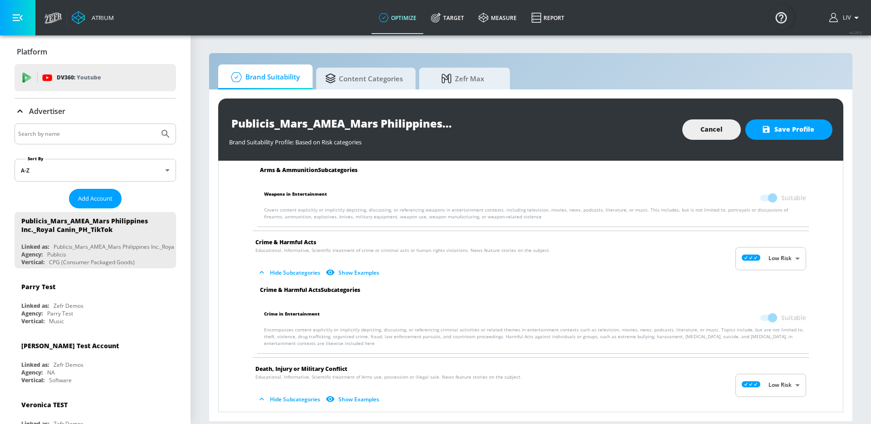
scroll to position [0, 0]
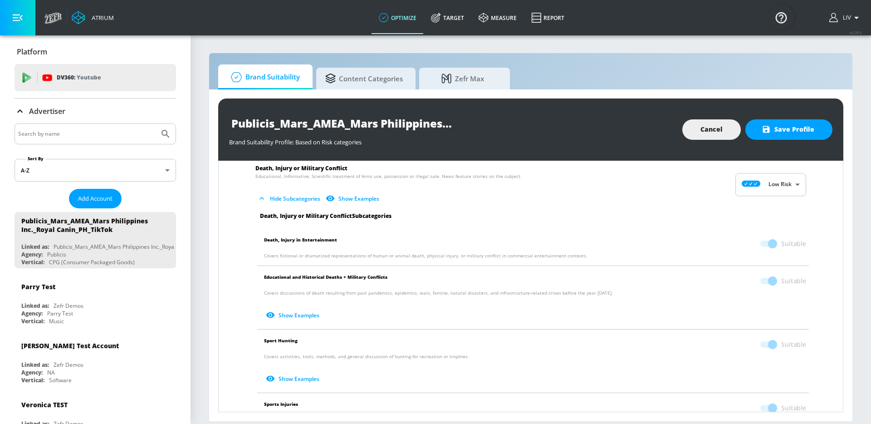
click at [761, 346] on span at bounding box center [767, 344] width 15 height 6
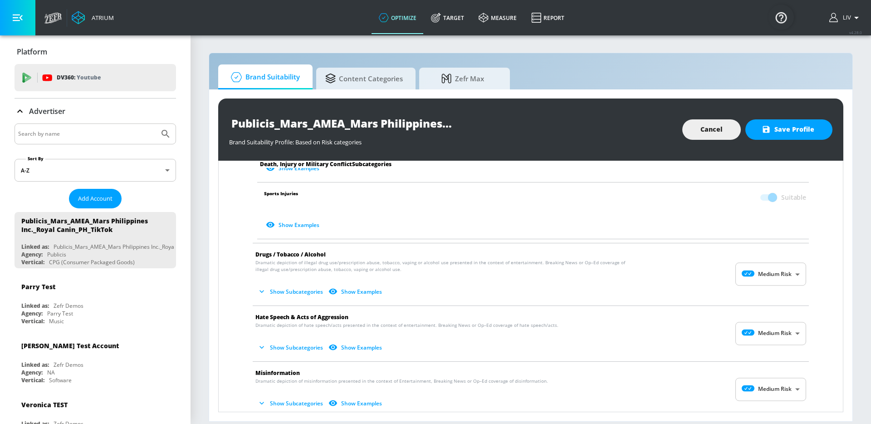
scroll to position [505, 0]
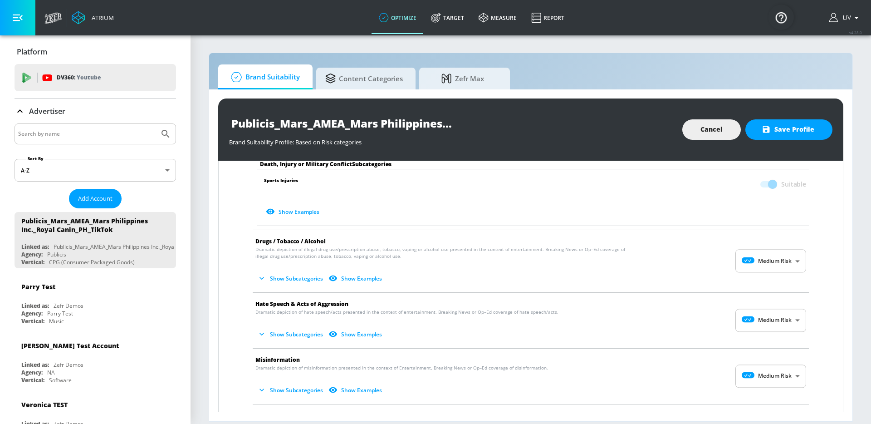
click at [744, 321] on body "Atrium optimize Target measure Report optimize Target measure Report v 4.28.0 L…" at bounding box center [435, 212] width 871 height 424
click at [751, 338] on icon at bounding box center [748, 341] width 25 height 6
type input "MINIMAL"
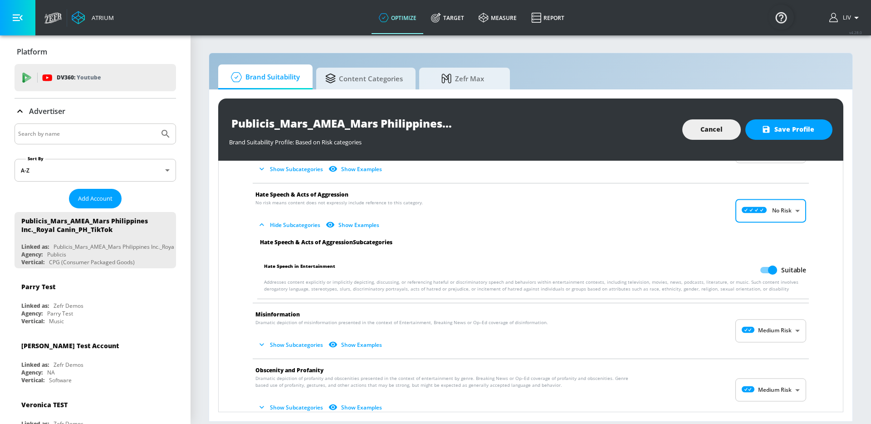
scroll to position [655, 0]
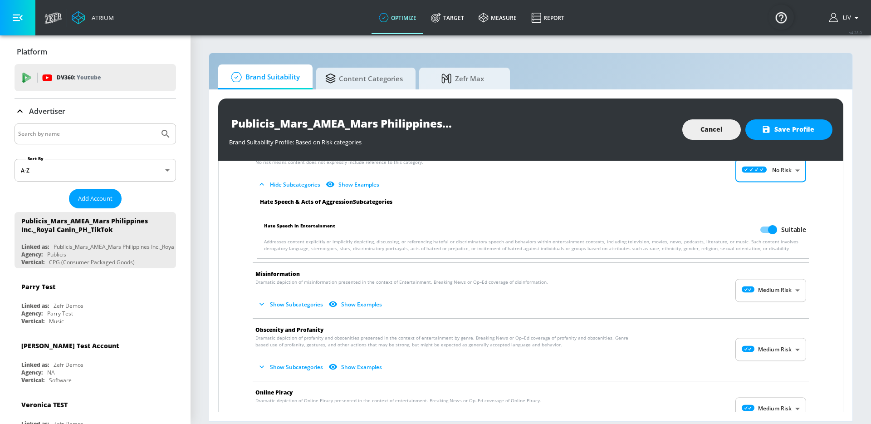
click at [750, 292] on body "Atrium optimize Target measure Report optimize Target measure Report v 4.28.0 L…" at bounding box center [435, 212] width 871 height 424
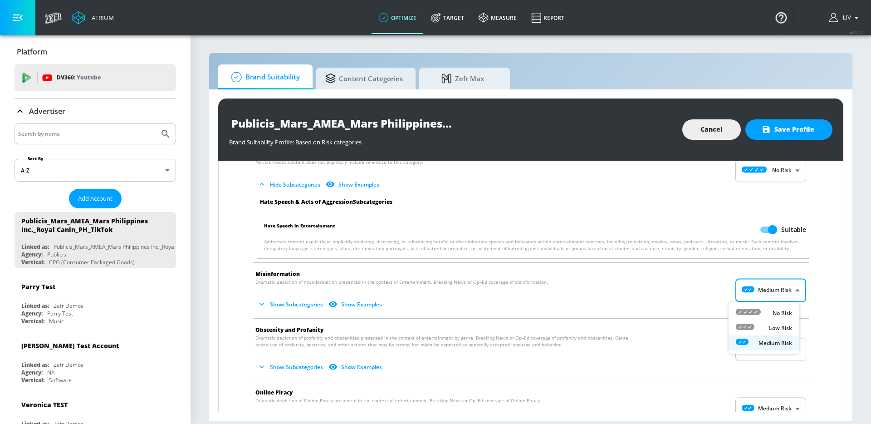
click at [764, 308] on div "No Risk" at bounding box center [764, 313] width 56 height 10
type input "MINIMAL"
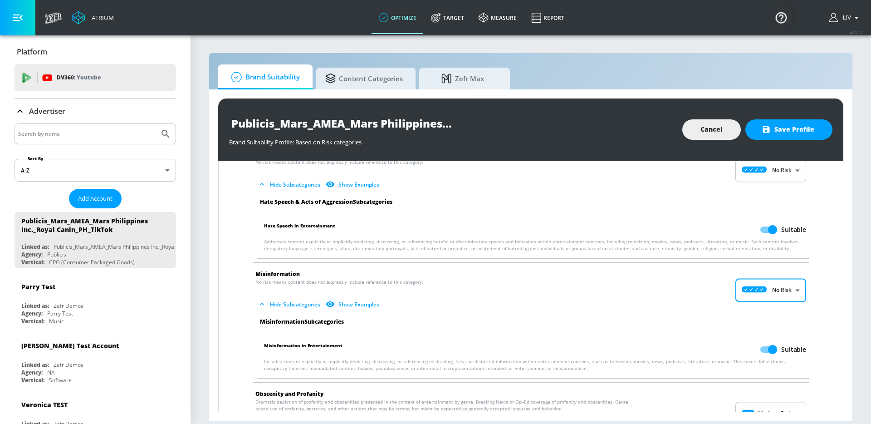
click at [661, 278] on span "Misinformation" at bounding box center [523, 274] width 536 height 10
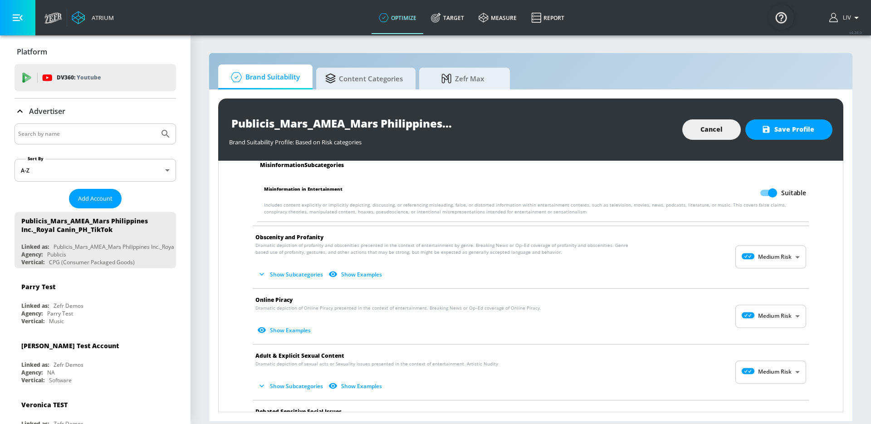
scroll to position [875, 0]
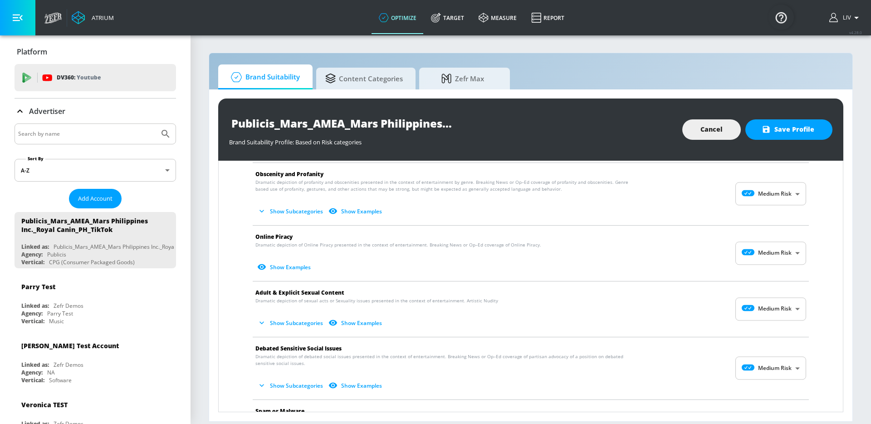
click at [759, 245] on body "Atrium optimize Target measure Report optimize Target measure Report v 4.28.0 L…" at bounding box center [435, 212] width 871 height 424
click at [769, 273] on div "No Risk" at bounding box center [764, 276] width 56 height 10
type input "MINIMAL"
click at [765, 309] on body "Atrium optimize Target measure Report optimize Target measure Report v 4.28.0 L…" at bounding box center [435, 212] width 871 height 424
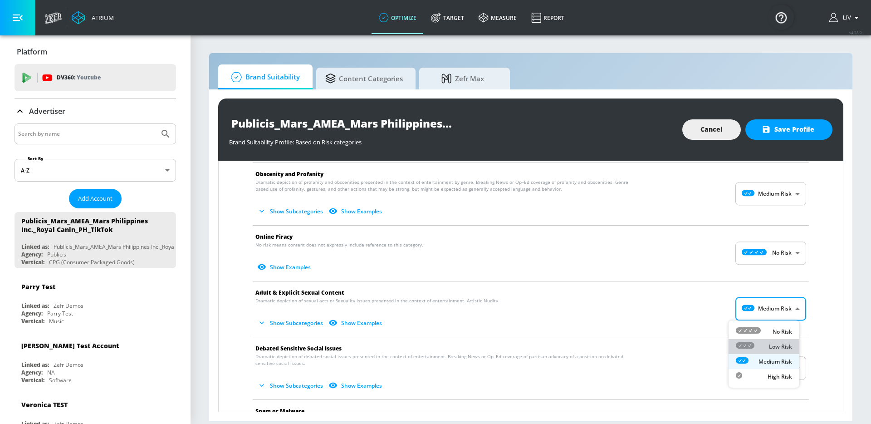
click at [781, 341] on li "Low Risk" at bounding box center [764, 346] width 71 height 15
type input "LOW"
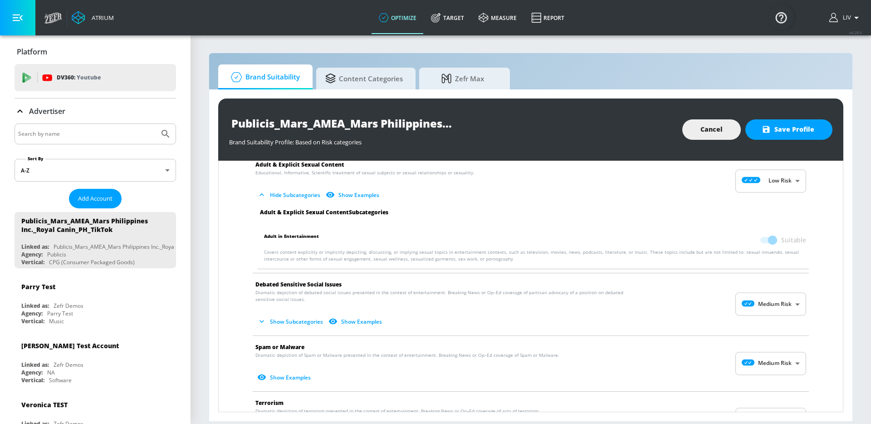
scroll to position [1046, 0]
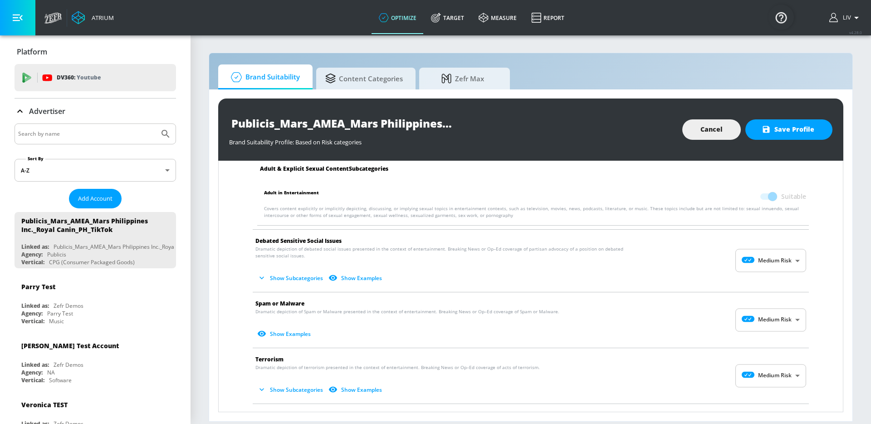
click at [750, 259] on body "Atrium optimize Target measure Report optimize Target measure Report v 4.28.0 L…" at bounding box center [435, 212] width 871 height 424
click at [760, 275] on ul "No Risk Low Risk Medium Risk High Risk" at bounding box center [764, 305] width 71 height 67
click at [761, 279] on div "No Risk" at bounding box center [764, 284] width 56 height 10
type input "MINIMAL"
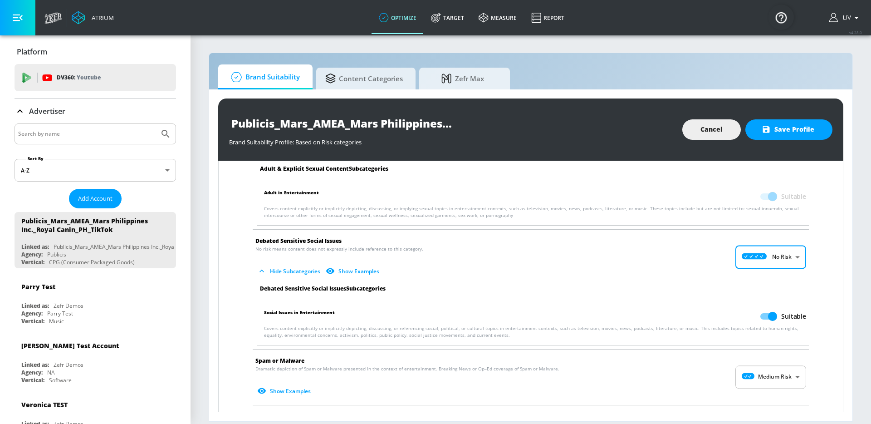
click at [654, 252] on p "No risk means content does not expressly include reference to this category. Hi…" at bounding box center [523, 261] width 536 height 33
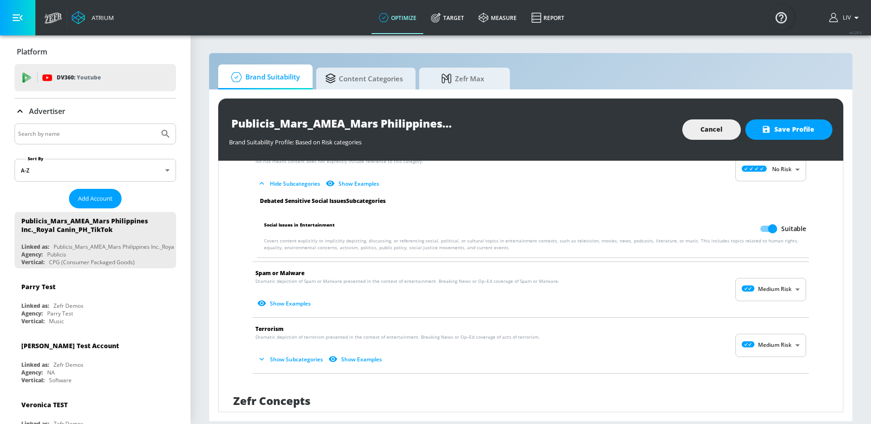
scroll to position [1133, 0]
click at [769, 292] on body "Atrium optimize Target measure Report optimize Target measure Report v 4.28.0 L…" at bounding box center [435, 212] width 871 height 424
click at [771, 314] on div "No Risk" at bounding box center [764, 313] width 56 height 10
type input "MINIMAL"
click at [765, 353] on body "Atrium optimize Target measure Report optimize Target measure Report v 4.28.0 L…" at bounding box center [435, 212] width 871 height 424
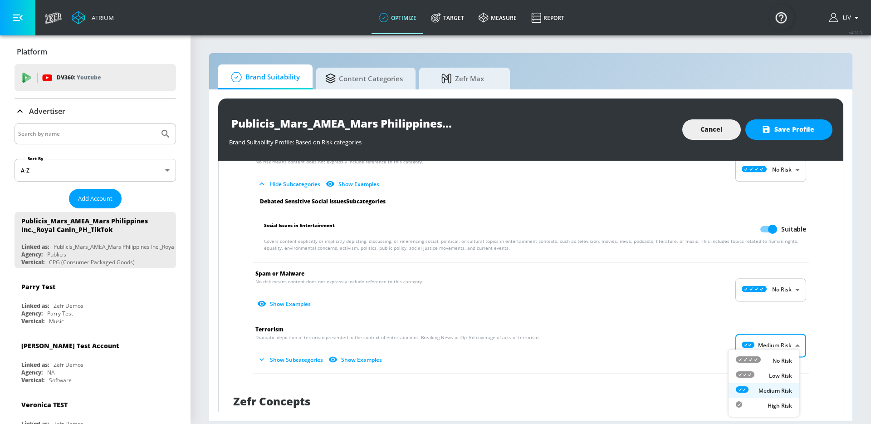
click at [766, 360] on div "No Risk" at bounding box center [764, 361] width 56 height 10
type input "MINIMAL"
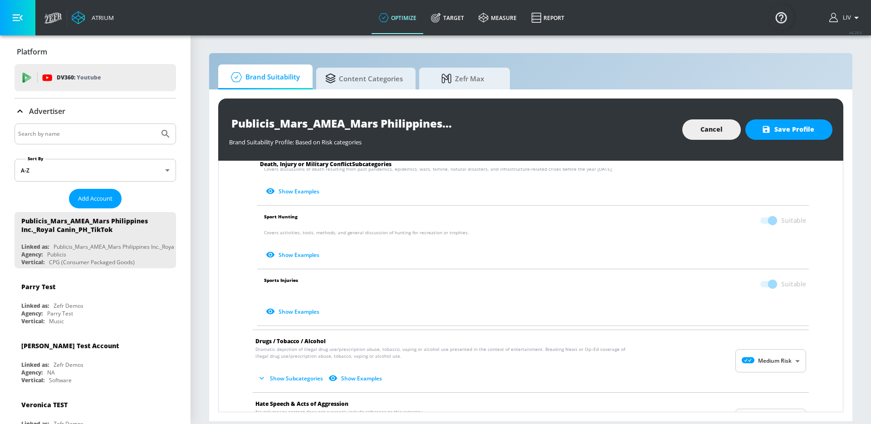
scroll to position [404, 0]
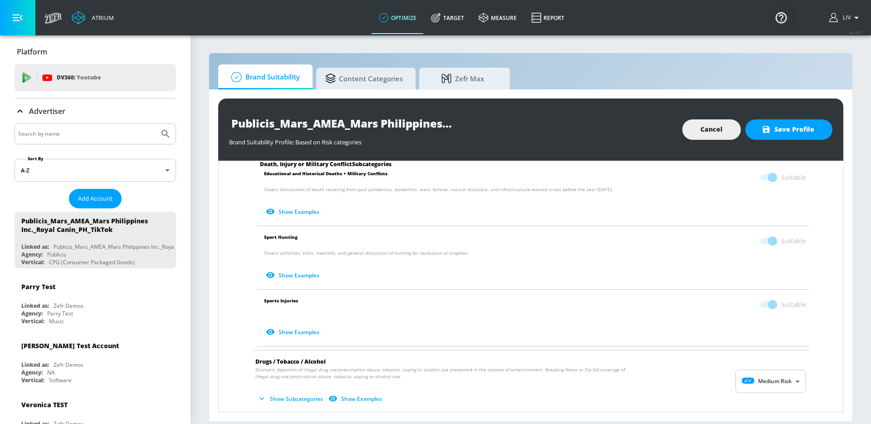
click at [760, 245] on span at bounding box center [768, 240] width 26 height 17
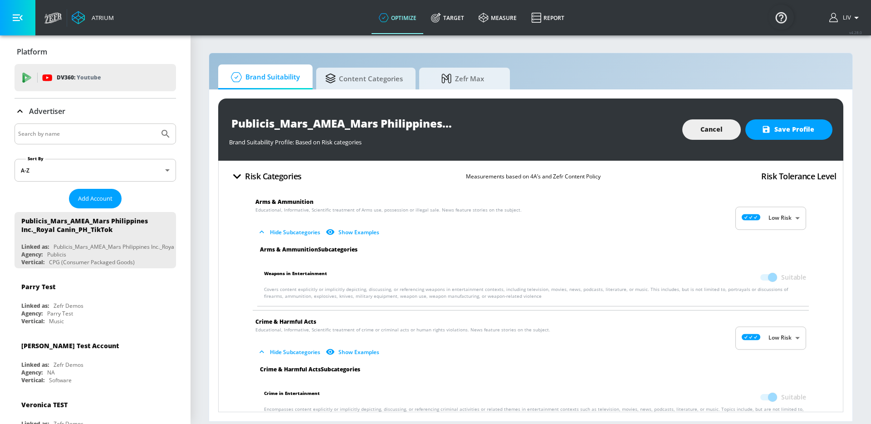
scroll to position [0, 0]
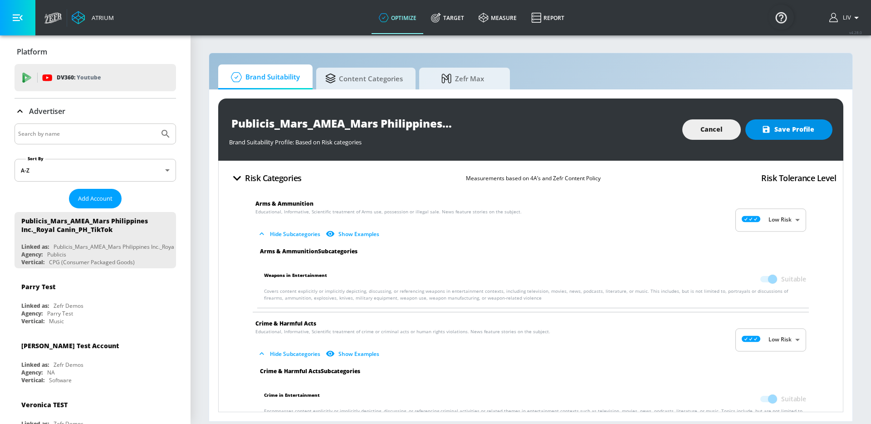
click at [799, 137] on button "Save Profile" at bounding box center [788, 129] width 87 height 20
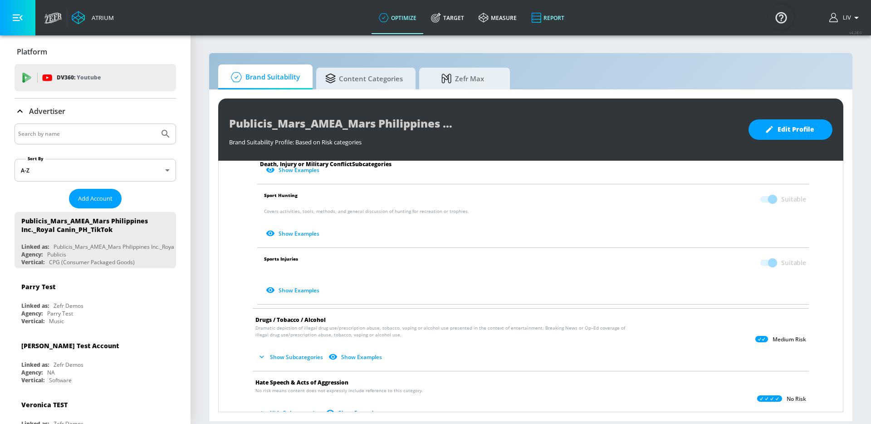
scroll to position [427, 0]
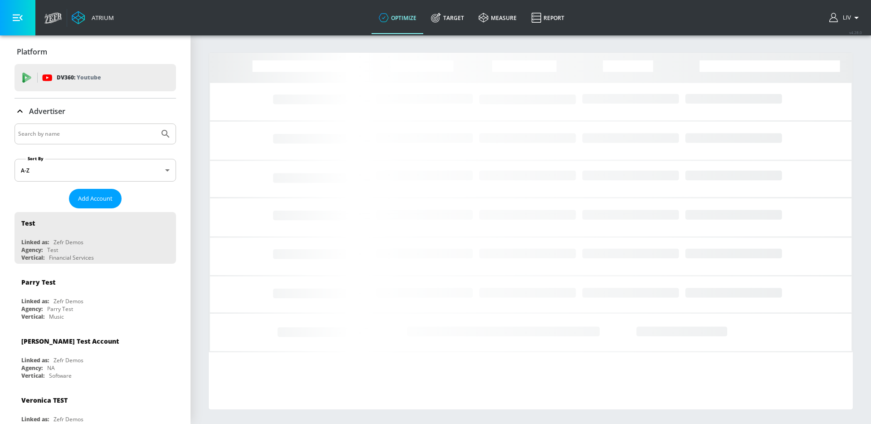
click at [109, 134] on input "Search by name" at bounding box center [86, 134] width 137 height 12
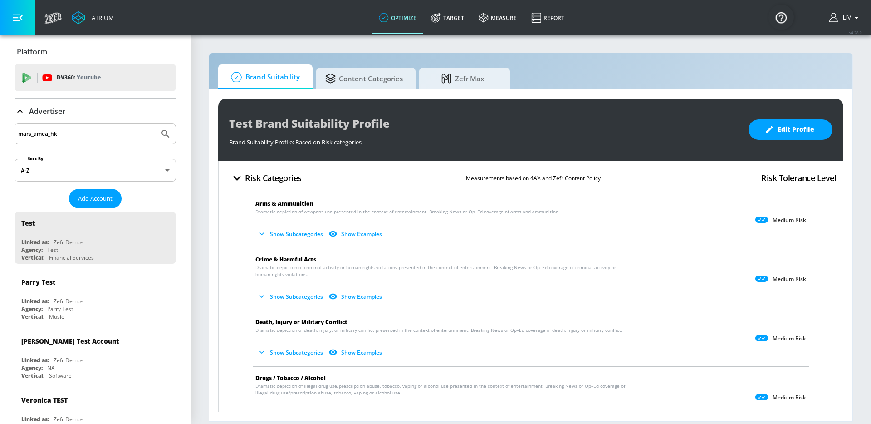
click at [156, 124] on button "Submit Search" at bounding box center [166, 134] width 20 height 20
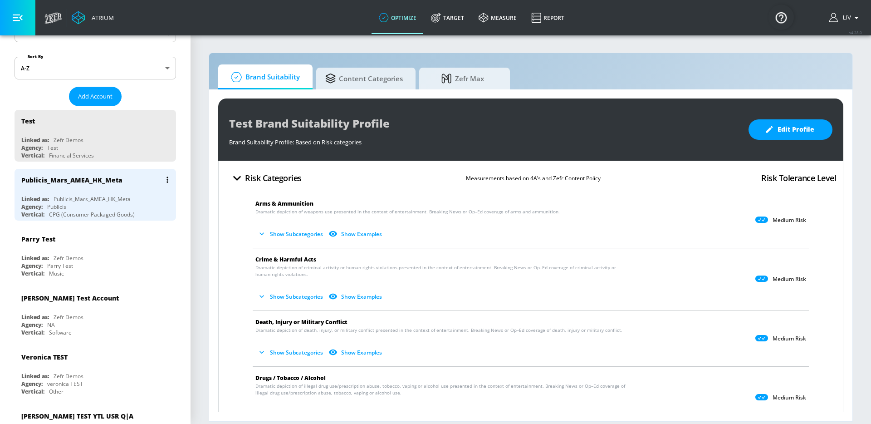
scroll to position [139, 0]
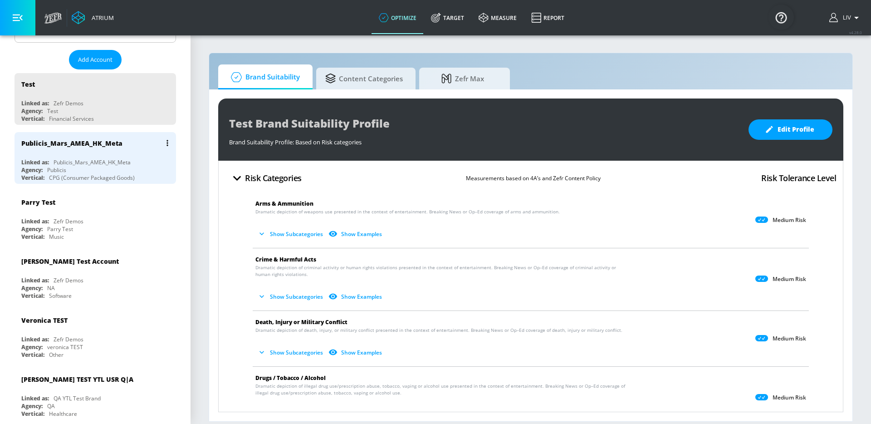
click at [120, 148] on div "Publicis_Mars_AMEA_HK_Meta" at bounding box center [97, 143] width 152 height 22
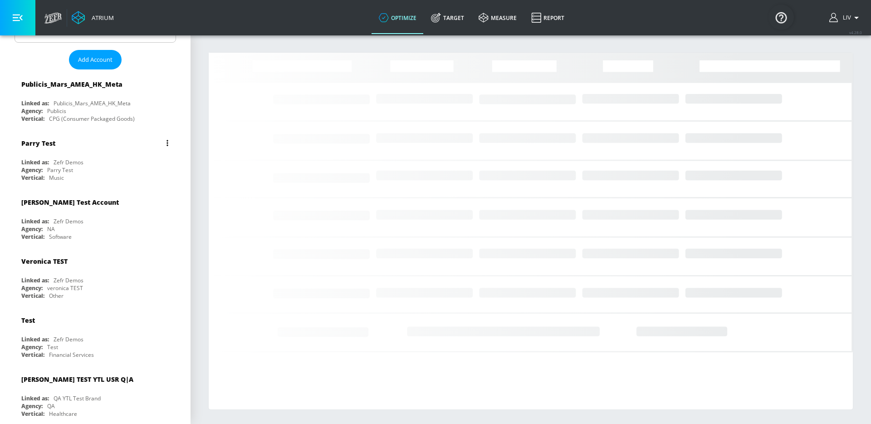
click at [121, 147] on div "Parry Test" at bounding box center [97, 143] width 152 height 22
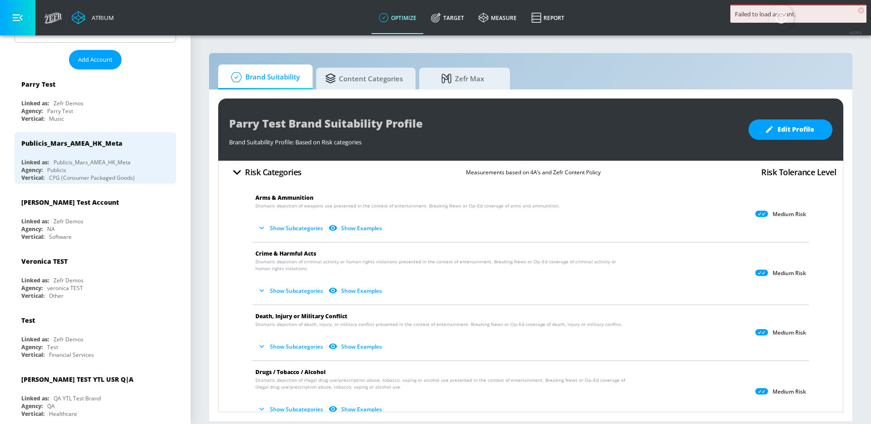
scroll to position [15, 0]
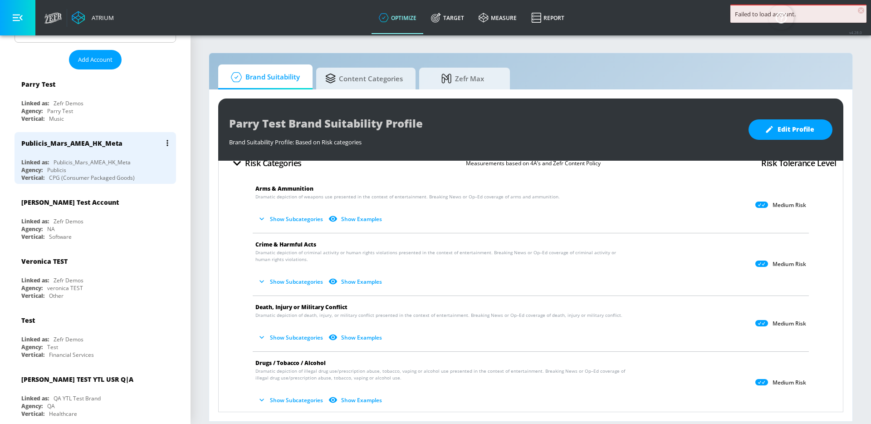
click at [94, 150] on div "Publicis_Mars_AMEA_HK_Meta" at bounding box center [97, 143] width 152 height 22
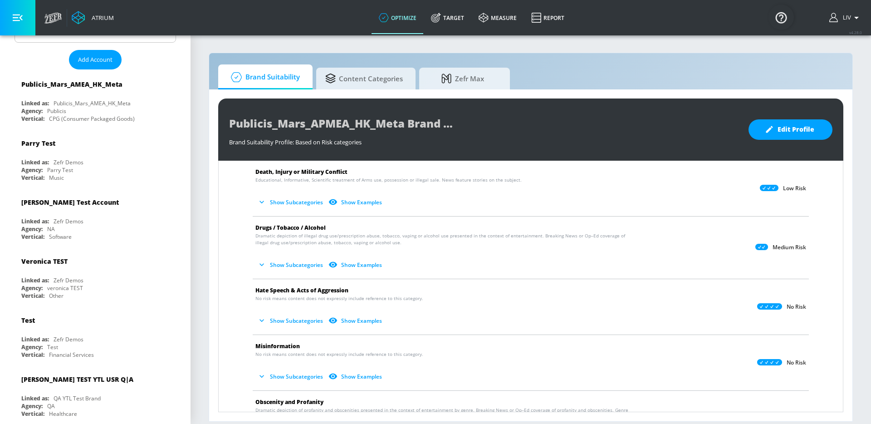
scroll to position [145, 0]
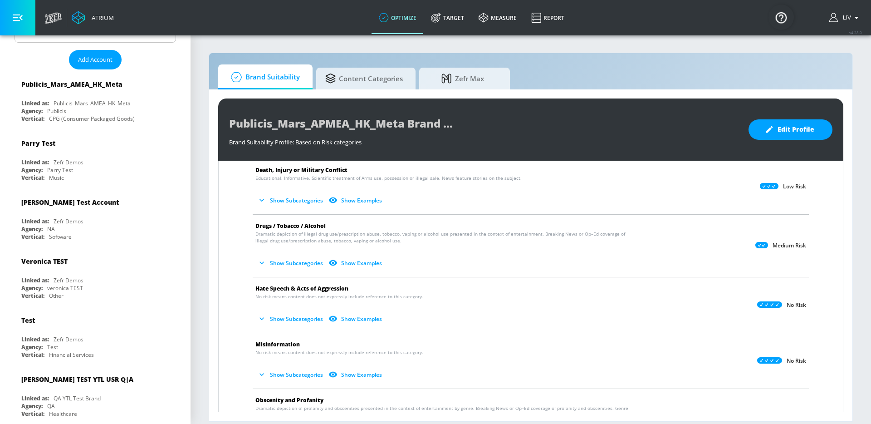
click at [268, 311] on button "Show Subcategories" at bounding box center [290, 318] width 71 height 15
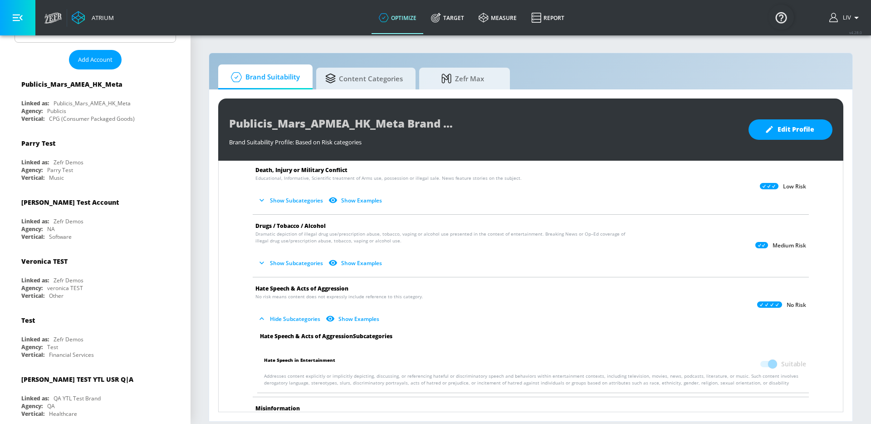
scroll to position [0, 0]
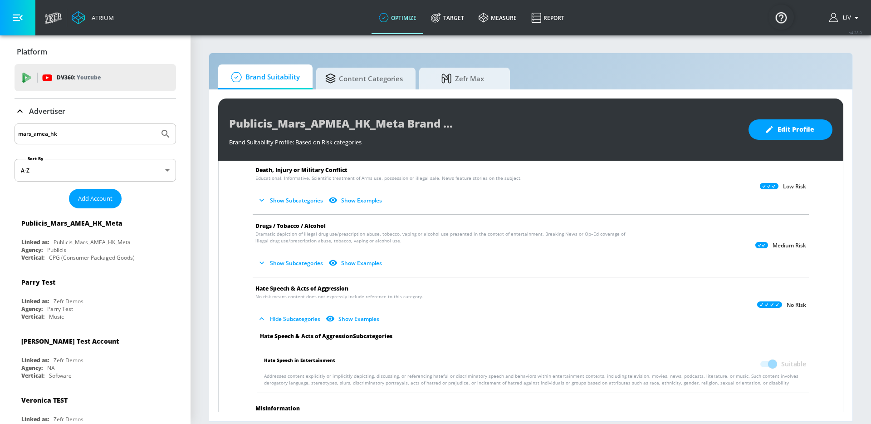
click at [80, 136] on input "mars_amea_hk" at bounding box center [86, 134] width 137 height 12
click at [80, 135] on input "mars_amea_hk" at bounding box center [86, 134] width 137 height 12
paste input "Publicis_Mars_NA_CA_Meta"
type input "Publicis_Mars_NA_CA_Meta"
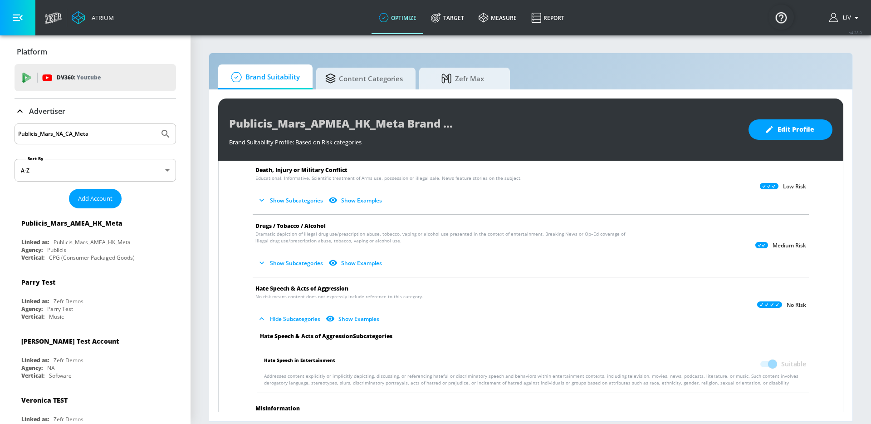
click at [156, 124] on button "Submit Search" at bounding box center [166, 134] width 20 height 20
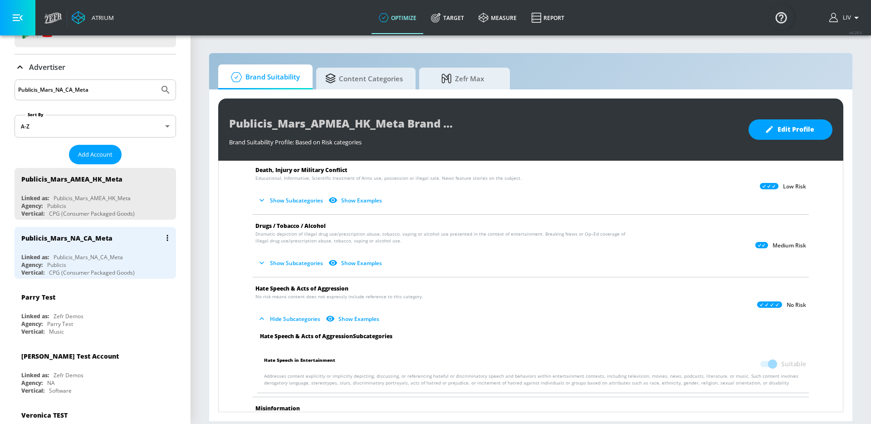
scroll to position [86, 0]
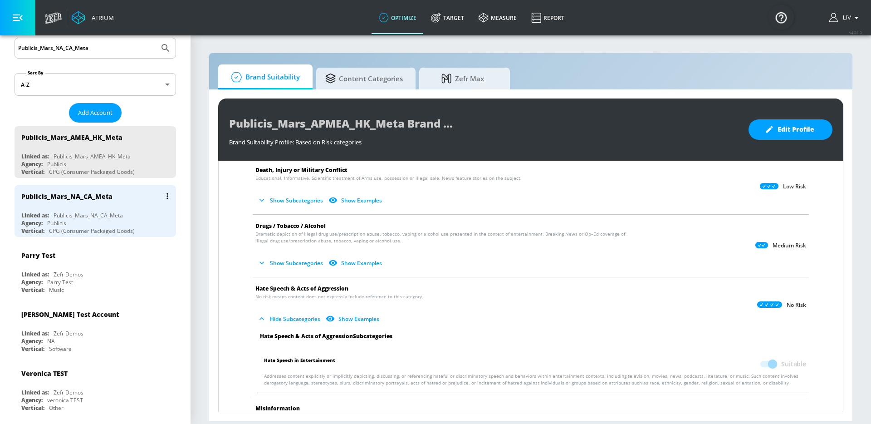
click at [58, 207] on div "Publicis_Mars_NA_CA_Meta Linked as: Publicis_Mars_NA_CA_Meta Agency: Publicis V…" at bounding box center [96, 211] width 162 height 52
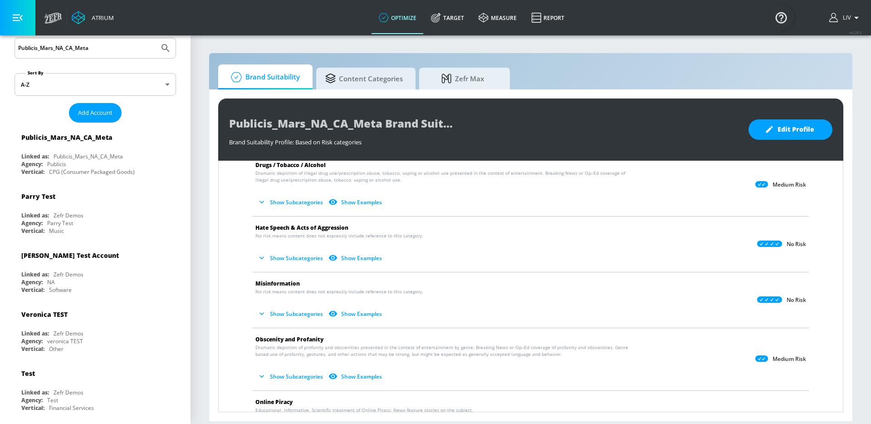
scroll to position [257, 0]
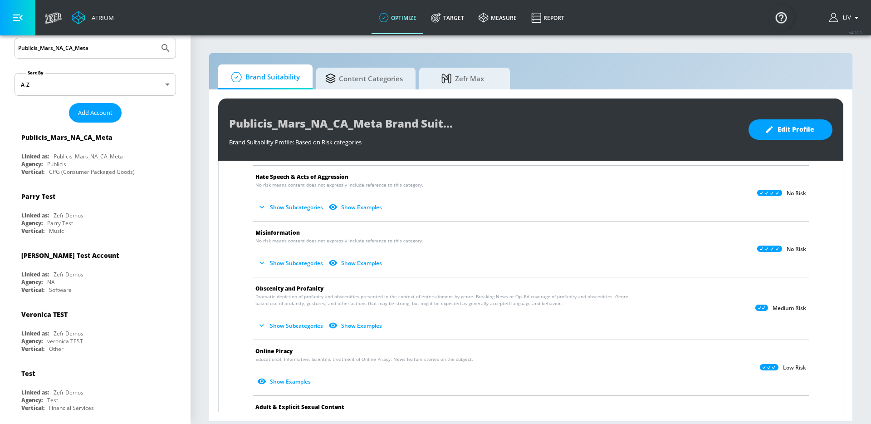
click at [274, 206] on button "Show Subcategories" at bounding box center [290, 207] width 71 height 15
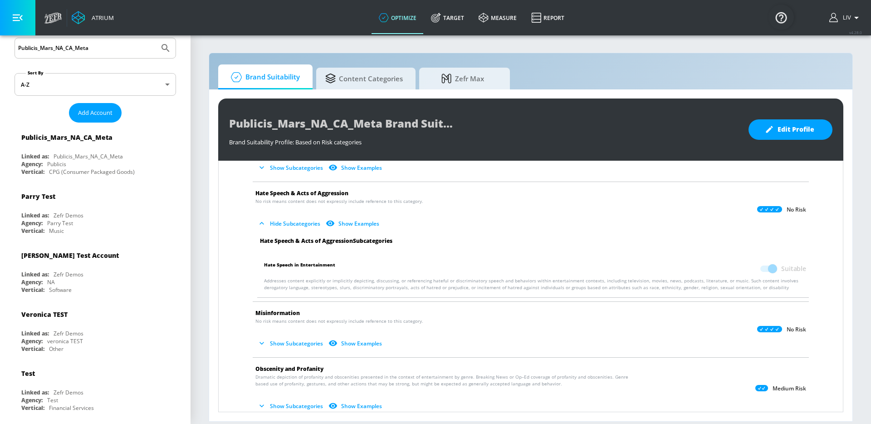
scroll to position [236, 0]
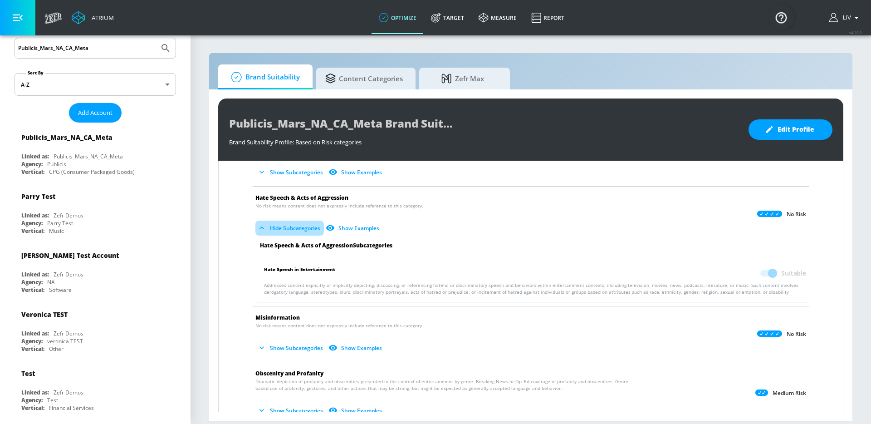
click at [302, 225] on button "Hide Subcategories" at bounding box center [289, 228] width 69 height 15
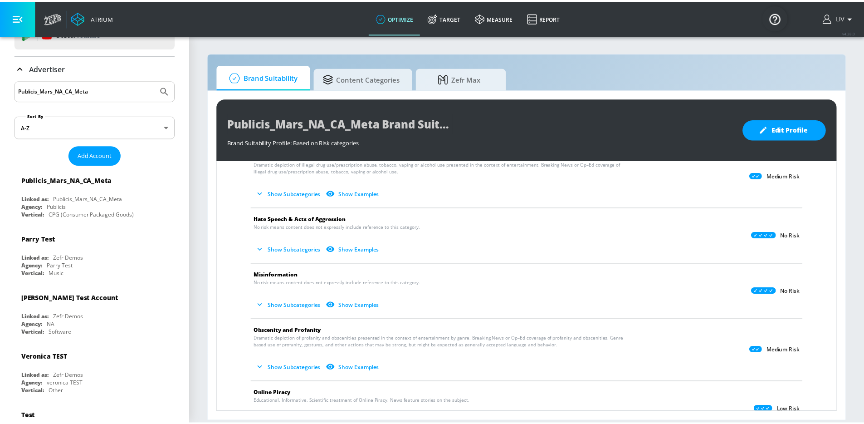
scroll to position [0, 0]
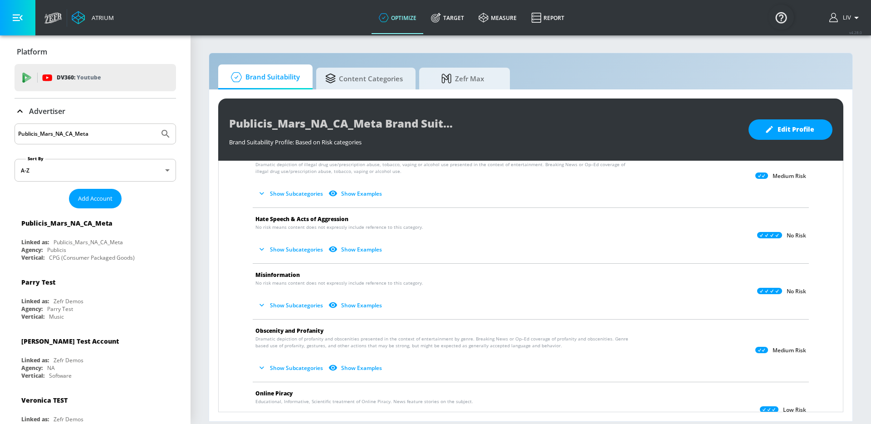
click at [113, 131] on input "Publicis_Mars_NA_CA_Meta" at bounding box center [86, 134] width 137 height 12
click at [446, 17] on link "Target" at bounding box center [448, 17] width 48 height 33
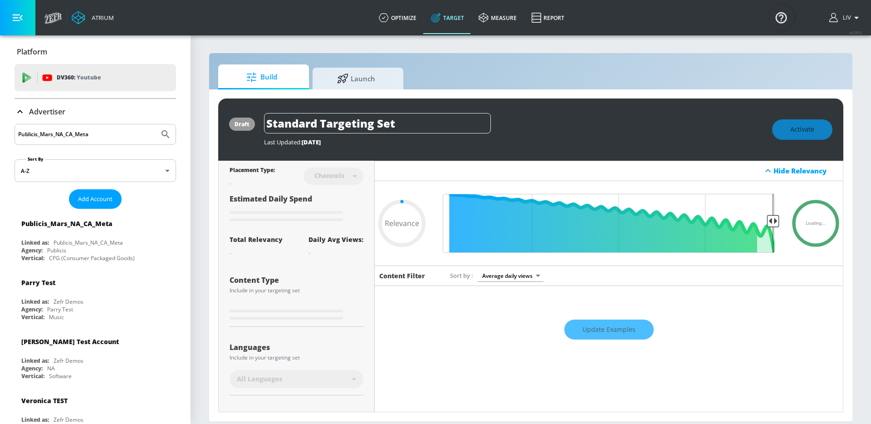
click at [104, 140] on input "Publicis_Mars_NA_CA_Meta" at bounding box center [86, 134] width 137 height 12
click at [105, 139] on input "Publicis_Mars_NA_CA_Meta" at bounding box center [86, 134] width 137 height 12
type input "0.05"
type input "softbank"
click at [156, 124] on button "Submit Search" at bounding box center [166, 134] width 20 height 20
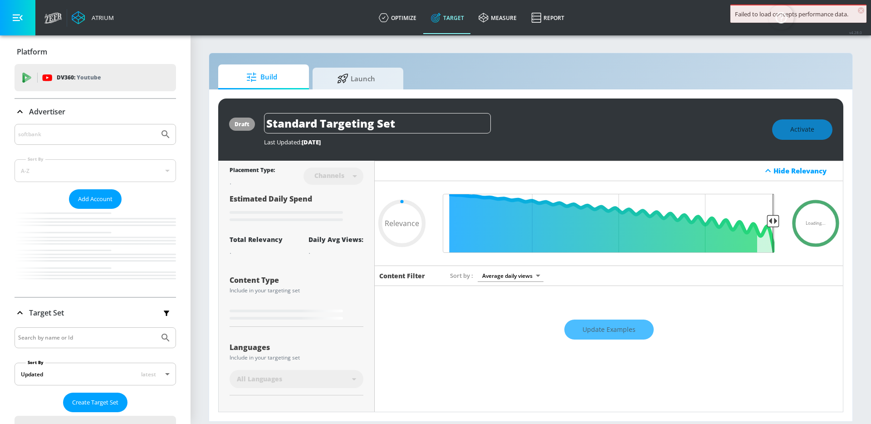
type input "0.05"
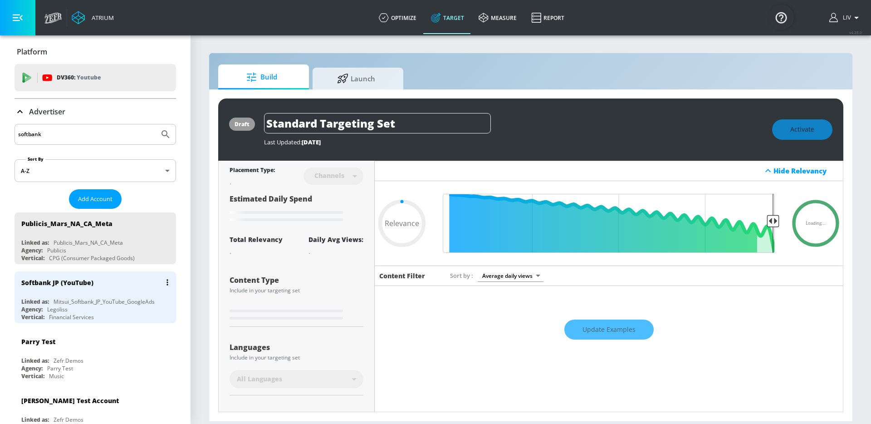
click at [118, 283] on div "Softbank JP (YouTube)" at bounding box center [97, 282] width 152 height 22
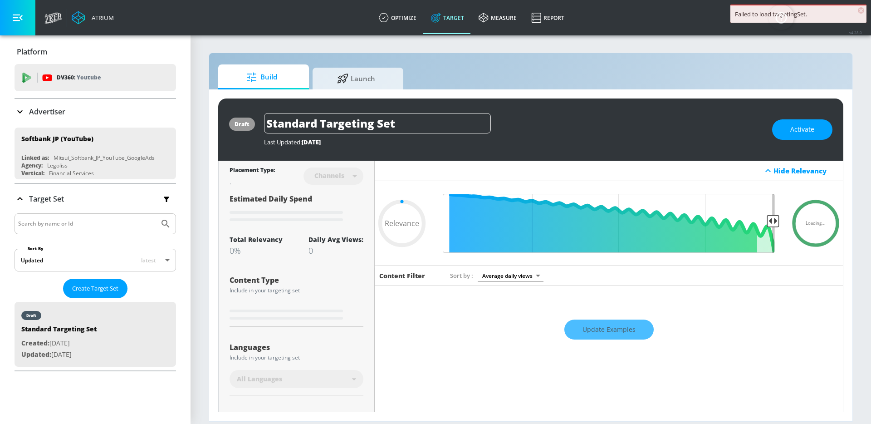
type input "0.05"
click at [362, 75] on span "Launch" at bounding box center [356, 77] width 69 height 22
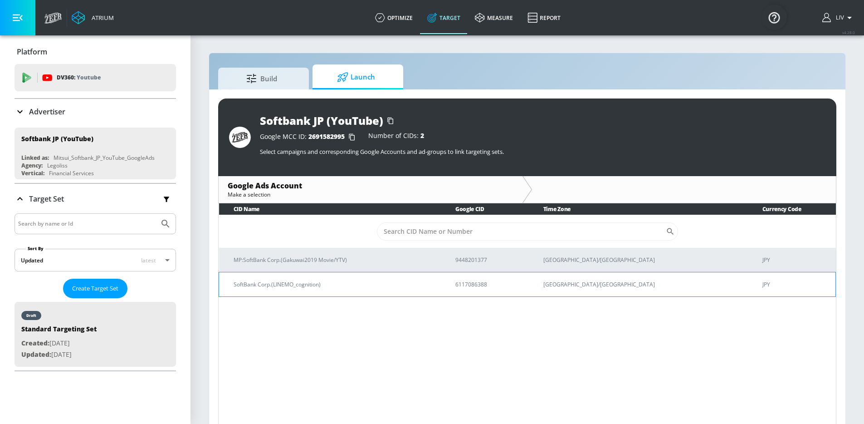
click at [387, 277] on td "SoftBank Corp.(LINEMO_cognition)" at bounding box center [330, 284] width 222 height 25
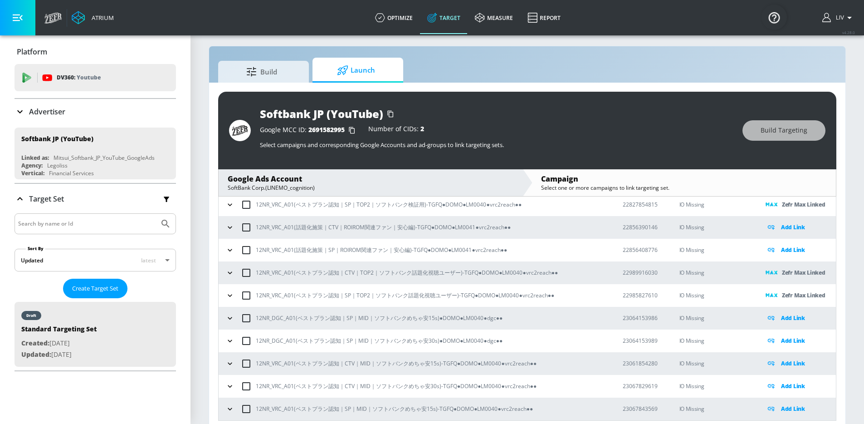
scroll to position [13, 0]
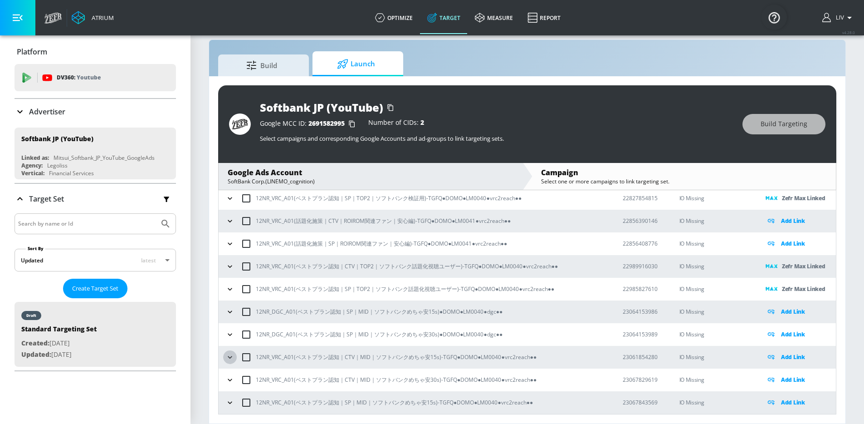
click at [233, 359] on icon "button" at bounding box center [229, 357] width 9 height 9
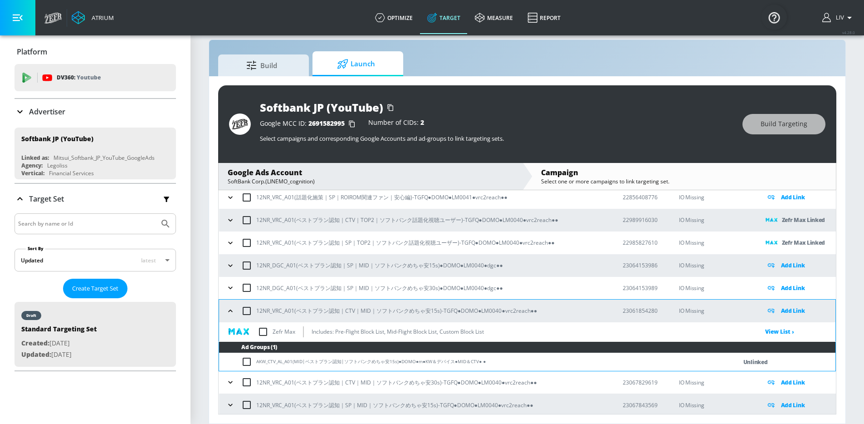
scroll to position [666, 0]
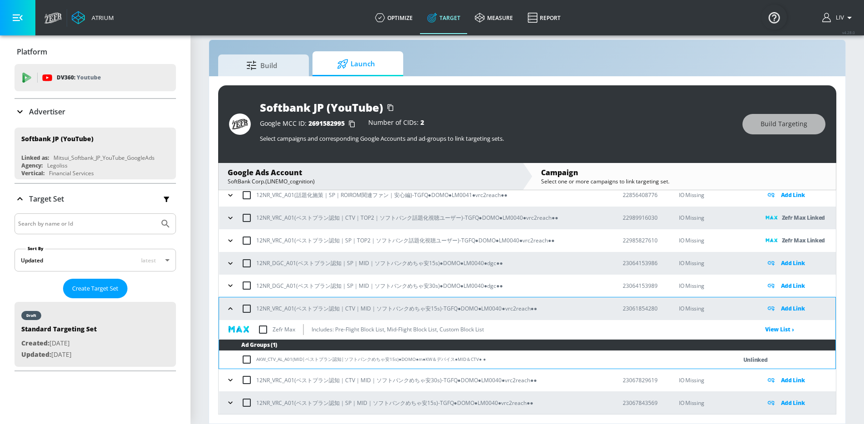
click at [263, 330] on input "checkbox" at bounding box center [263, 329] width 19 height 19
checkbox input "true"
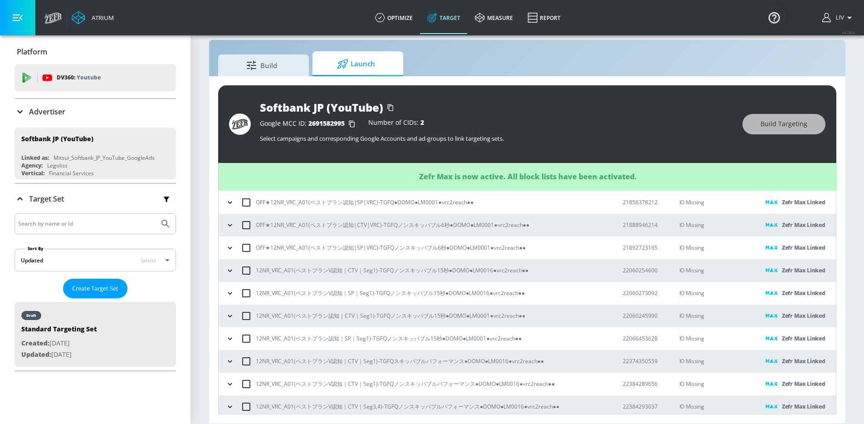
scroll to position [618, 0]
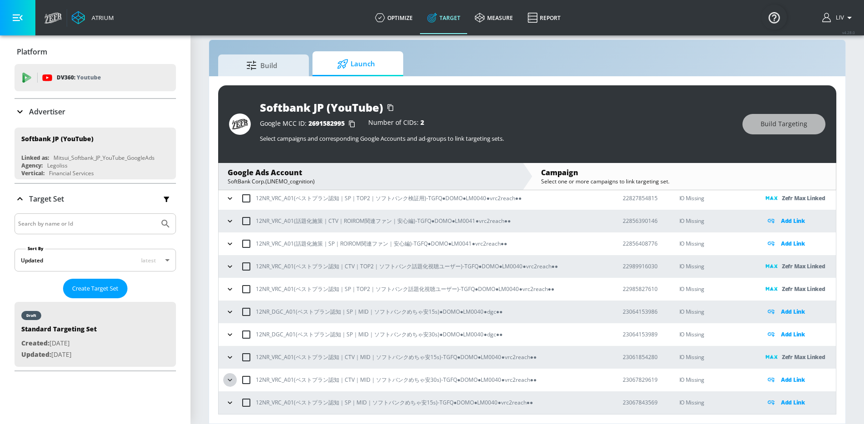
click at [227, 377] on icon "button" at bounding box center [229, 379] width 9 height 9
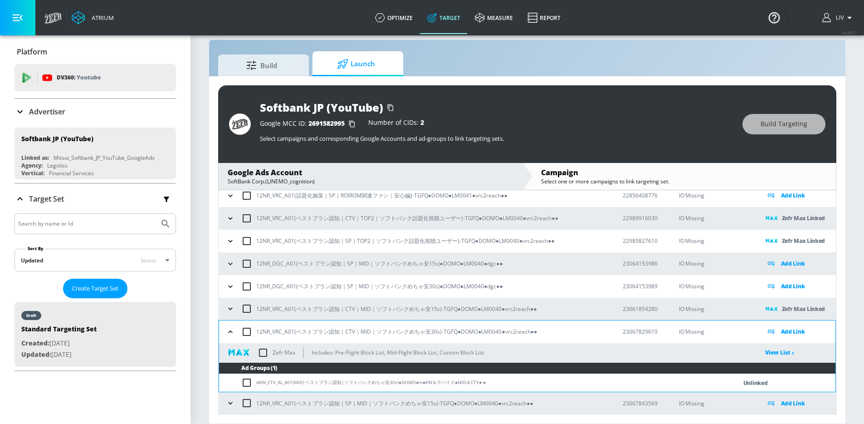
scroll to position [666, 0]
click at [260, 351] on input "checkbox" at bounding box center [263, 352] width 19 height 19
checkbox input "true"
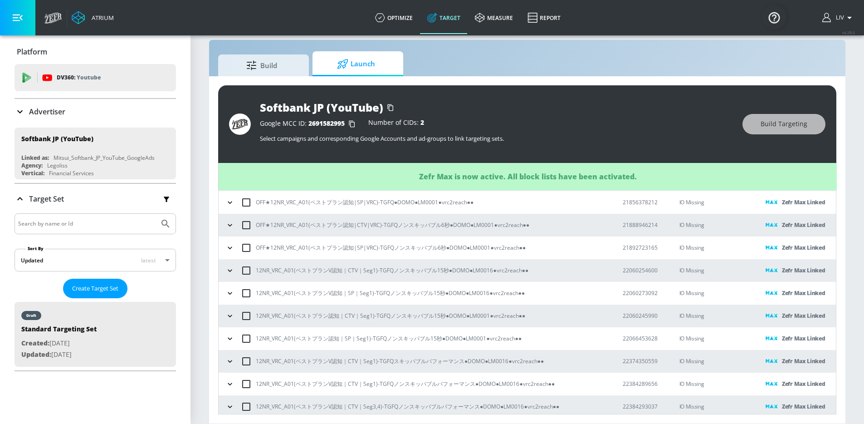
scroll to position [618, 0]
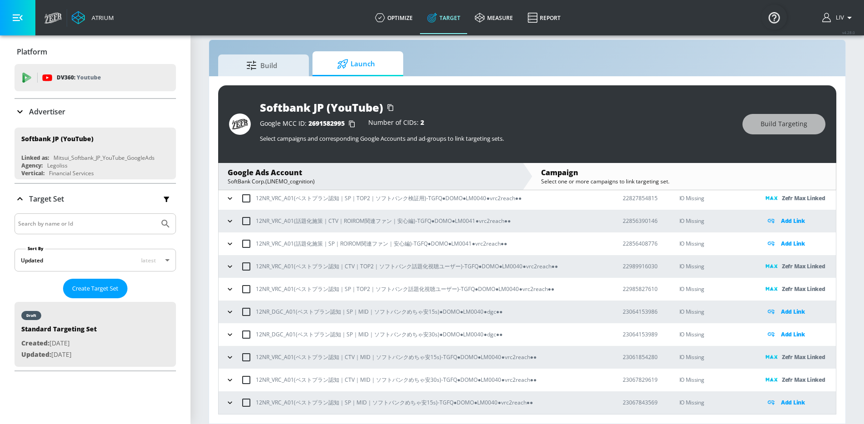
click at [229, 397] on button "button" at bounding box center [230, 403] width 14 height 14
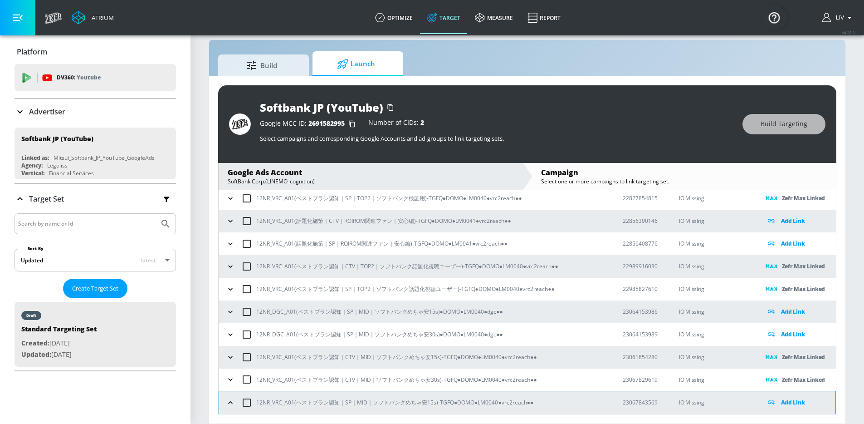
scroll to position [667, 0]
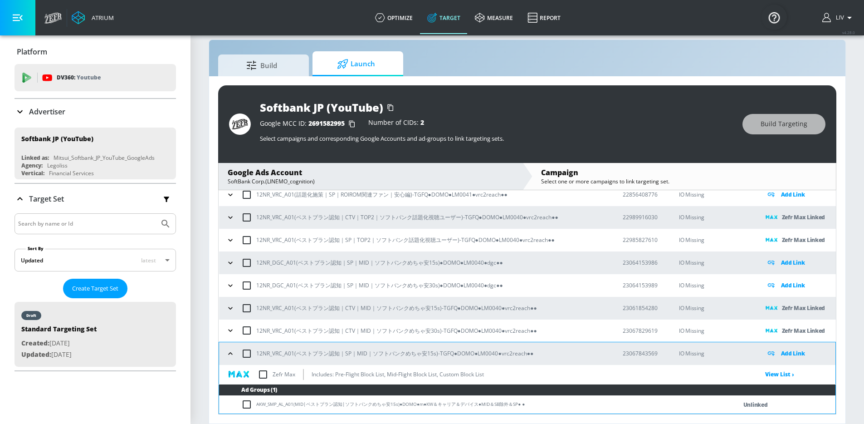
click at [268, 372] on input "checkbox" at bounding box center [263, 374] width 19 height 19
checkbox input "true"
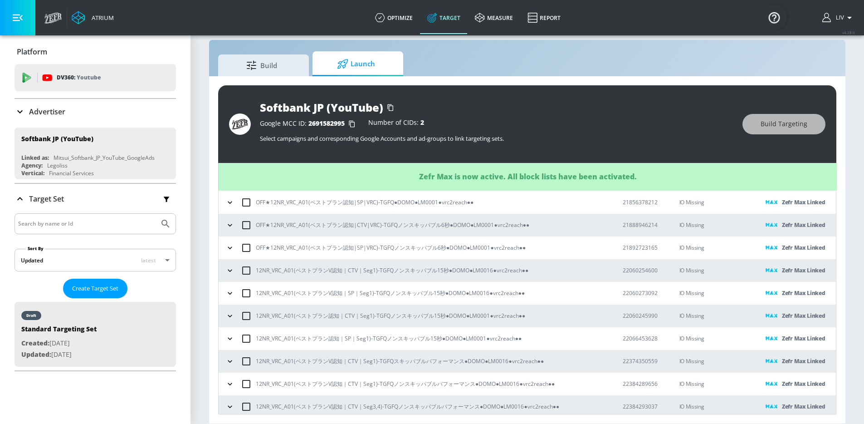
scroll to position [618, 0]
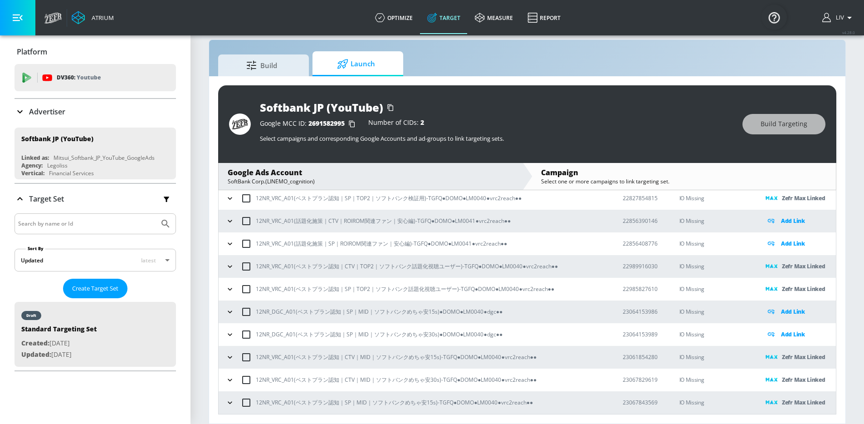
click at [228, 313] on icon "button" at bounding box center [229, 311] width 9 height 9
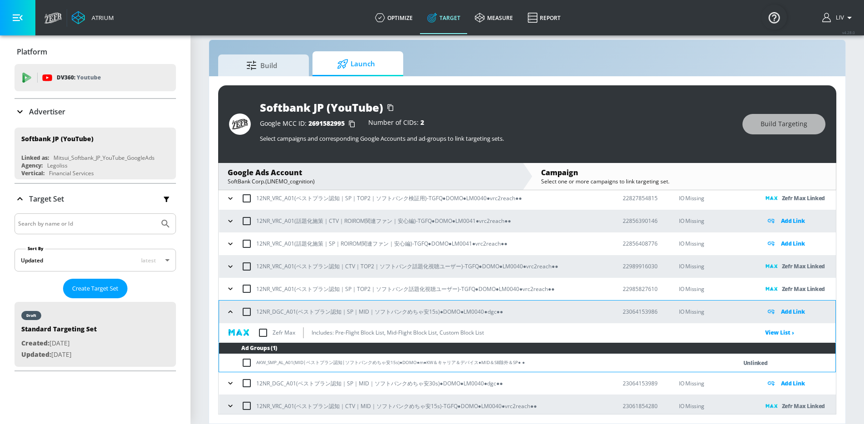
click at [266, 331] on input "checkbox" at bounding box center [263, 332] width 19 height 19
checkbox input "true"
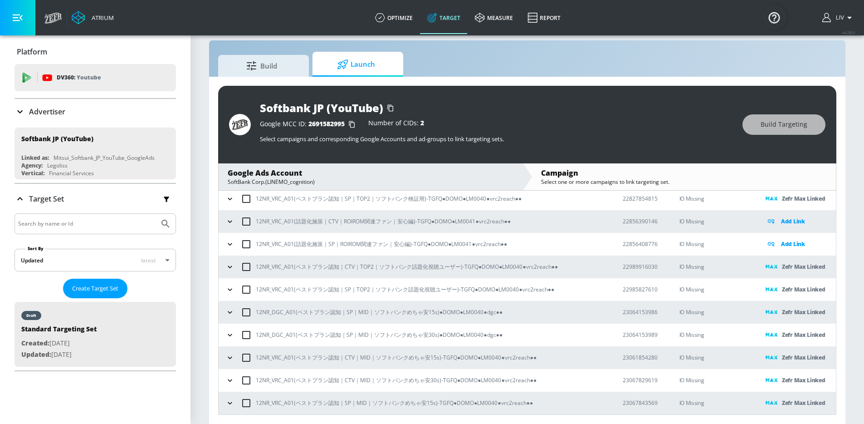
scroll to position [13, 0]
